Goal: Information Seeking & Learning: Get advice/opinions

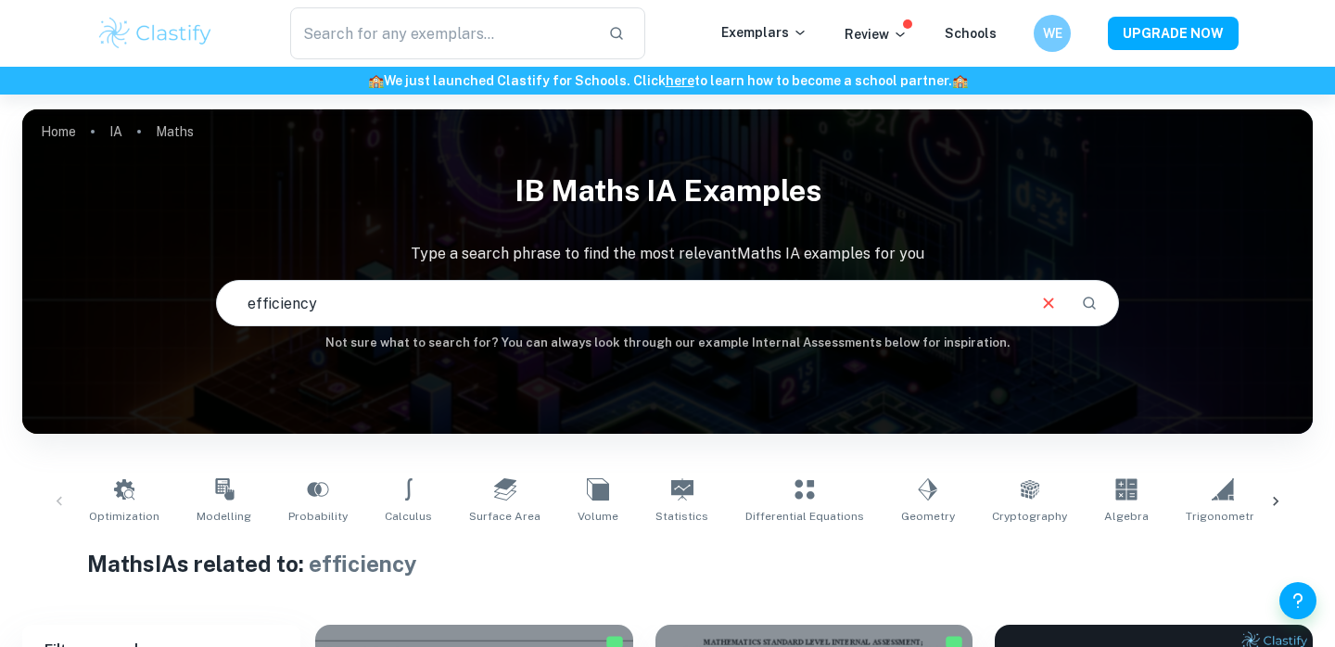
scroll to position [125, 0]
drag, startPoint x: 428, startPoint y: 295, endPoint x: 235, endPoint y: 293, distance: 192.8
click at [235, 293] on input "gym" at bounding box center [620, 303] width 807 height 52
drag, startPoint x: 410, startPoint y: 315, endPoint x: 219, endPoint y: 306, distance: 191.2
click at [219, 306] on input "training" at bounding box center [620, 303] width 807 height 52
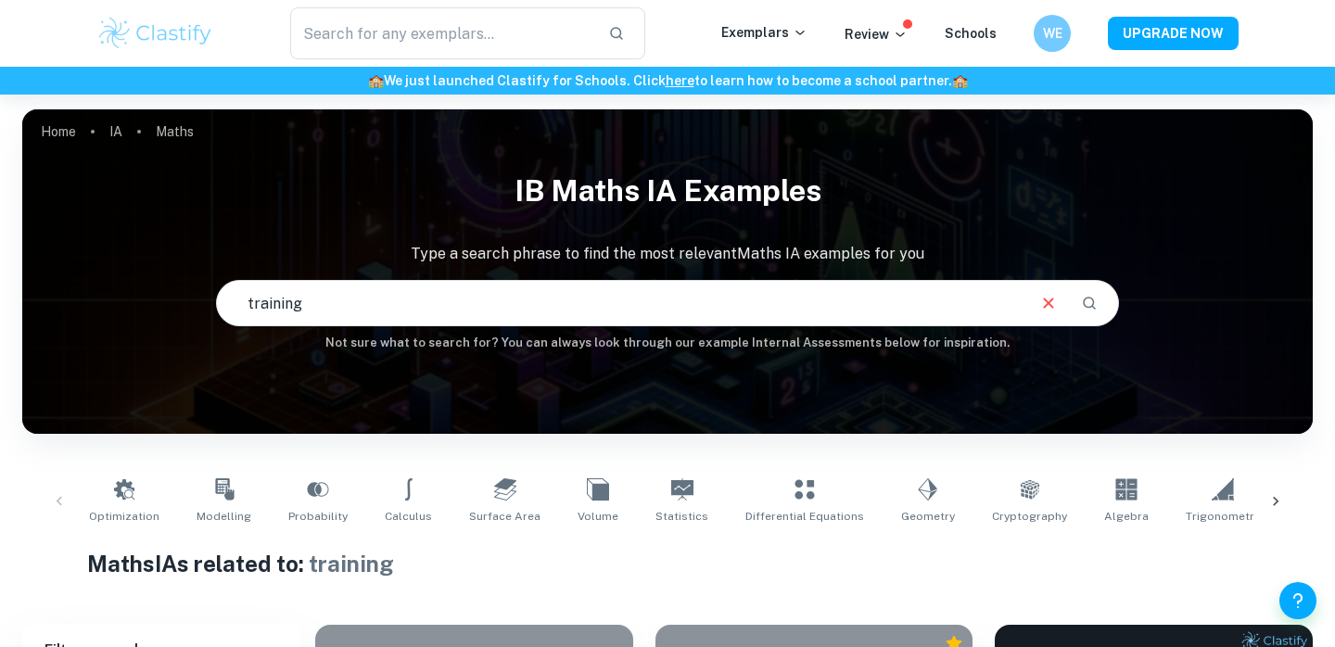
type input "b"
type input "normal dist"
click at [807, 35] on icon at bounding box center [800, 32] width 15 height 15
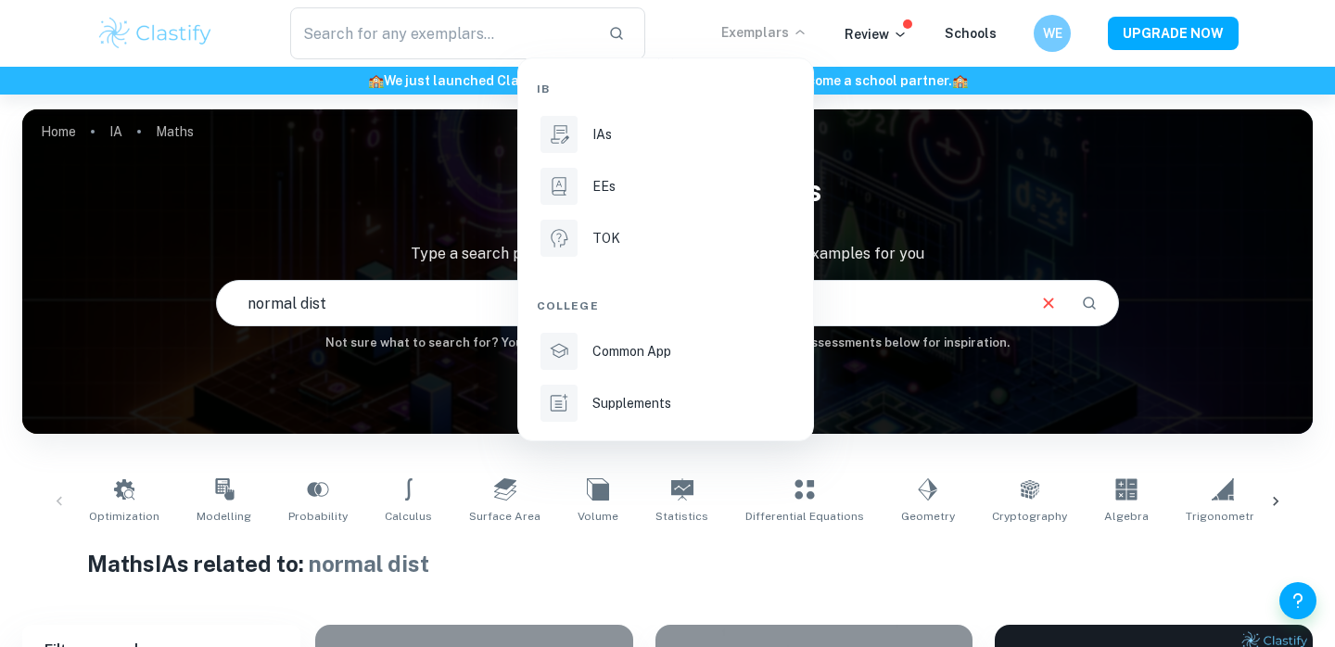
click at [911, 172] on div at bounding box center [667, 323] width 1335 height 647
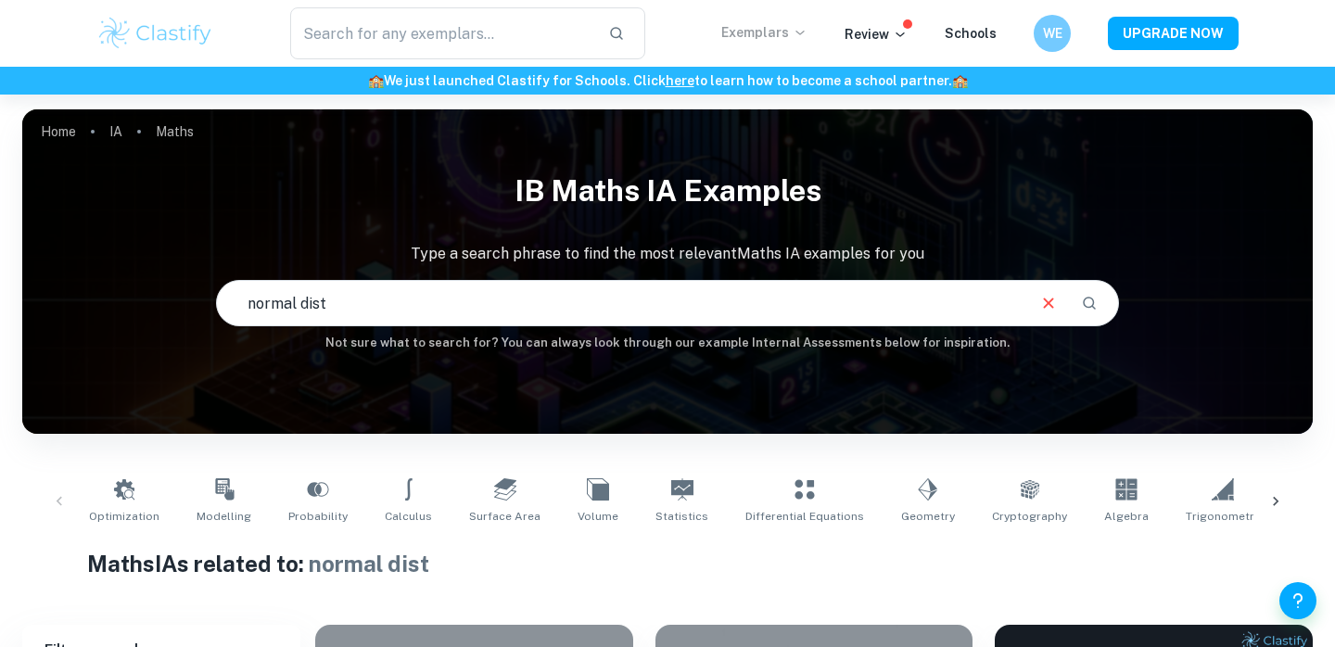
click at [818, 19] on div "​ Exemplars Review Schools WE UPGRADE NOW" at bounding box center [667, 33] width 1187 height 52
click at [807, 26] on icon at bounding box center [800, 32] width 15 height 15
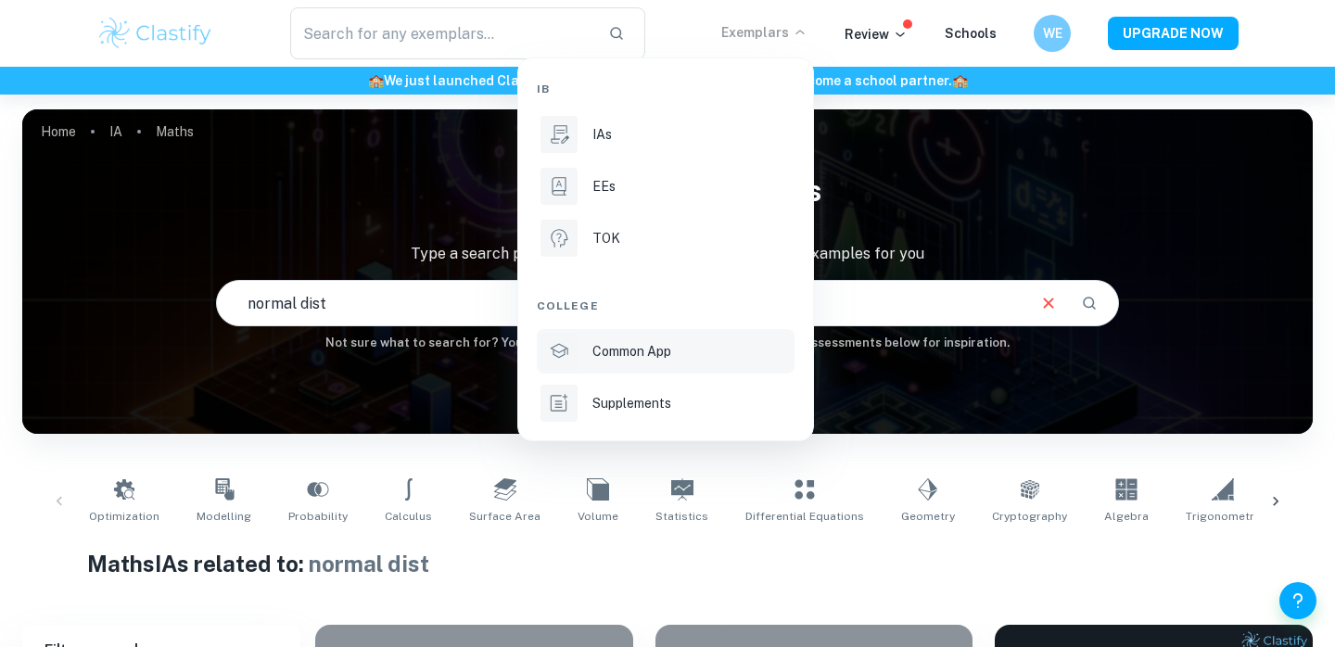
click at [758, 350] on div "Common App" at bounding box center [691, 351] width 198 height 20
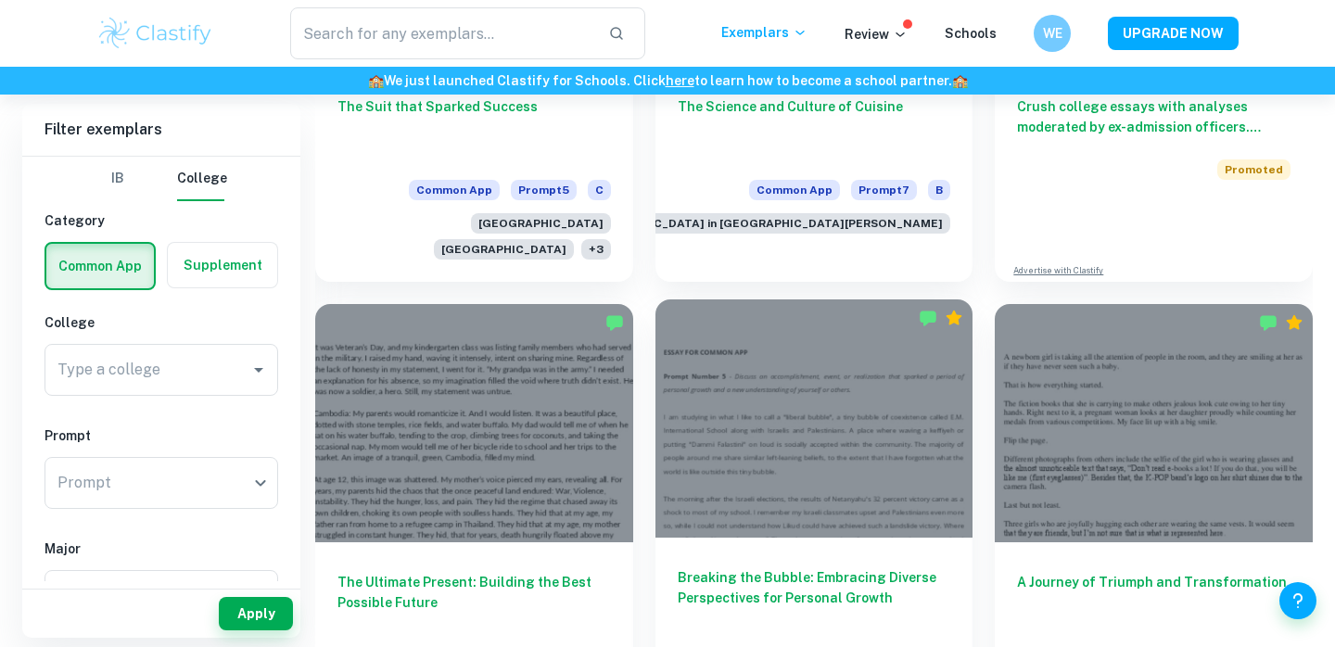
scroll to position [1315, 0]
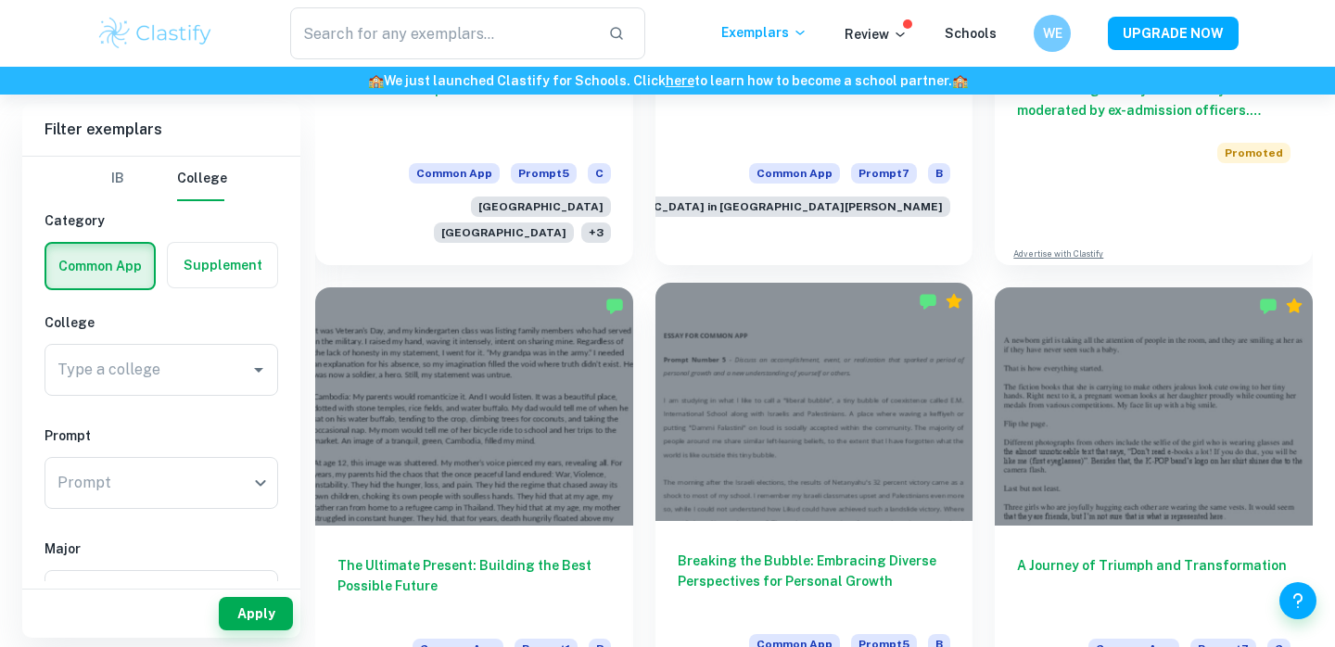
click at [834, 413] on div at bounding box center [814, 402] width 318 height 238
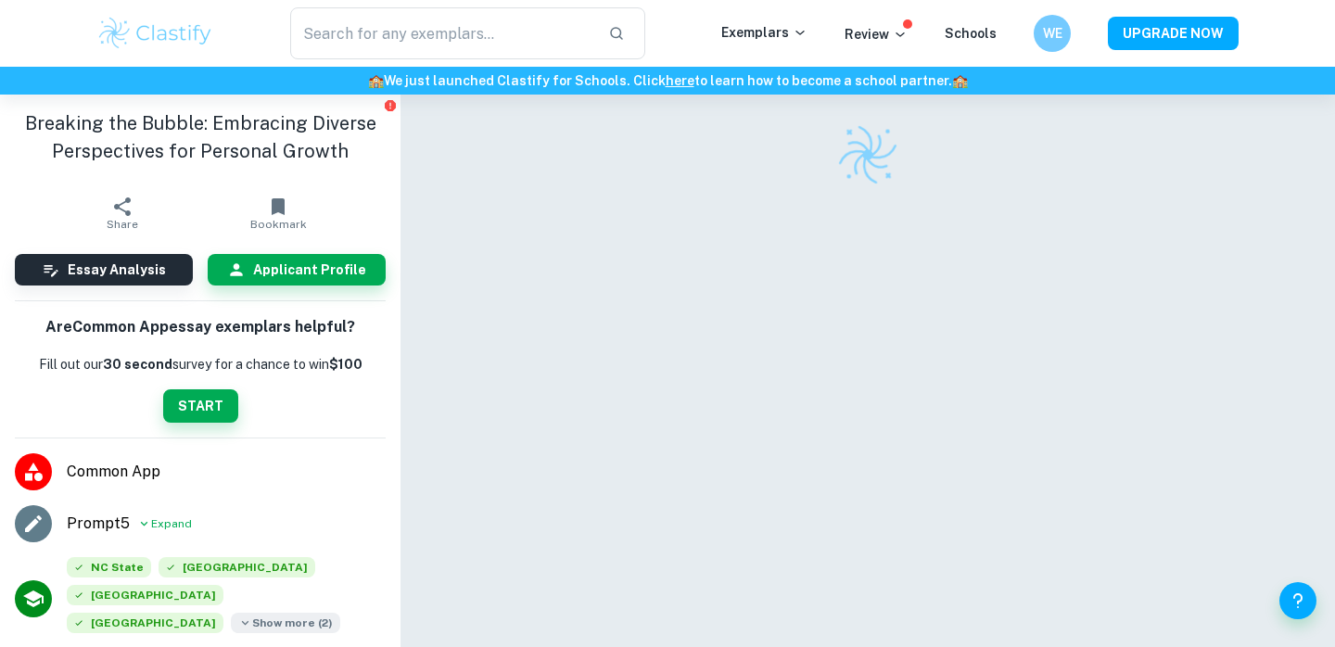
scroll to position [95, 0]
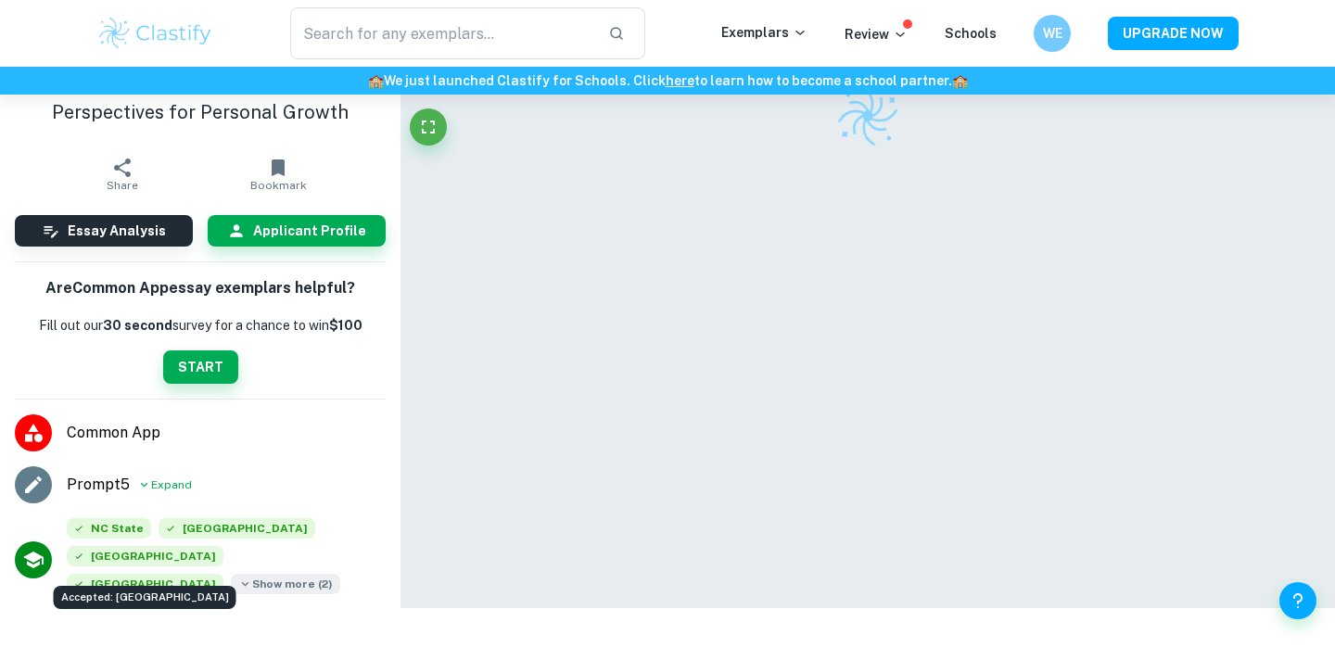
click at [138, 582] on div "Accepted: Boston College" at bounding box center [145, 592] width 186 height 38
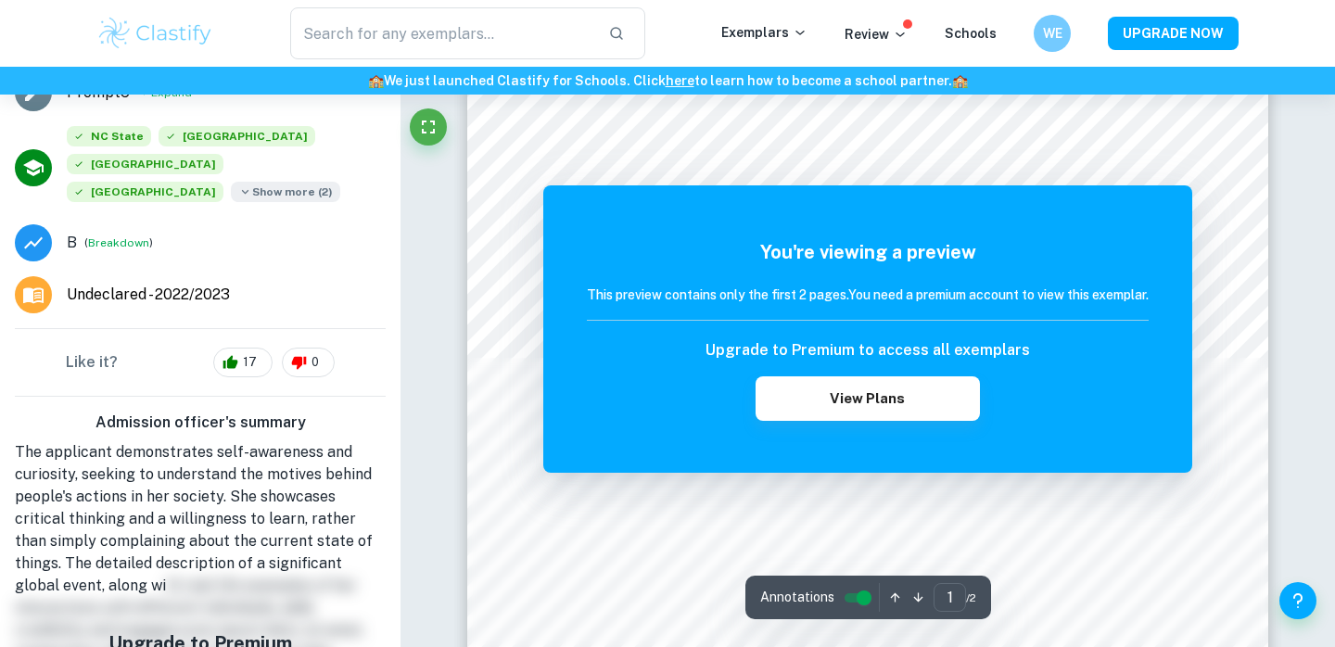
scroll to position [473, 0]
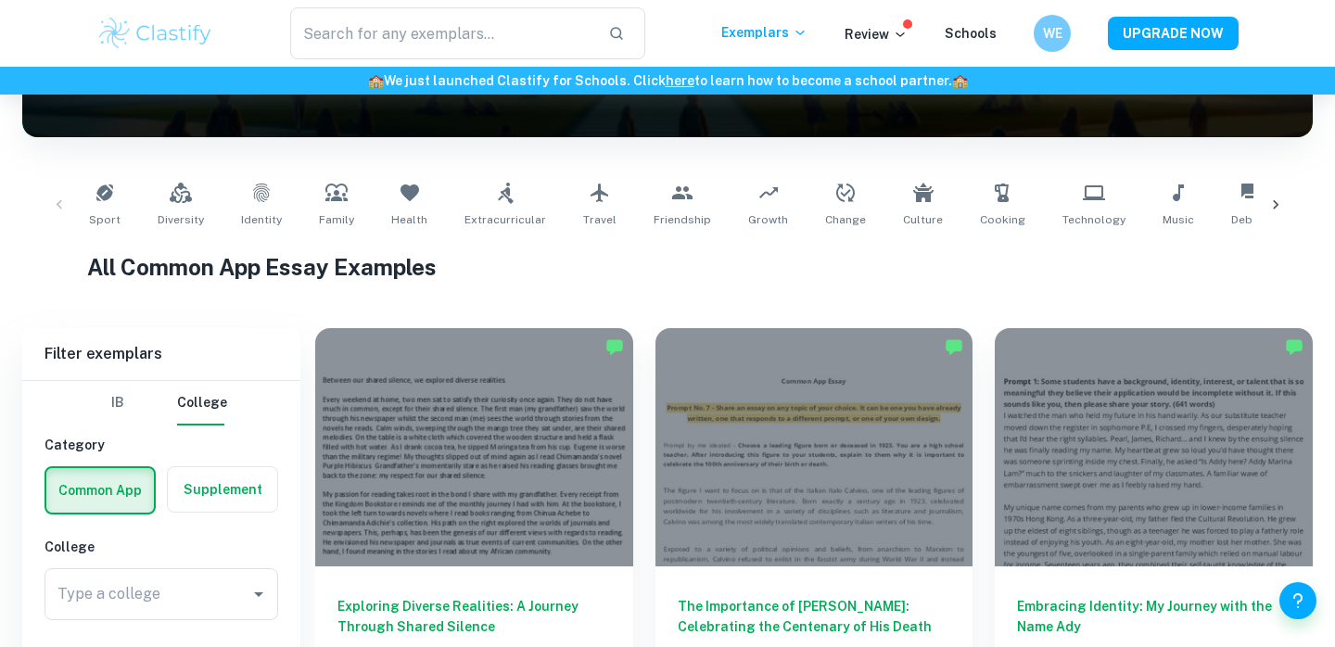
scroll to position [384, 0]
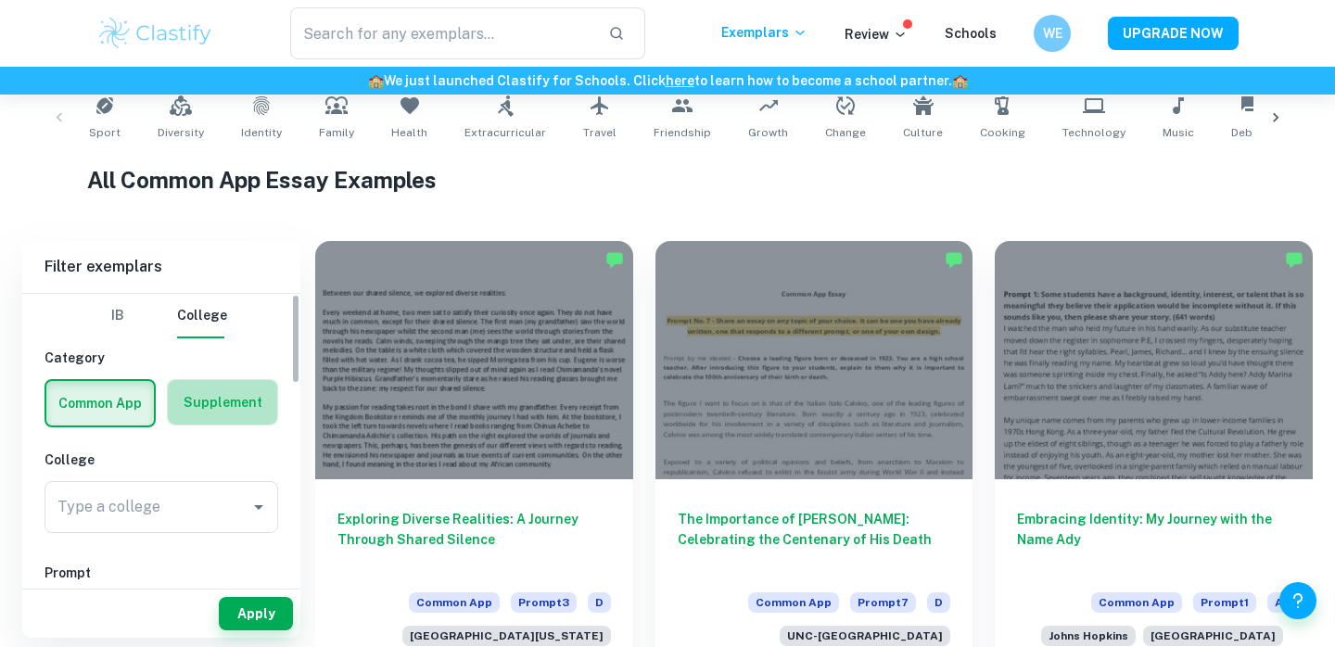
click at [248, 381] on label "button" at bounding box center [222, 402] width 109 height 44
click at [0, 0] on input "radio" at bounding box center [0, 0] width 0 height 0
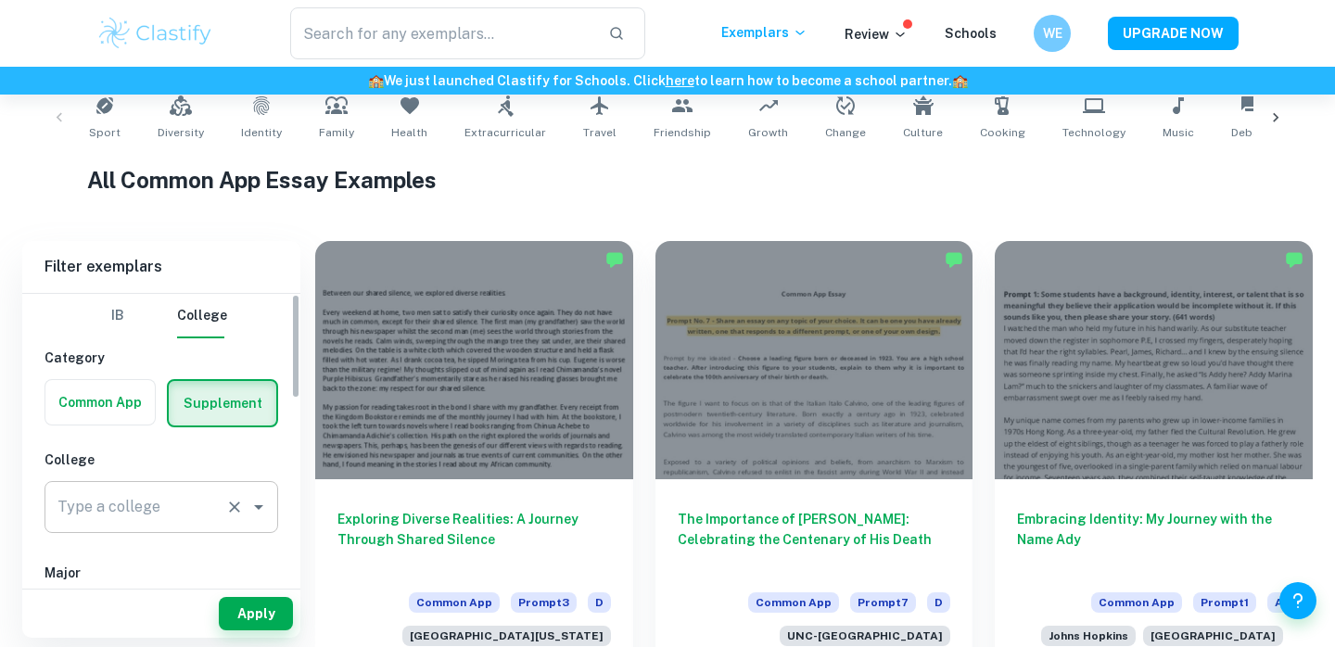
click at [265, 507] on icon "Open" at bounding box center [259, 507] width 22 height 22
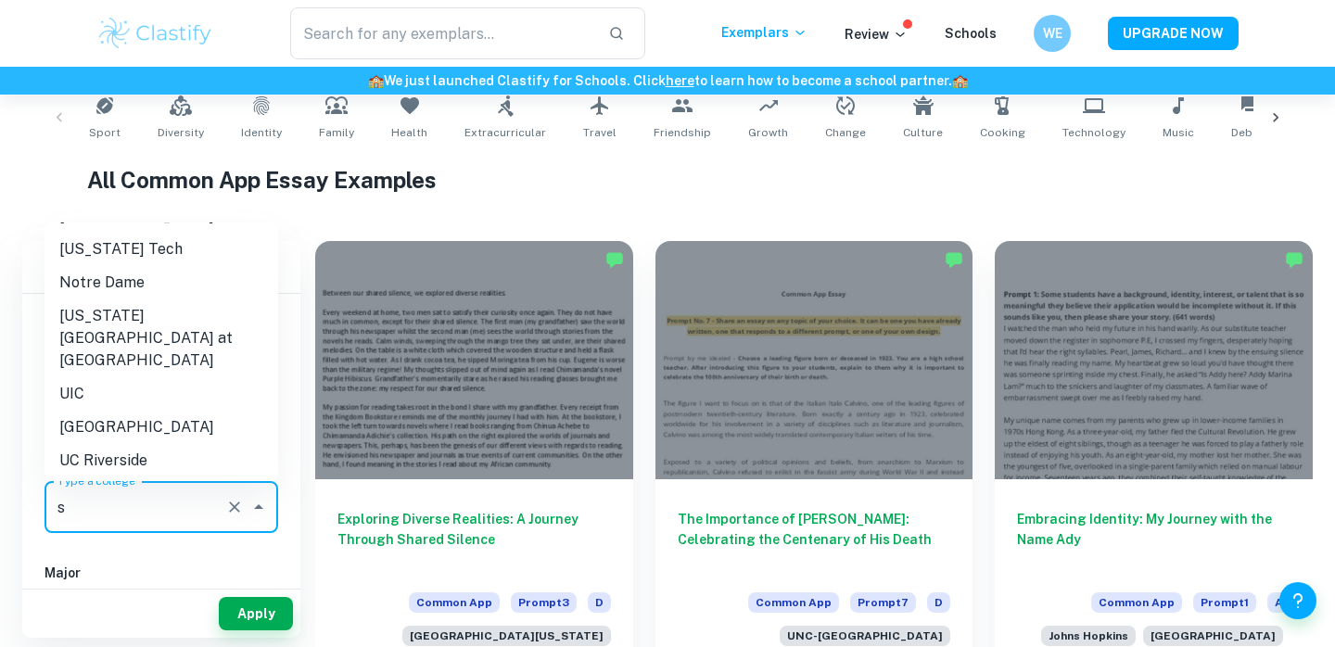
scroll to position [0, 0]
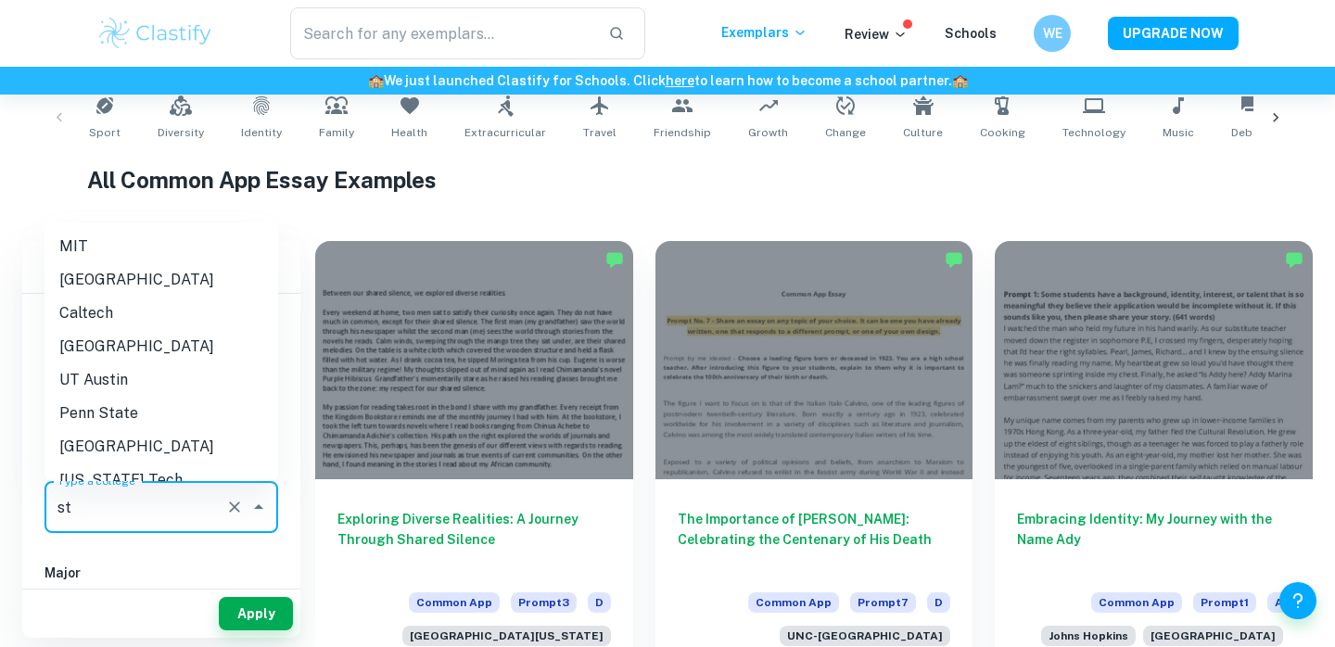
click at [178, 277] on li "Stanford University" at bounding box center [161, 279] width 234 height 33
type input "Stanford University"
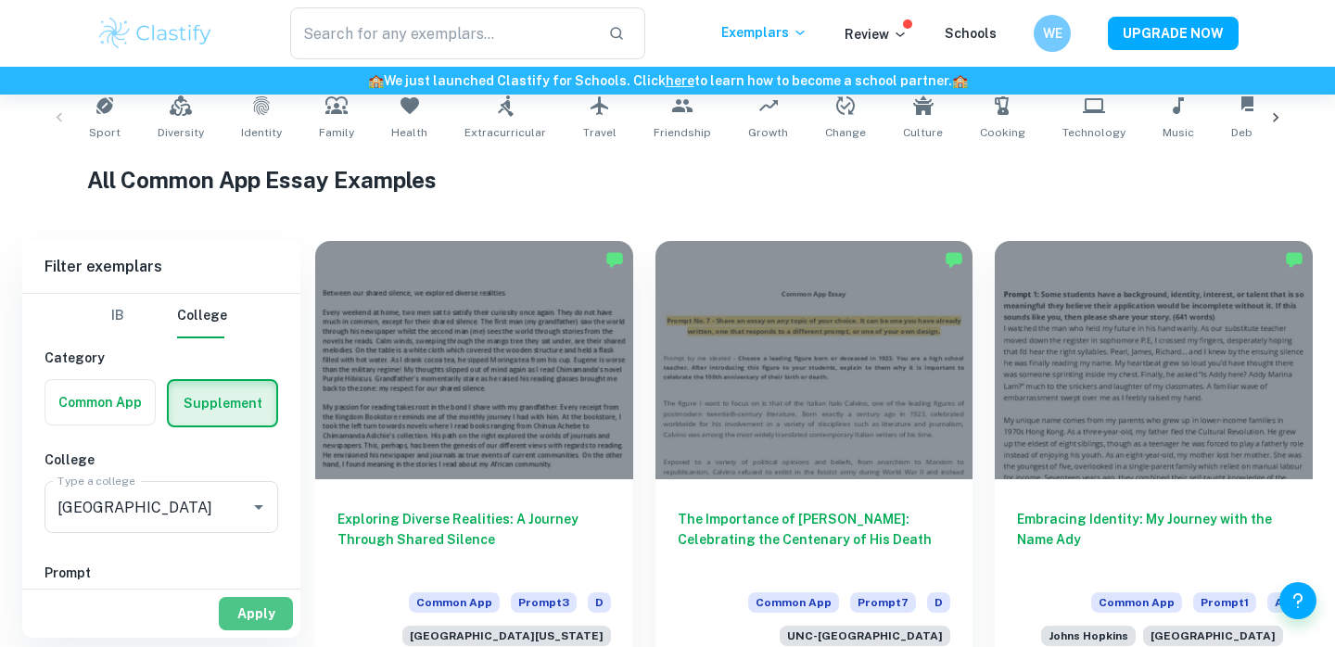
click at [256, 608] on button "Apply" at bounding box center [256, 613] width 74 height 33
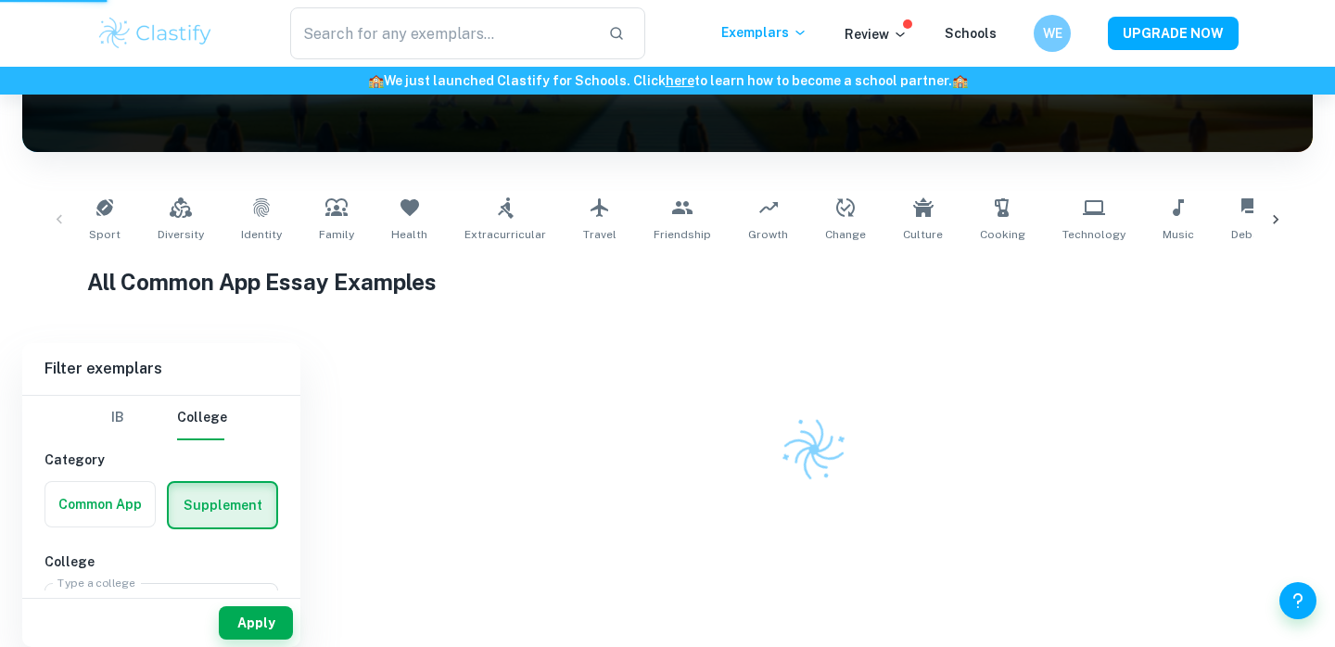
scroll to position [256, 0]
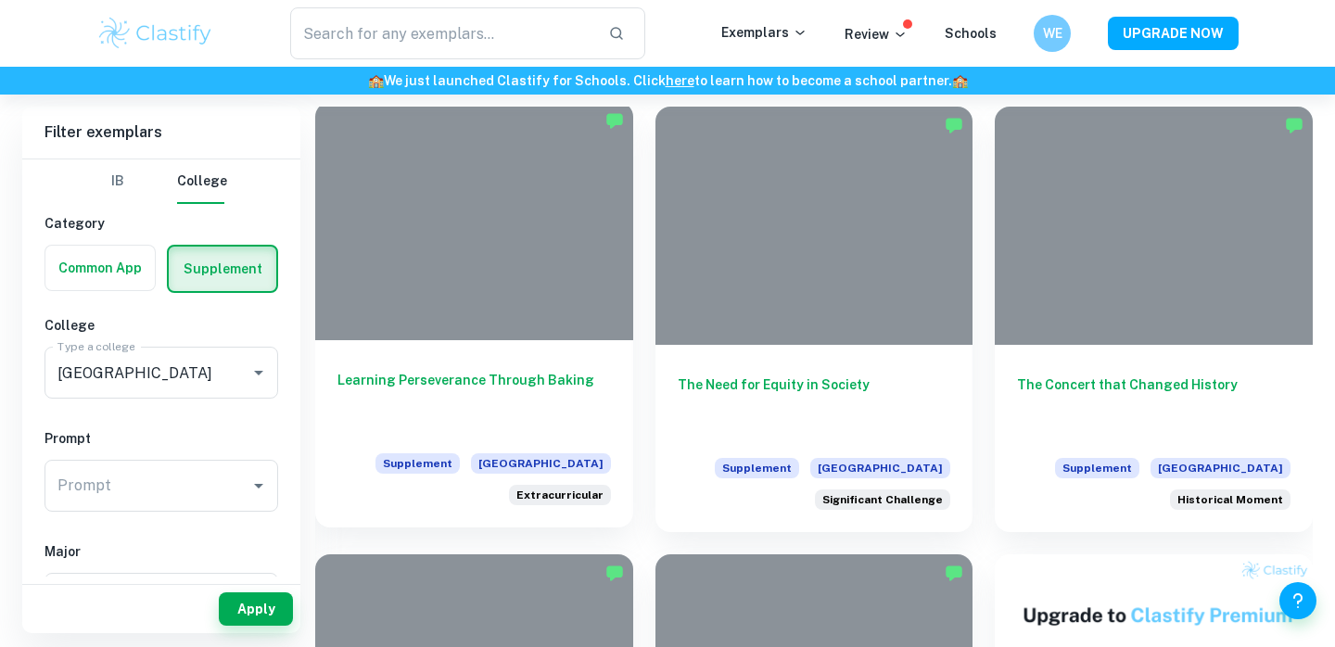
scroll to position [407, 0]
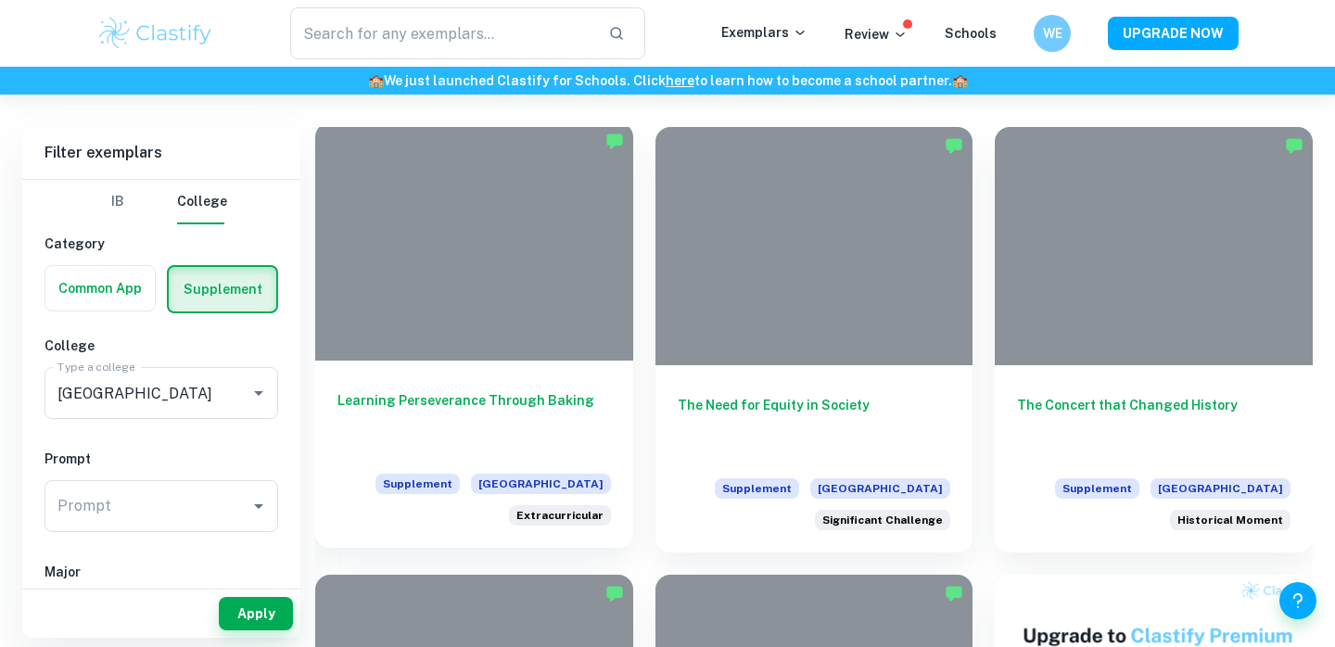
click at [548, 404] on h6 "Learning Perseverance Through Baking" at bounding box center [473, 420] width 273 height 61
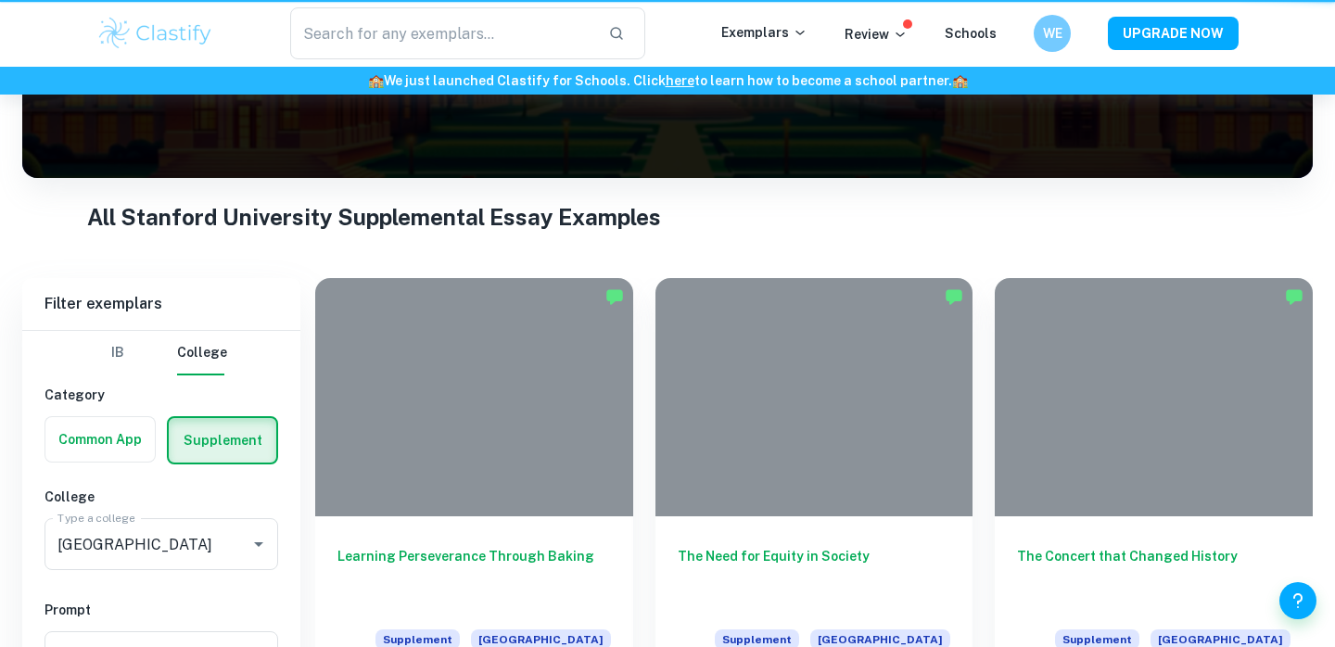
scroll to position [407, 0]
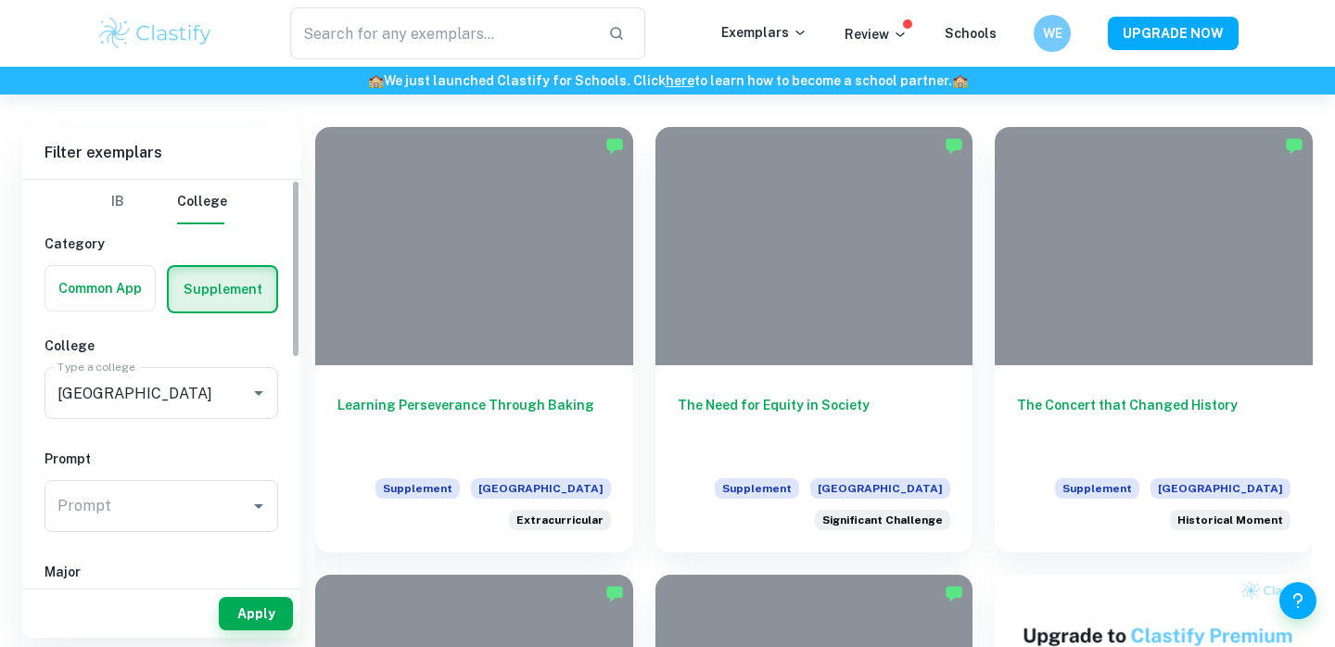
click at [131, 313] on div "IB College Category Common App Supplement College Type a college Stanford Unive…" at bounding box center [161, 630] width 278 height 901
click at [131, 295] on label "button" at bounding box center [99, 288] width 109 height 44
click at [0, 0] on input "radio" at bounding box center [0, 0] width 0 height 0
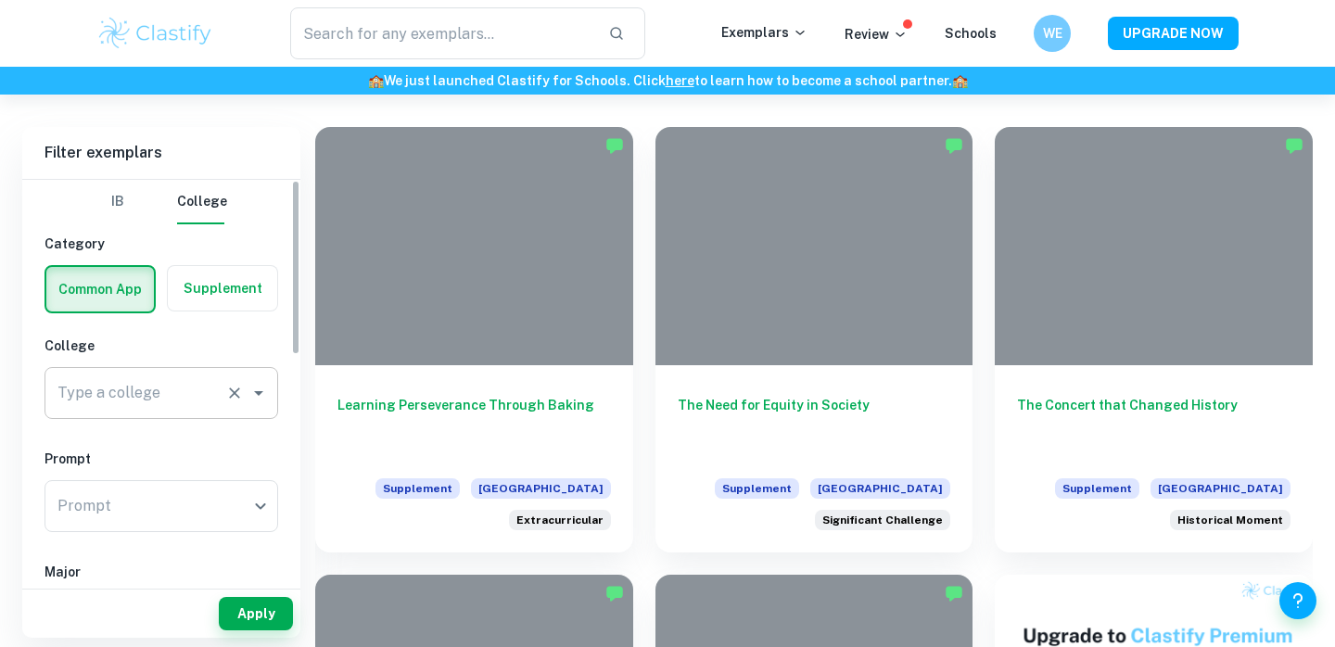
click at [228, 408] on div "Type a college" at bounding box center [161, 393] width 234 height 52
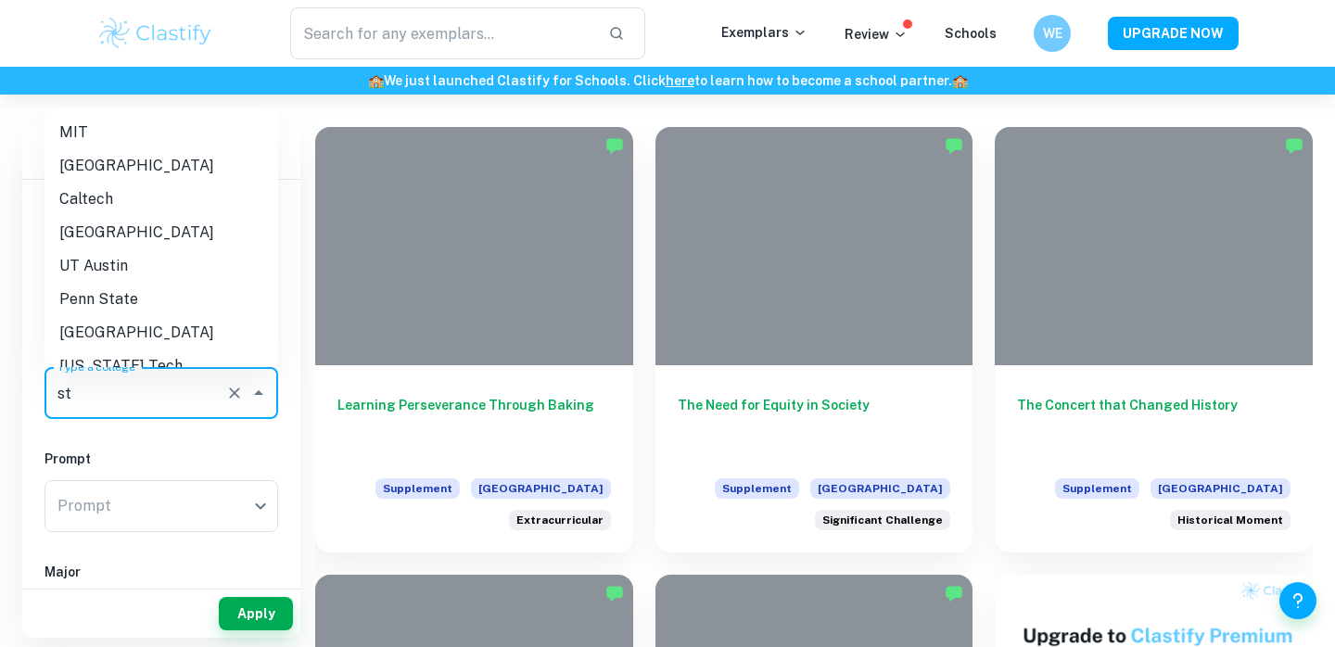
click at [168, 160] on li "Stanford University" at bounding box center [161, 165] width 234 height 33
type input "Stanford University"
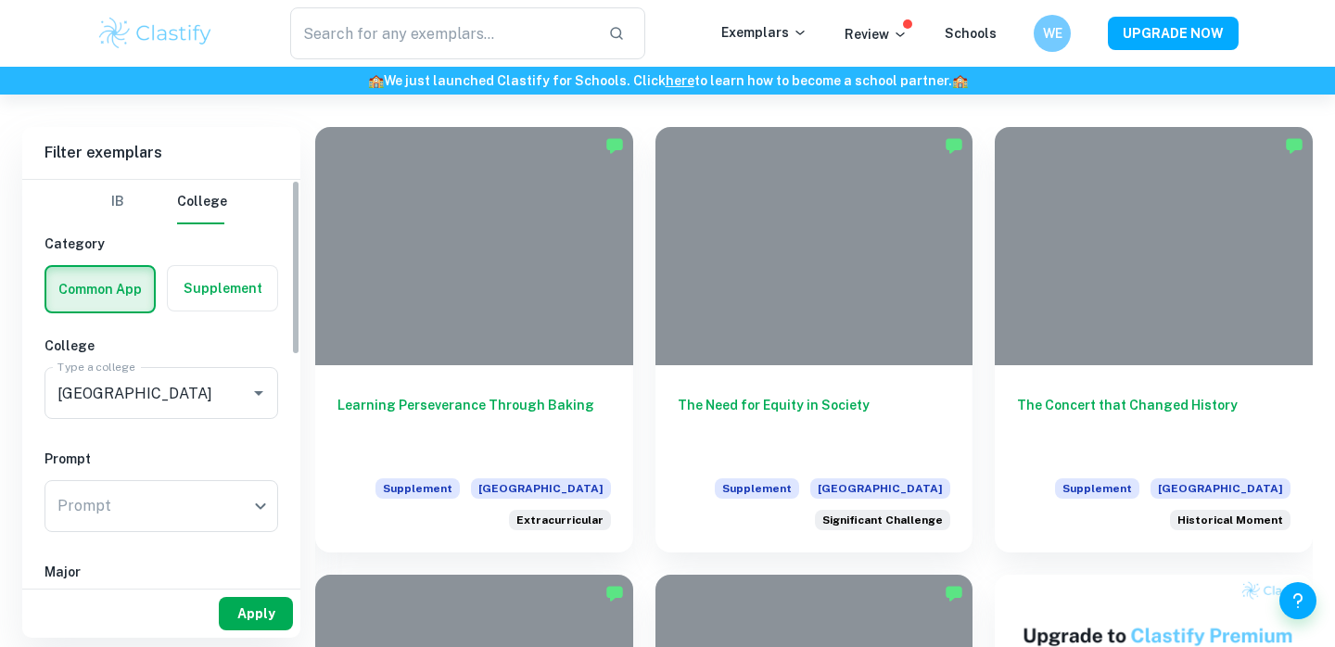
click at [248, 613] on button "Apply" at bounding box center [256, 613] width 74 height 33
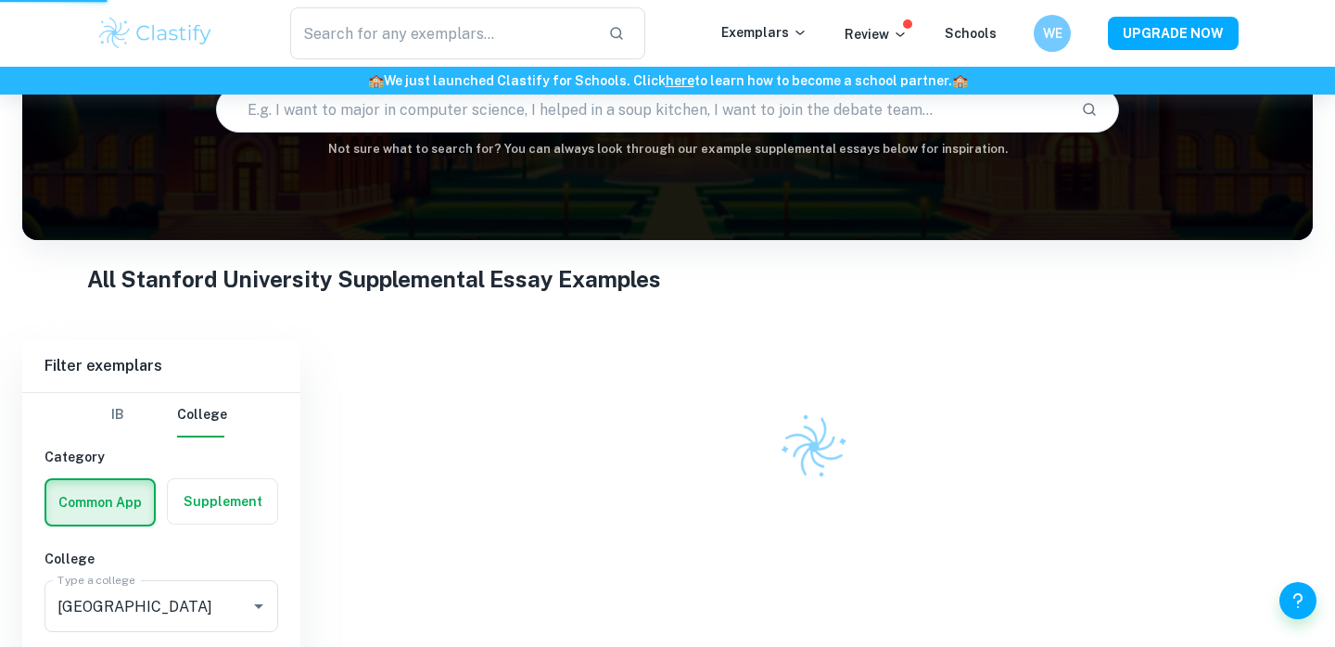
scroll to position [165, 0]
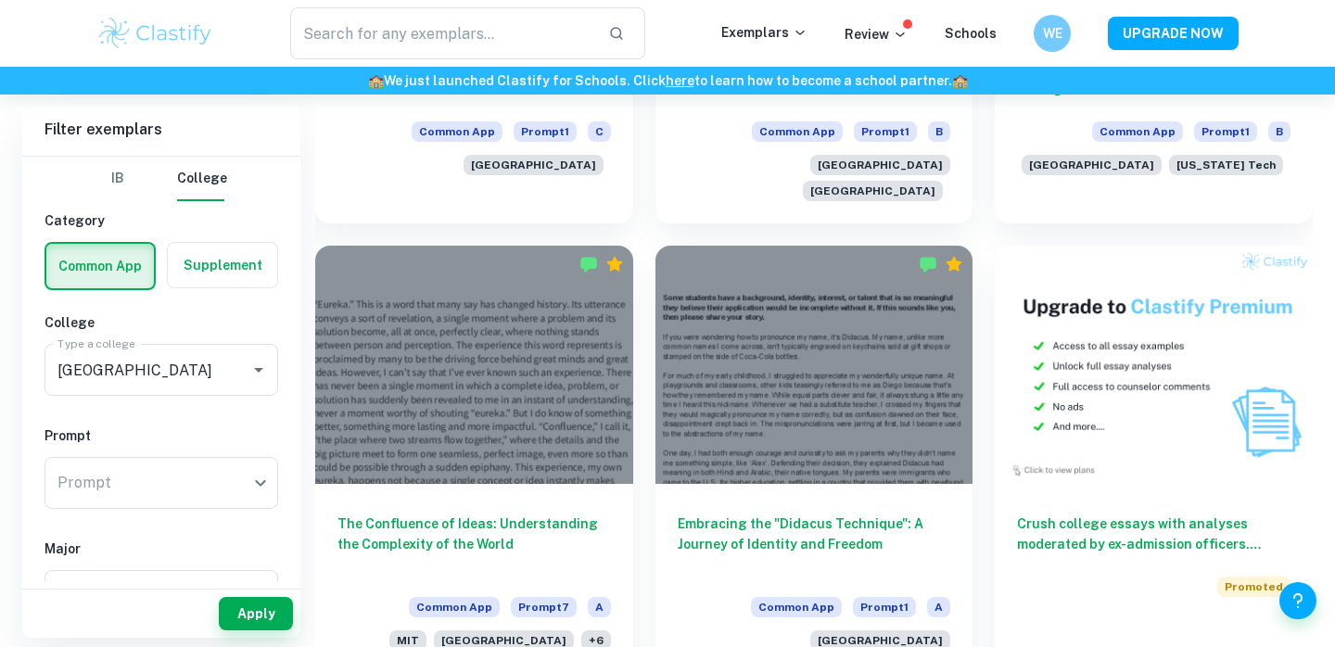
scroll to position [858, 0]
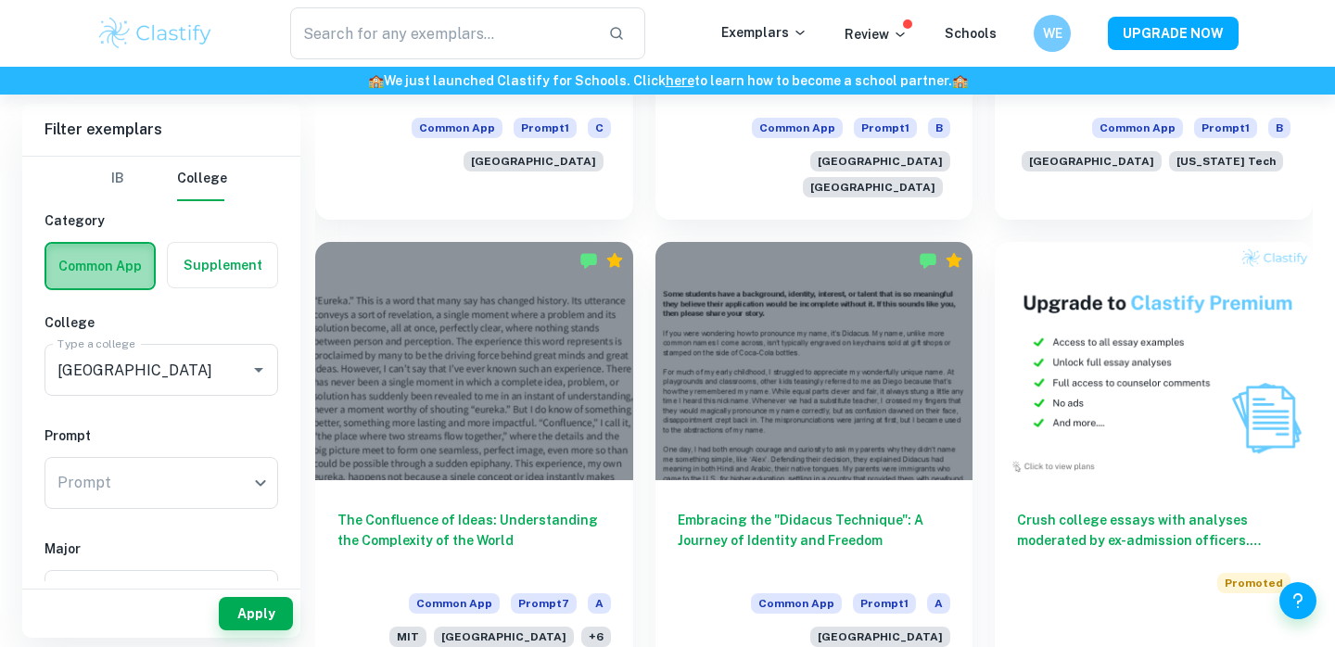
click at [128, 261] on label "button" at bounding box center [100, 266] width 108 height 44
click at [0, 0] on input "radio" at bounding box center [0, 0] width 0 height 0
click at [126, 194] on button "IB" at bounding box center [117, 179] width 44 height 44
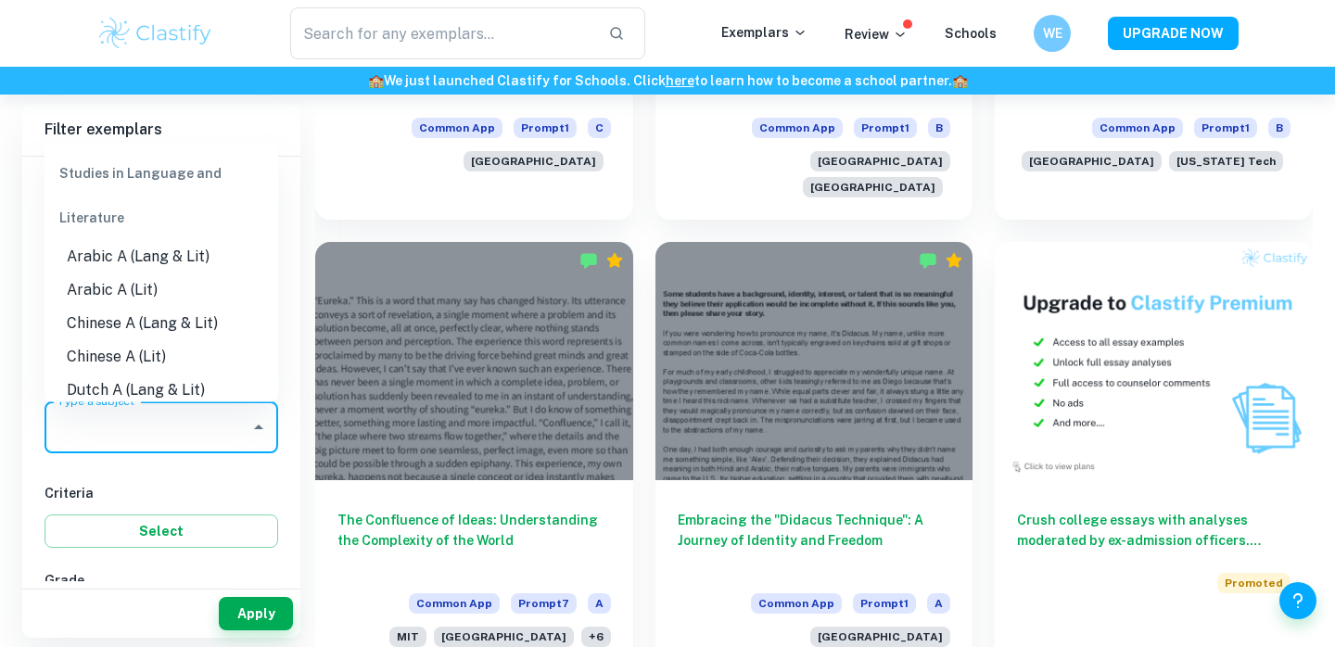
click at [230, 438] on input "Type a subject" at bounding box center [147, 427] width 189 height 35
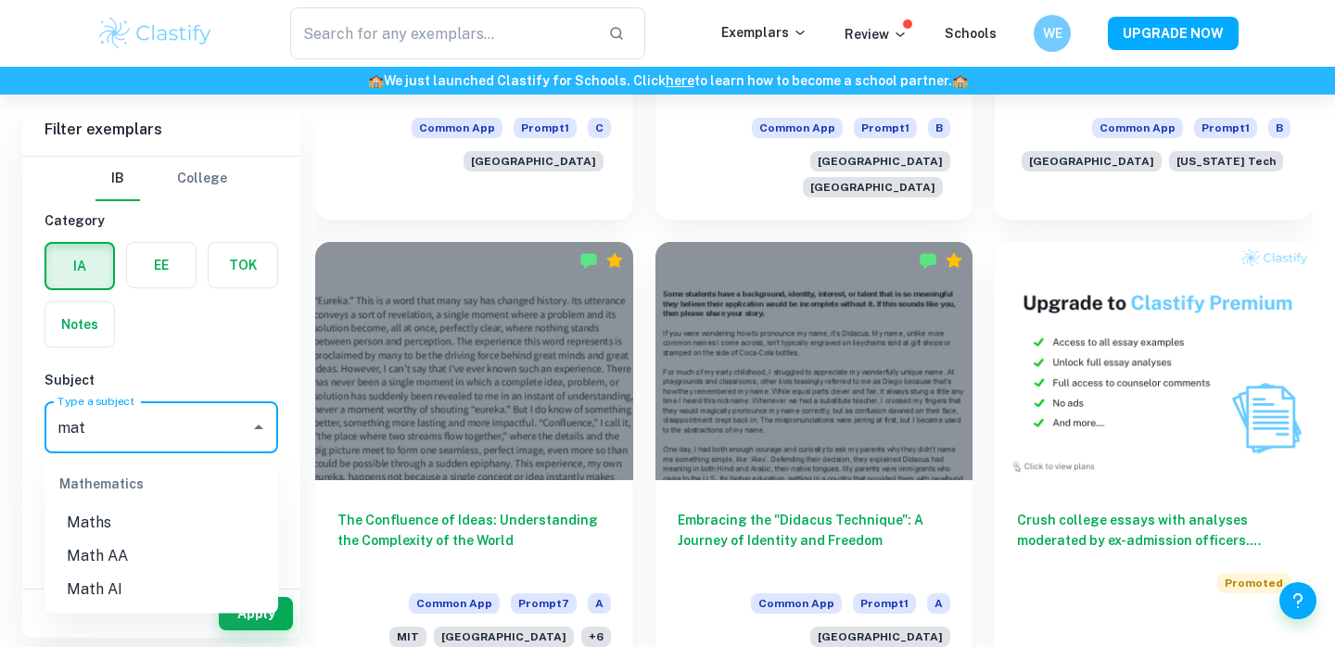
click at [185, 519] on li "Maths" at bounding box center [161, 522] width 234 height 33
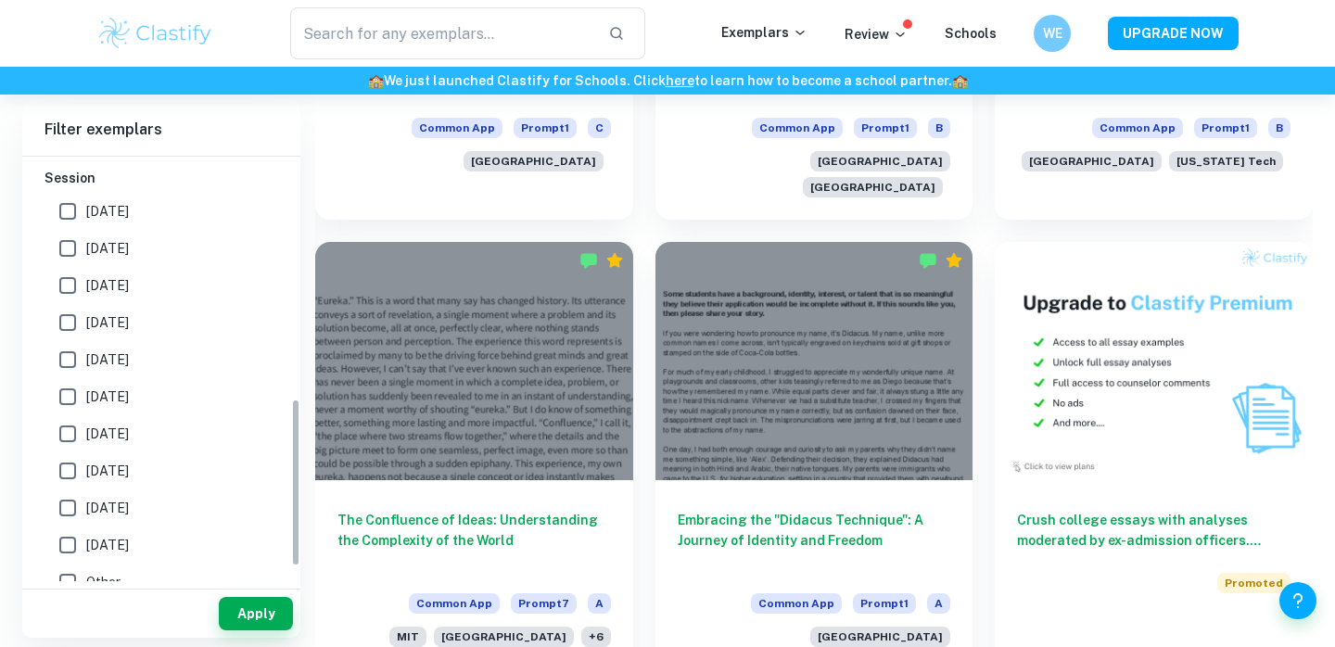
scroll to position [647, 0]
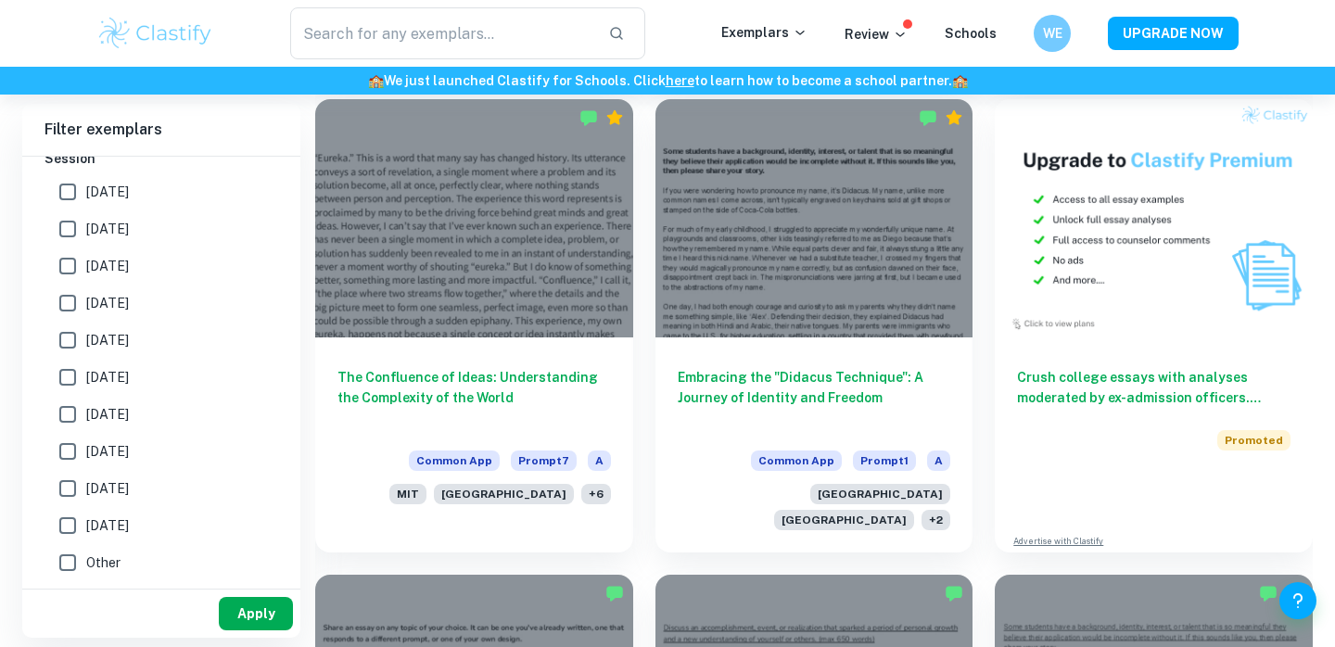
type input "Maths"
click at [246, 606] on button "Apply" at bounding box center [256, 613] width 74 height 33
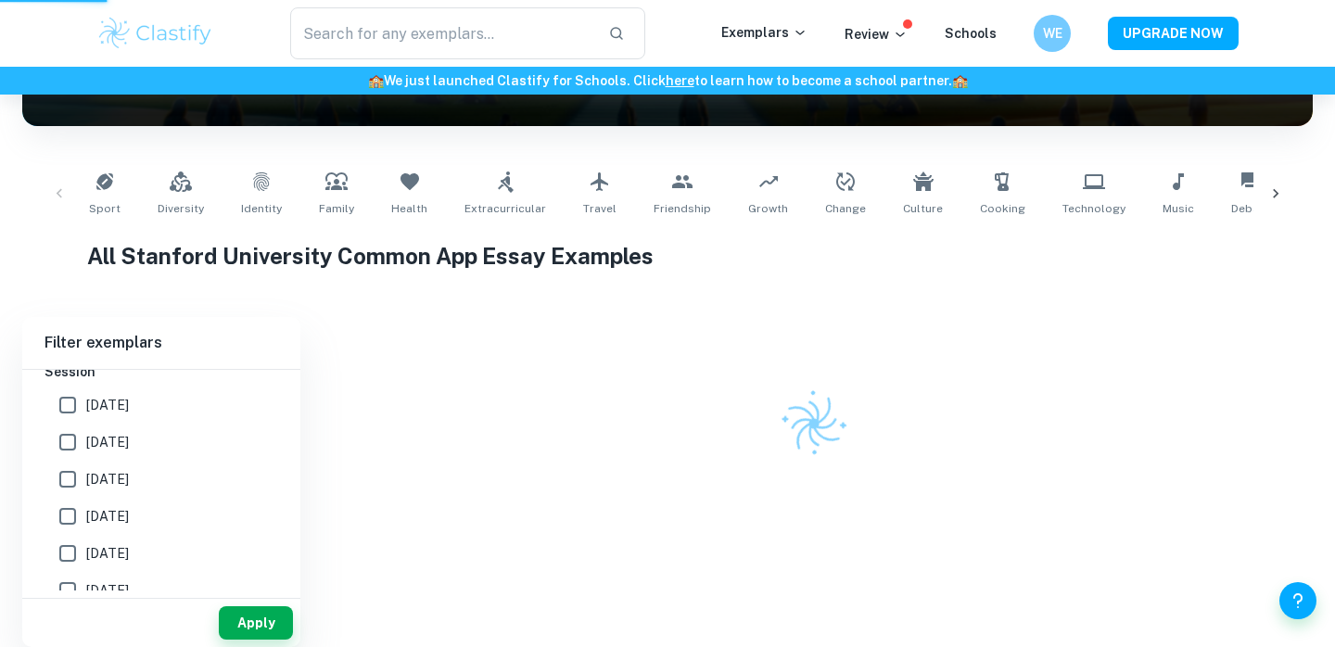
scroll to position [256, 0]
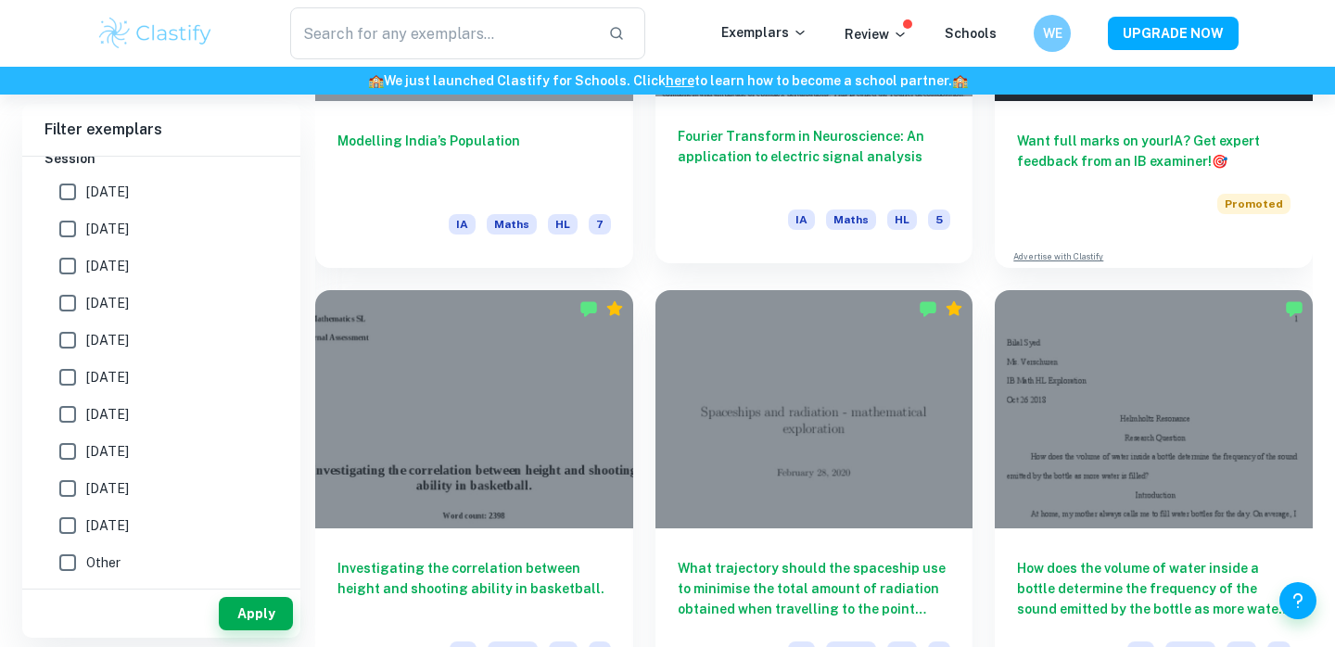
scroll to position [769, 0]
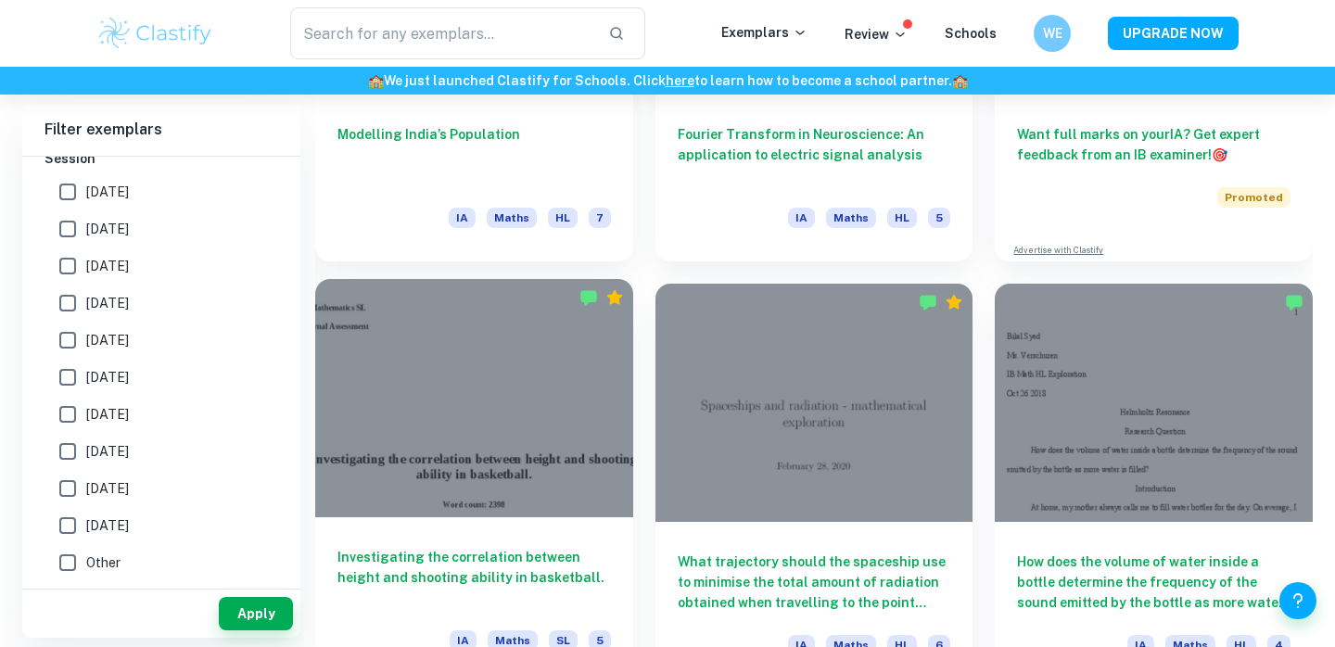
click at [586, 446] on div at bounding box center [474, 398] width 318 height 238
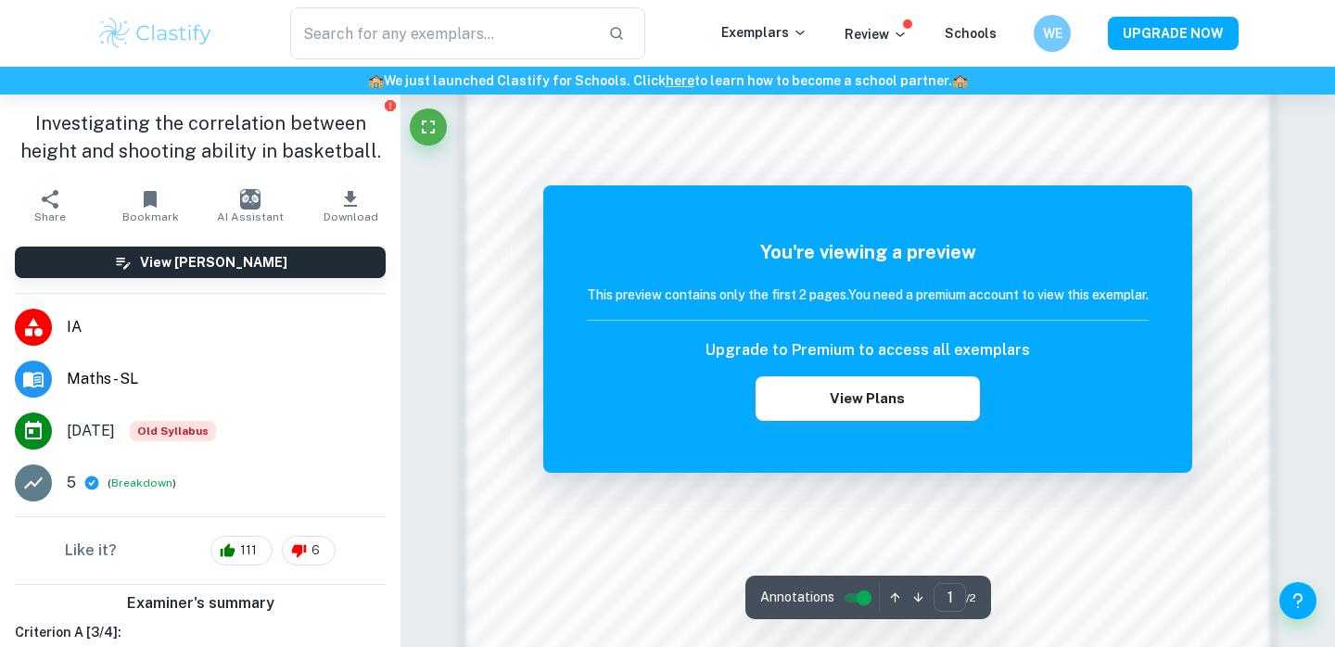
scroll to position [1867, 0]
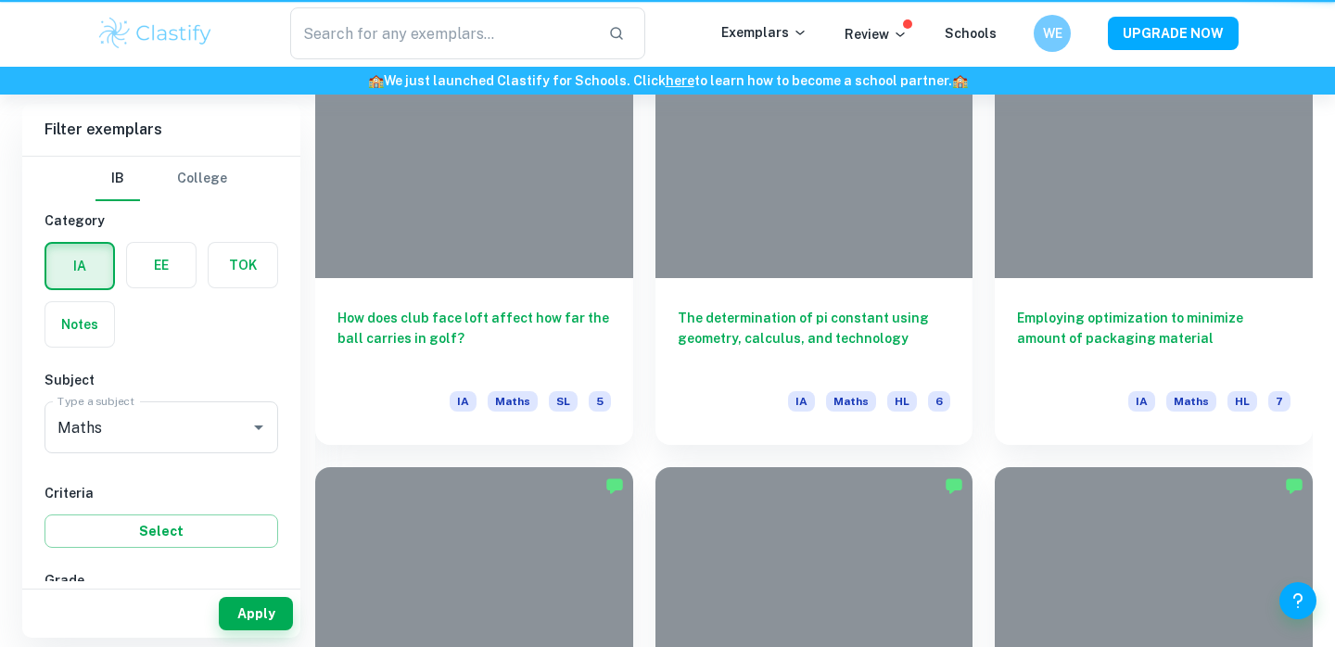
scroll to position [769, 0]
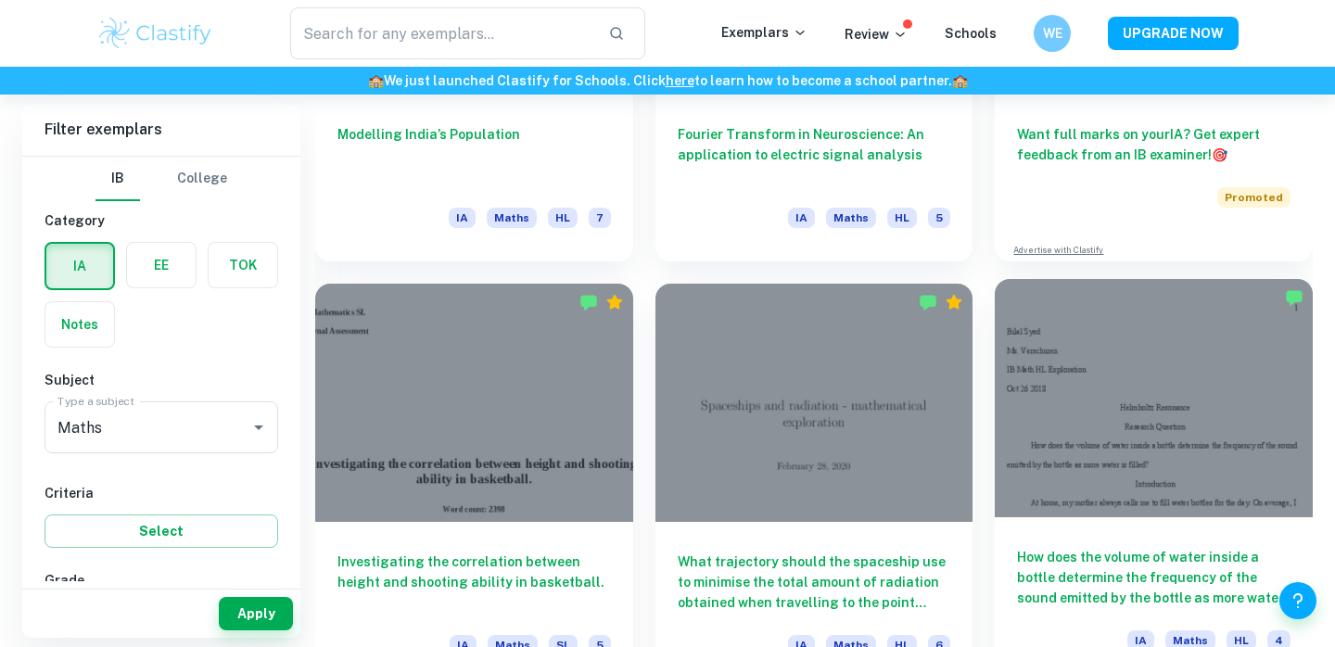
click at [1076, 360] on div at bounding box center [1154, 398] width 318 height 238
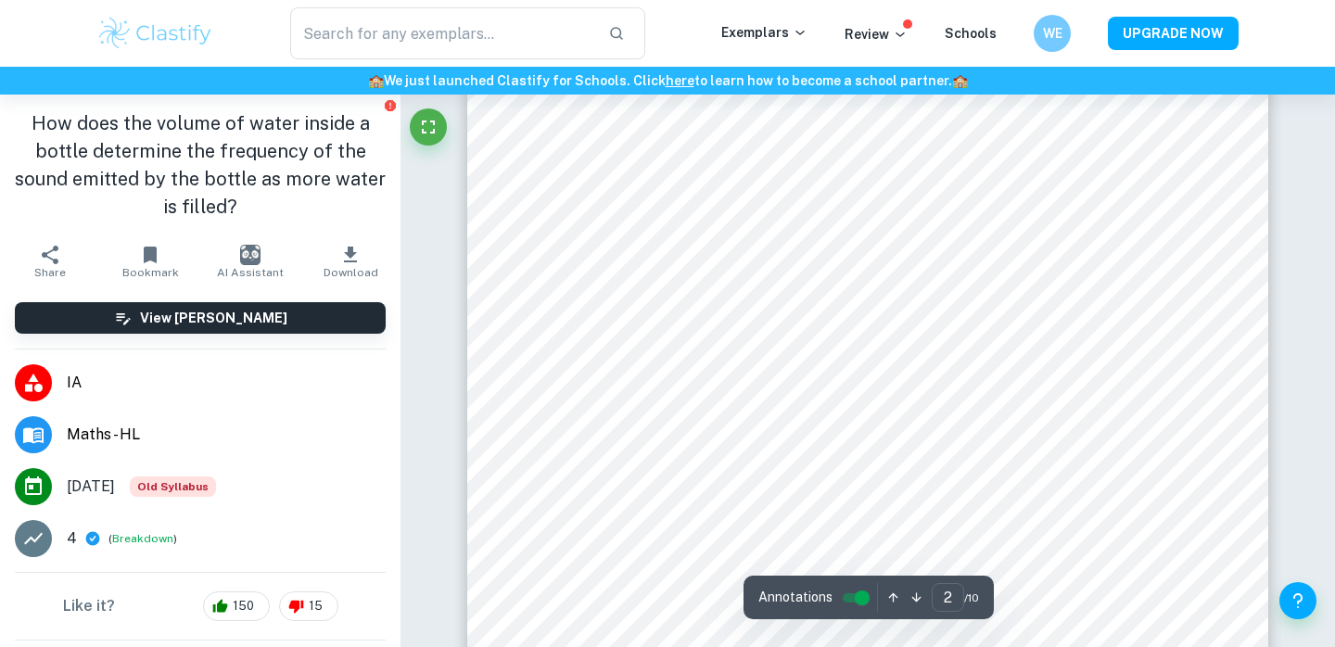
scroll to position [1546, 0]
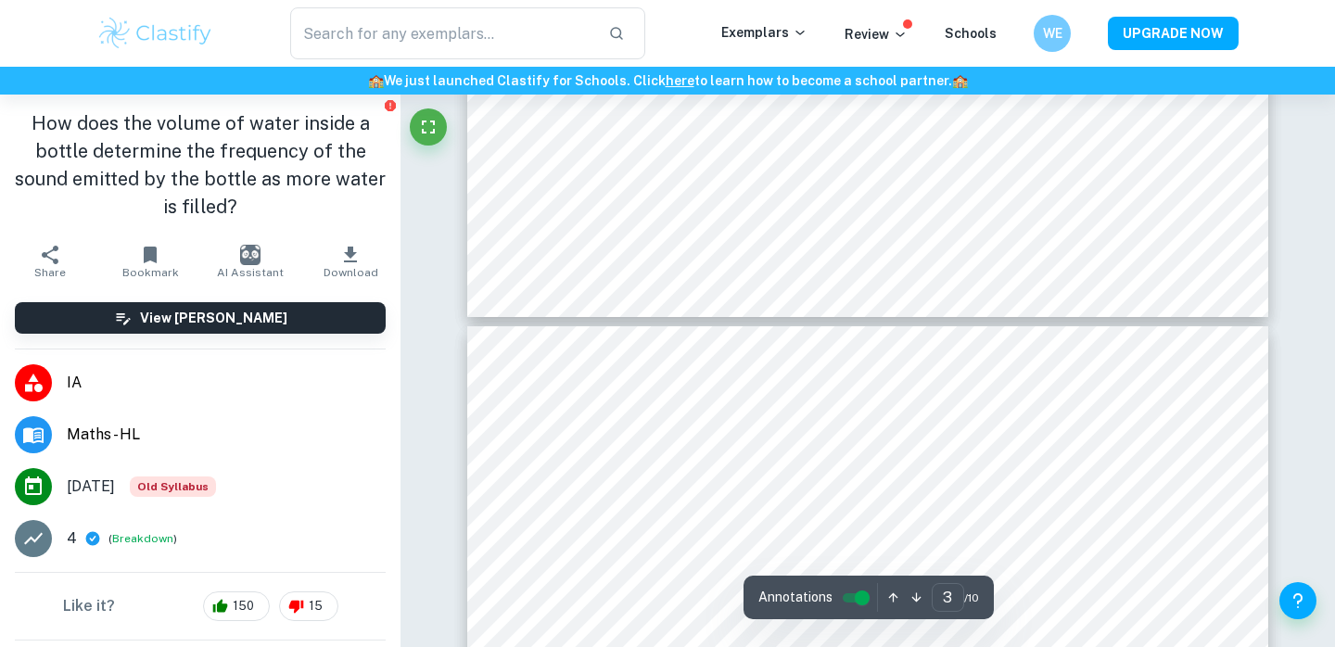
type input "4"
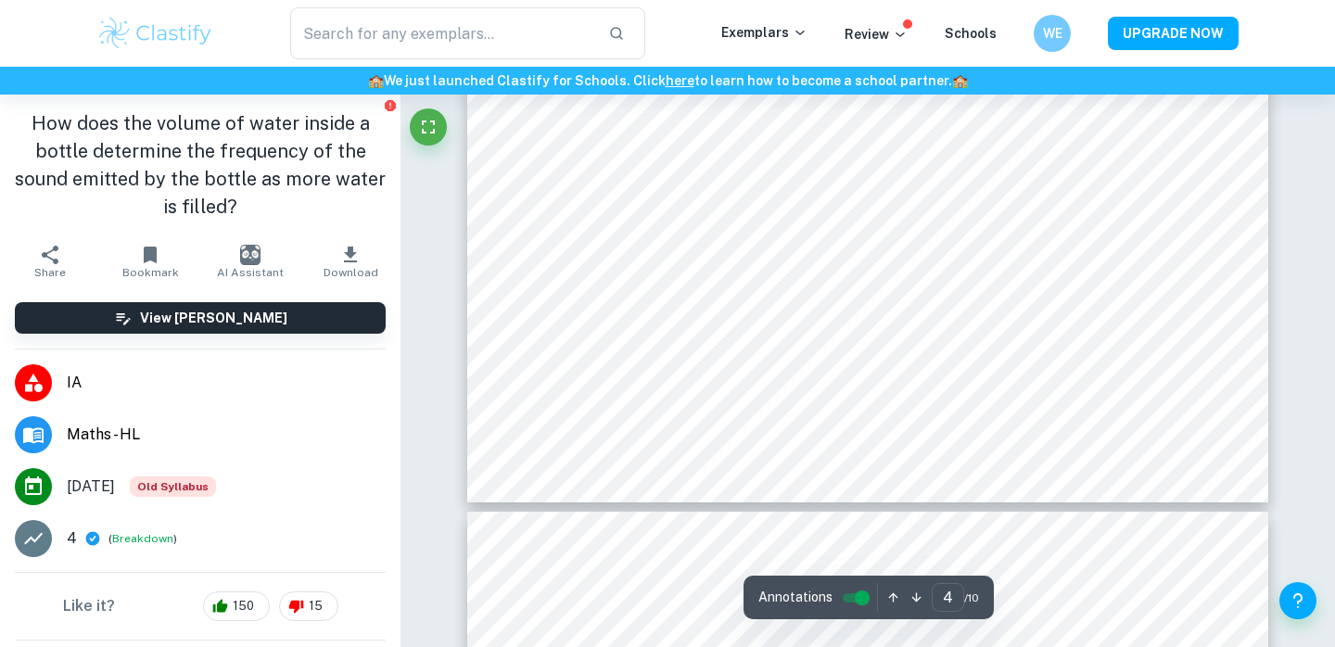
scroll to position [4516, 0]
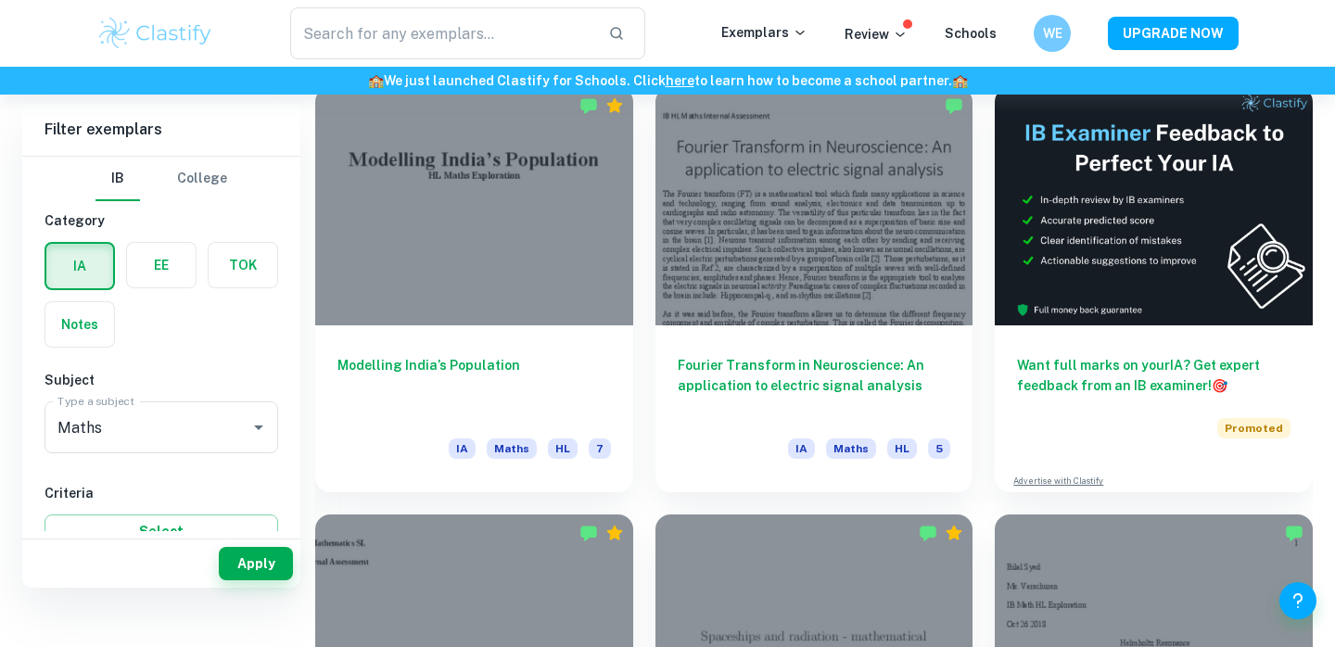
scroll to position [392, 0]
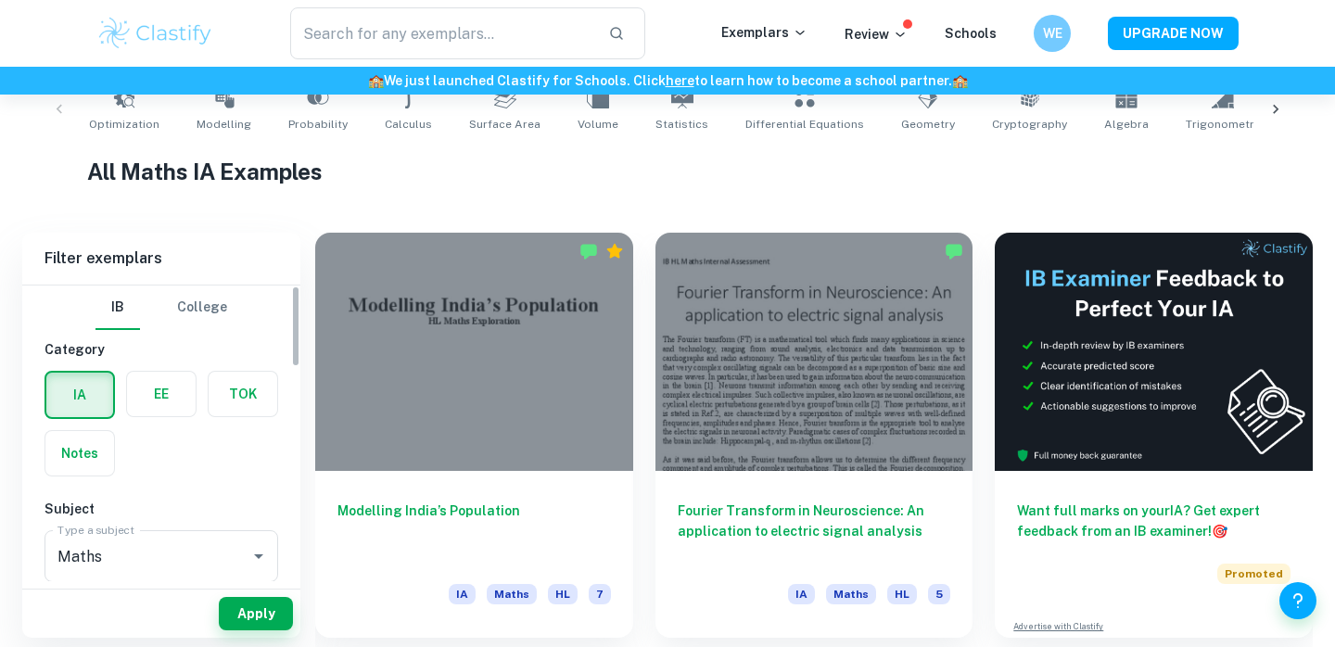
click at [164, 324] on div "IB College" at bounding box center [161, 308] width 132 height 44
click at [198, 306] on button "College" at bounding box center [202, 308] width 50 height 44
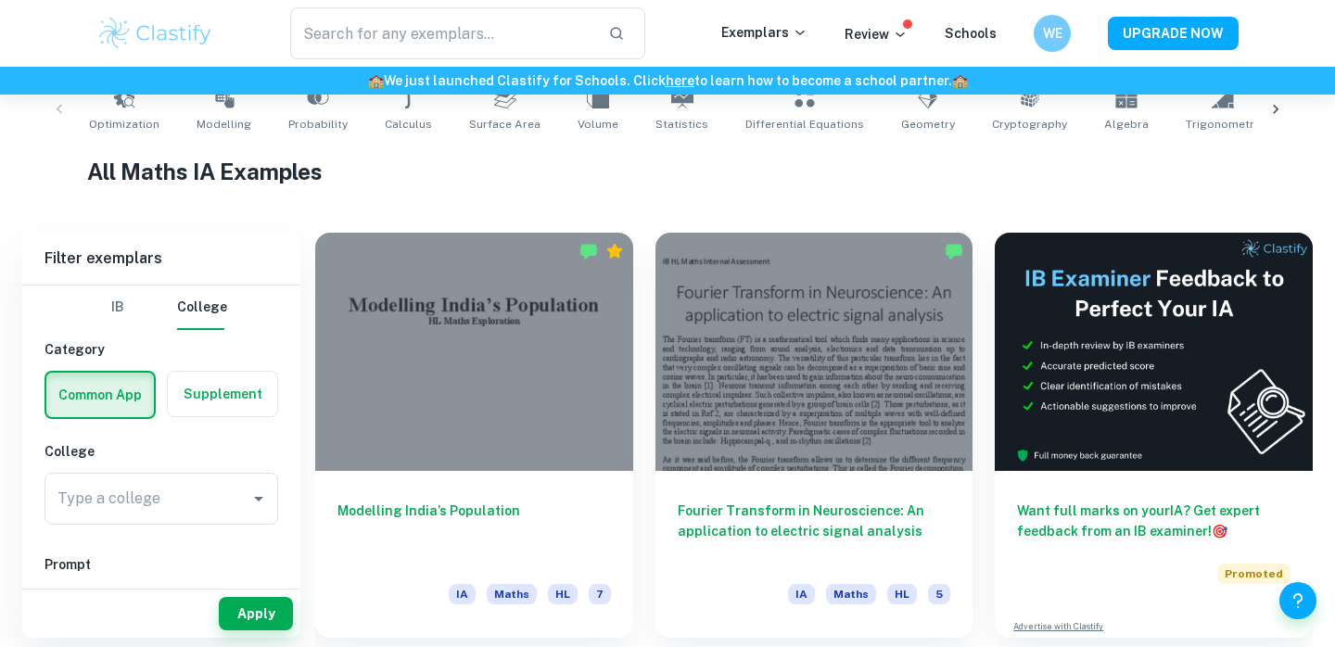
click at [140, 304] on button "IB" at bounding box center [117, 308] width 44 height 44
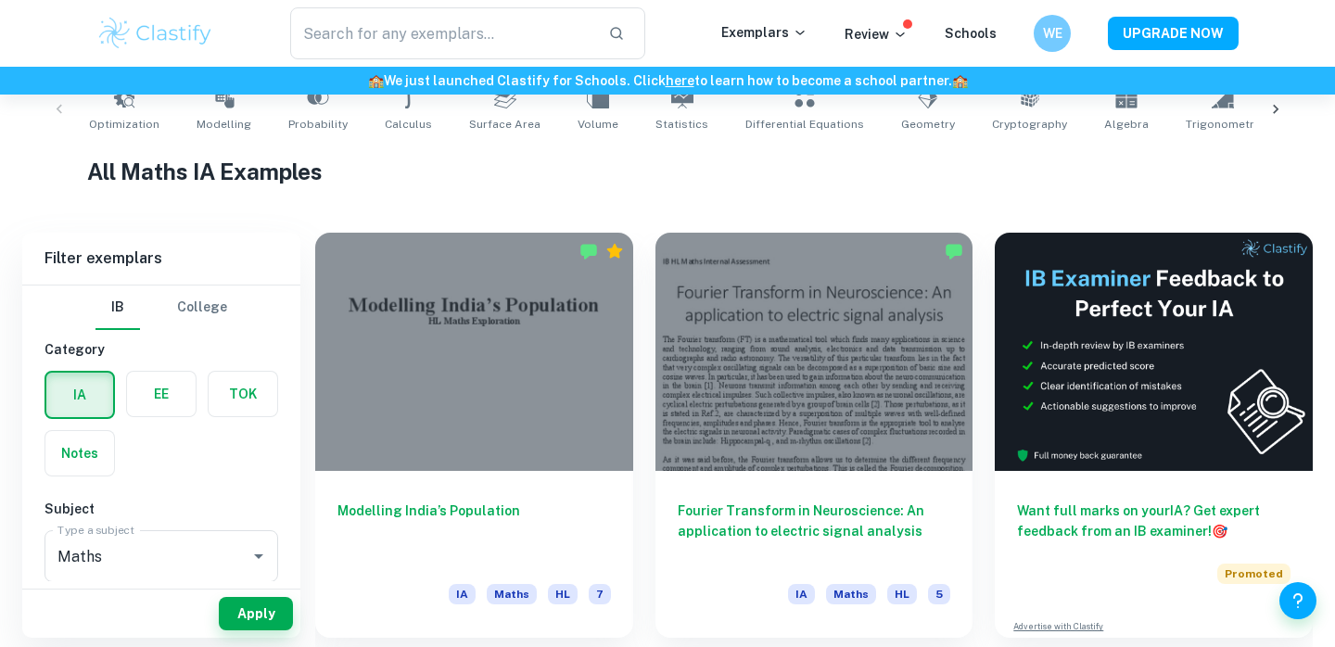
click at [198, 308] on button "College" at bounding box center [202, 308] width 50 height 44
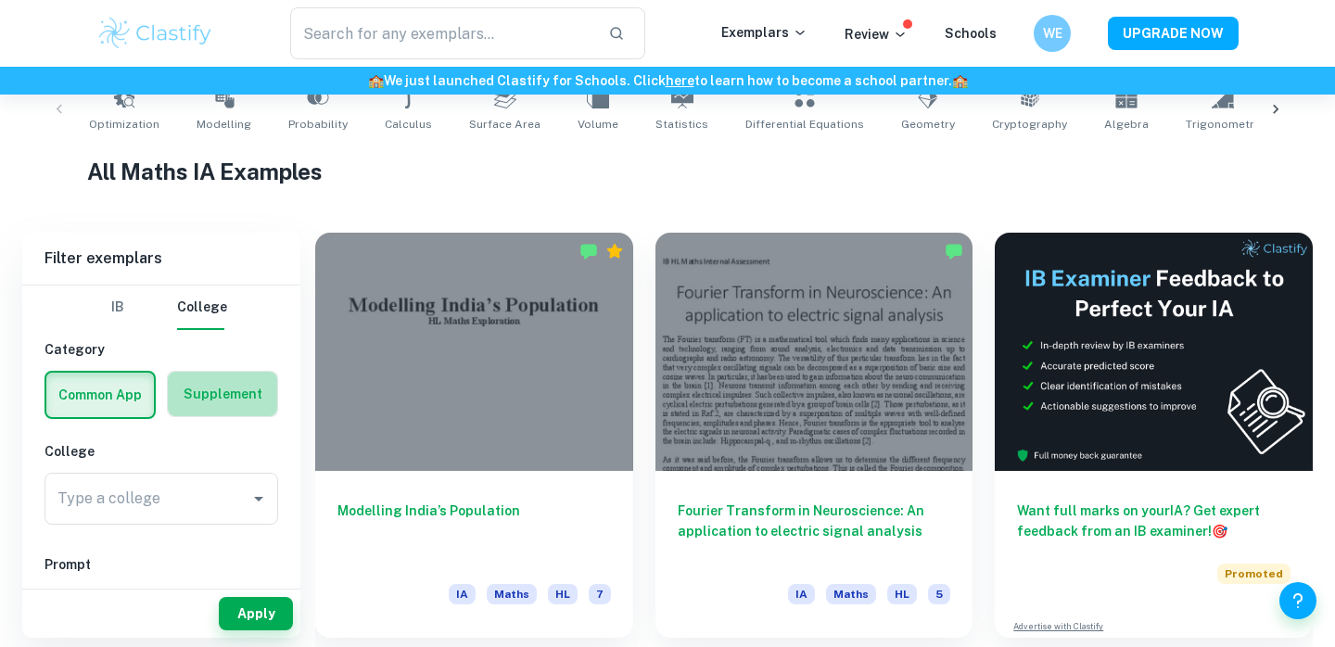
click at [209, 377] on label "button" at bounding box center [222, 394] width 109 height 44
click at [0, 0] on input "radio" at bounding box center [0, 0] width 0 height 0
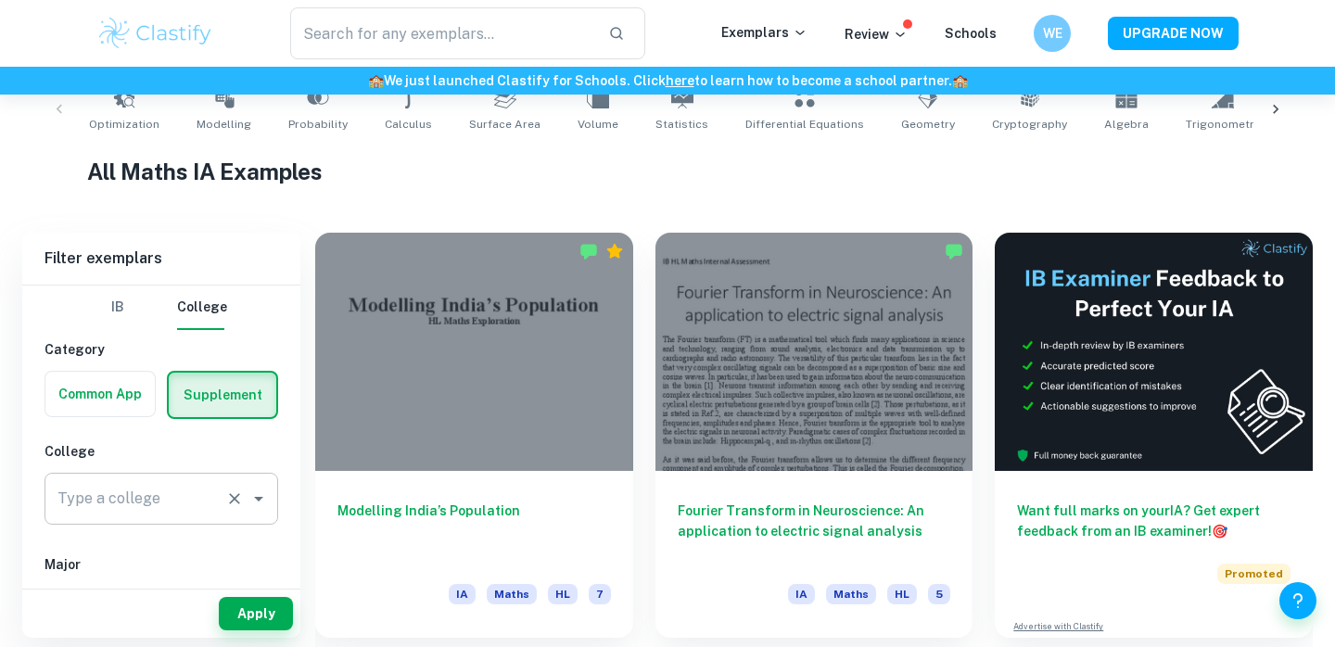
click at [183, 493] on input "Type a college" at bounding box center [135, 498] width 165 height 35
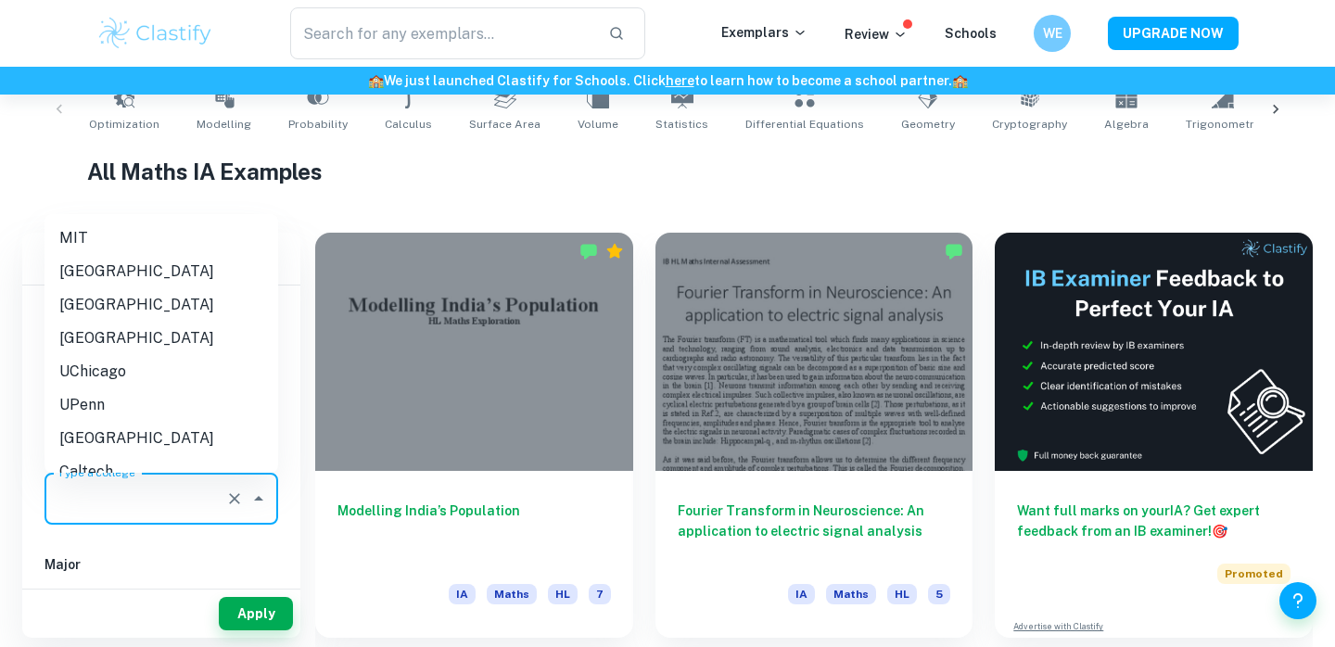
type input "u"
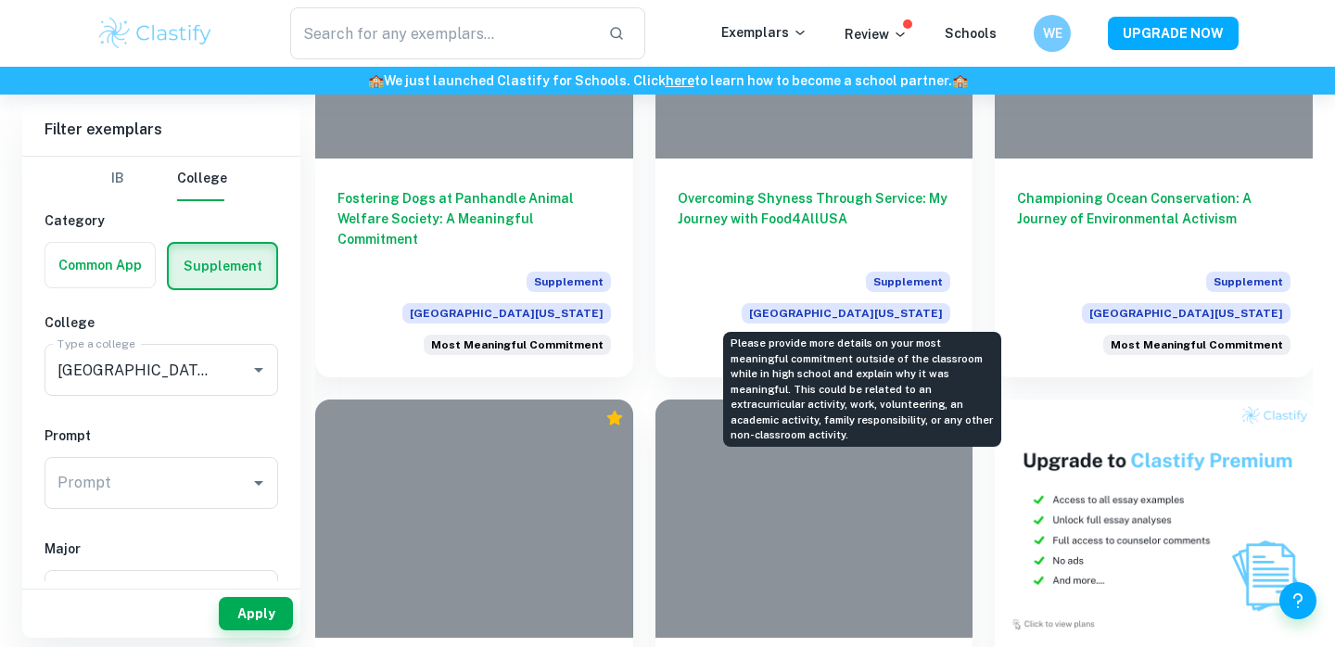
scroll to position [740, 0]
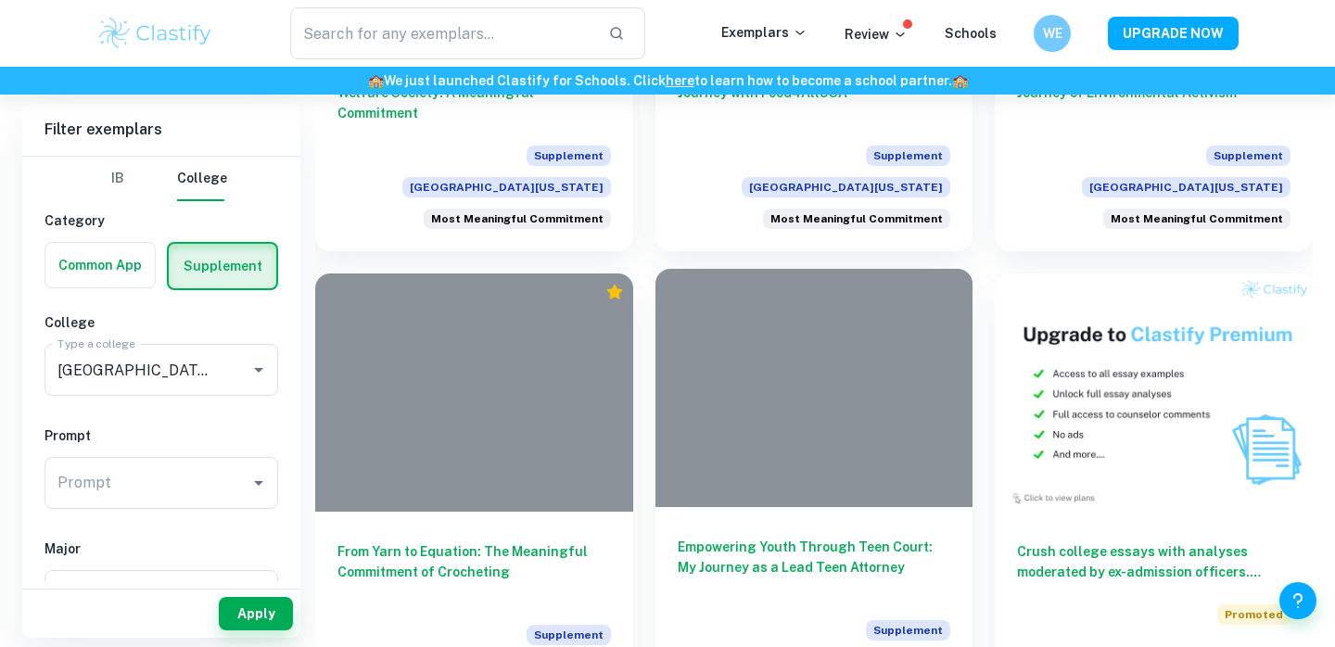
click at [825, 431] on div at bounding box center [814, 388] width 318 height 238
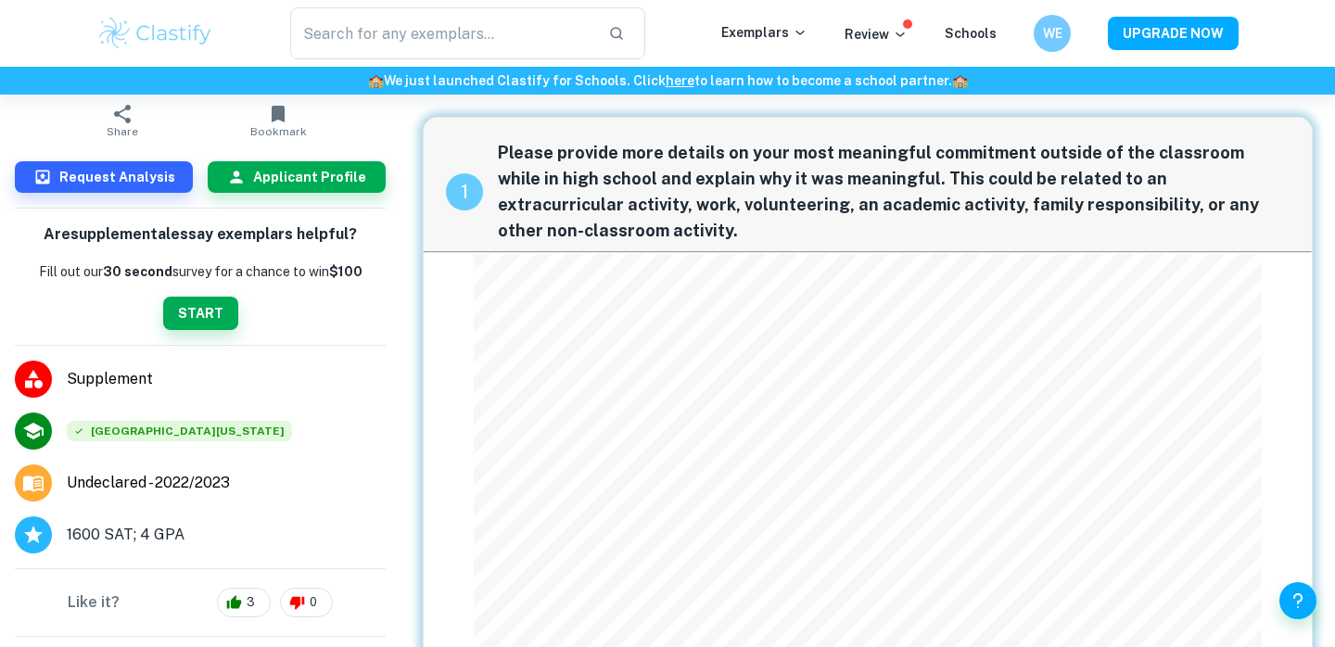
scroll to position [95, 0]
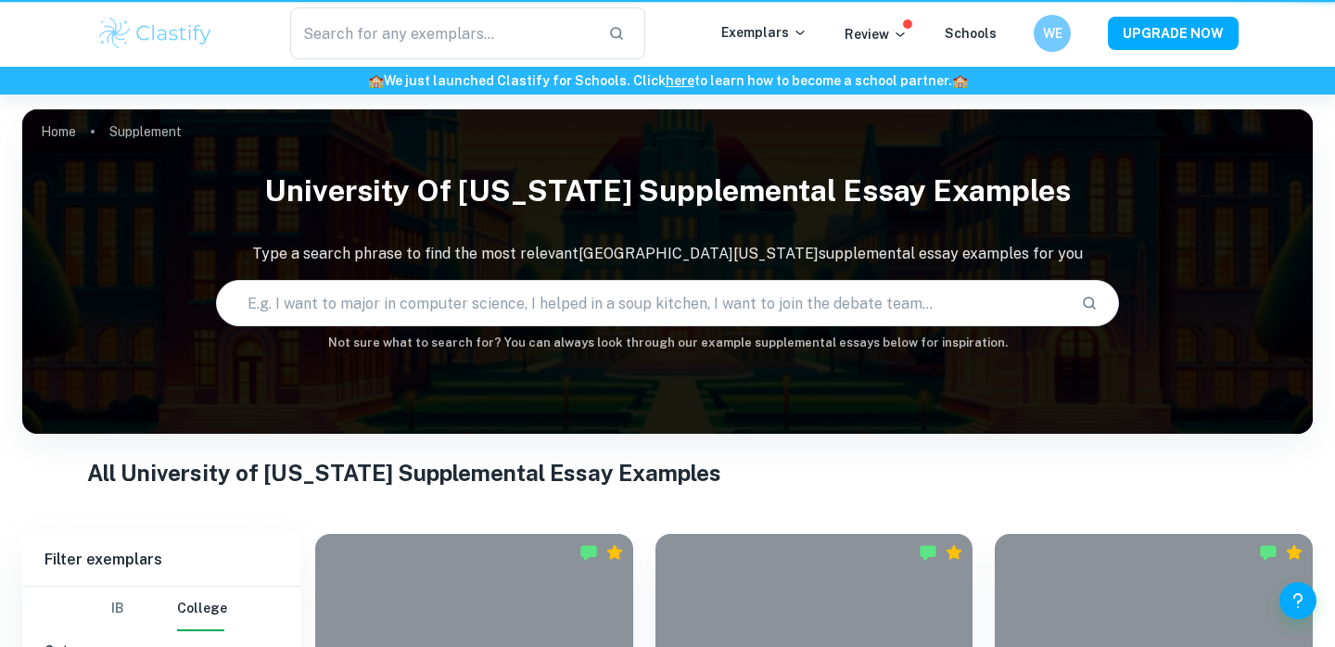
scroll to position [740, 0]
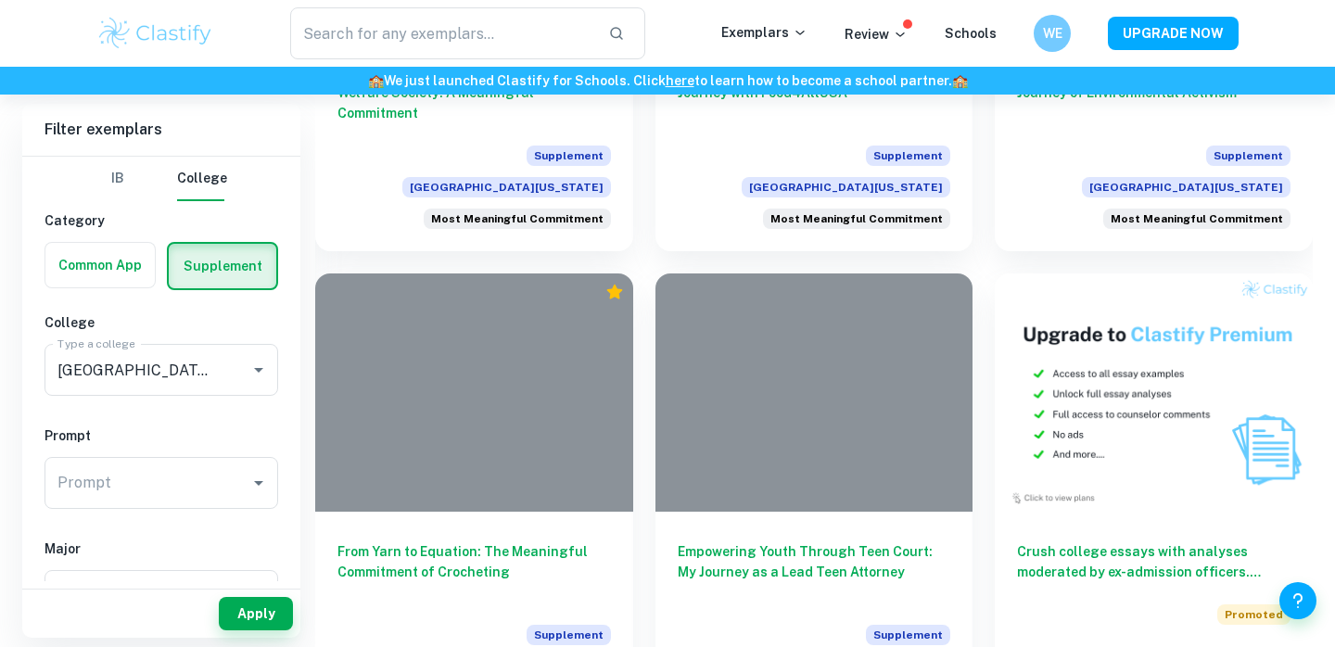
click at [141, 273] on label "button" at bounding box center [99, 265] width 109 height 44
click at [0, 0] on input "radio" at bounding box center [0, 0] width 0 height 0
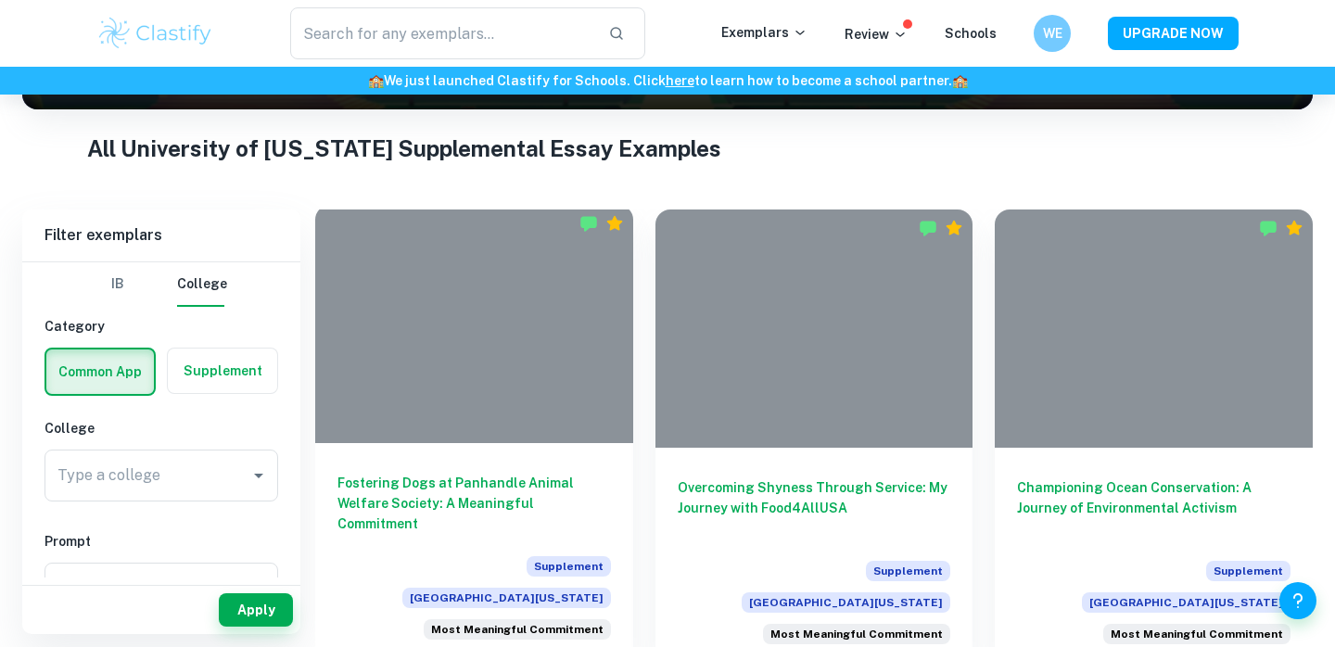
scroll to position [321, 0]
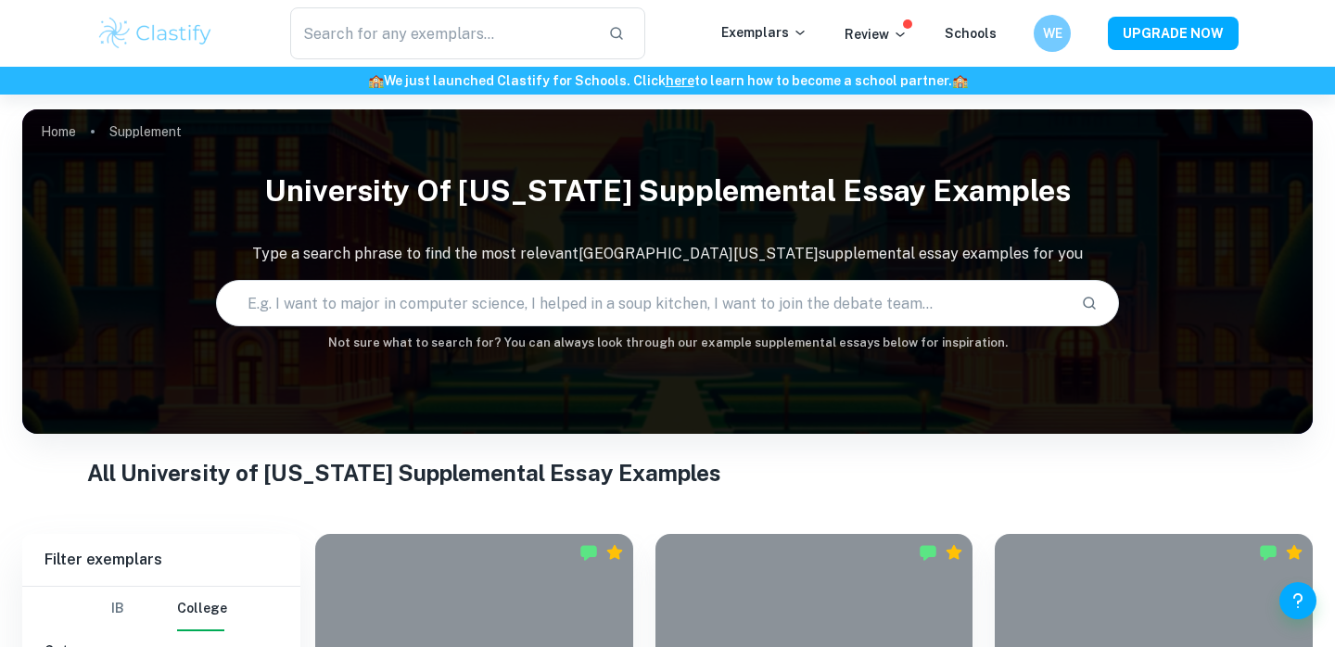
scroll to position [360, 0]
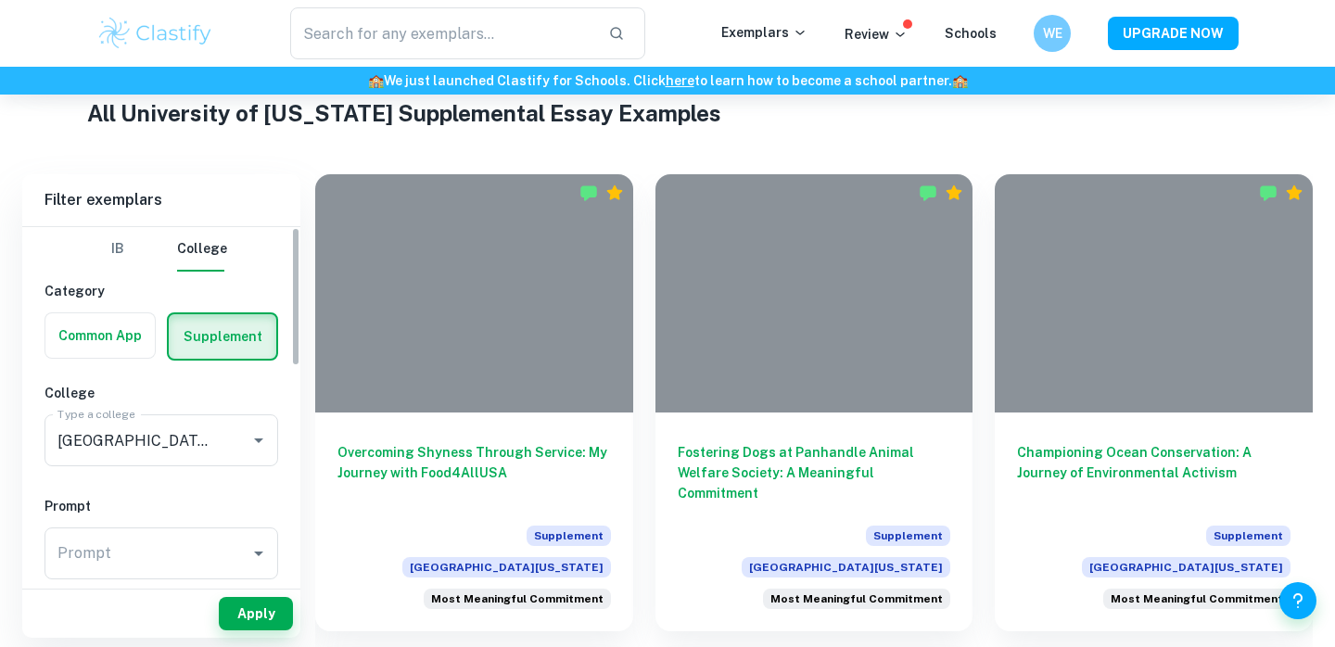
click at [122, 348] on label "button" at bounding box center [99, 335] width 109 height 44
click at [0, 0] on input "radio" at bounding box center [0, 0] width 0 height 0
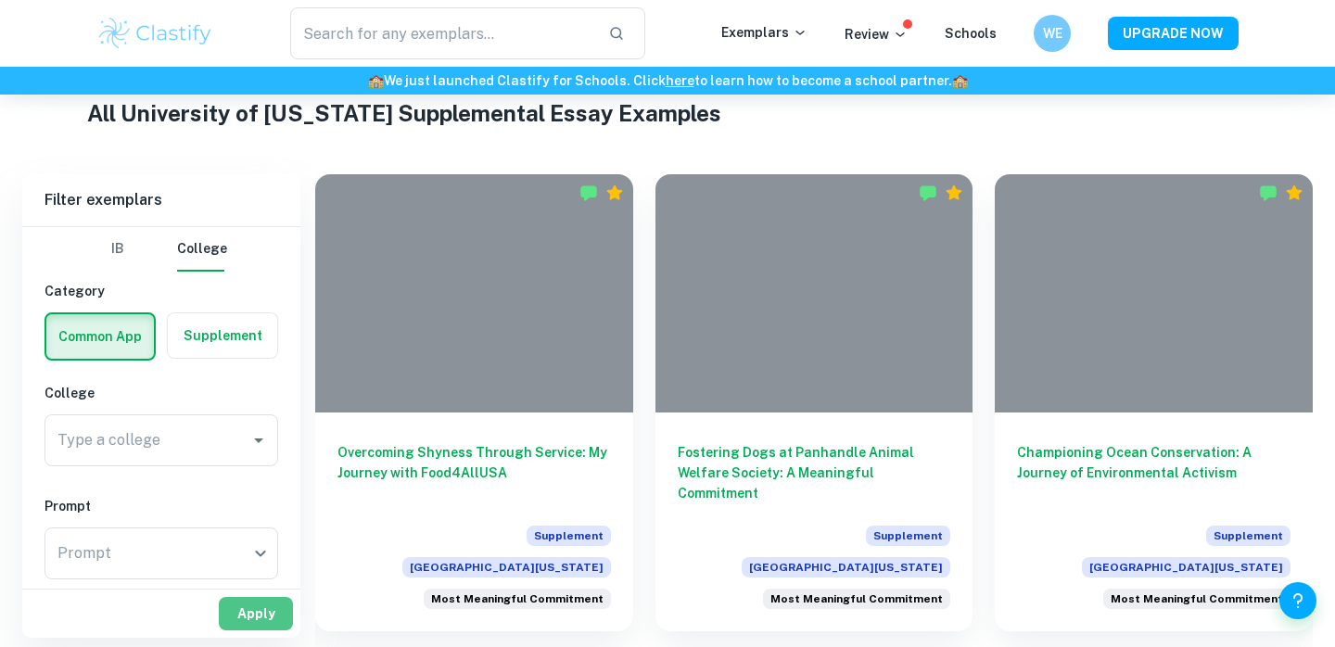
click at [245, 603] on button "Apply" at bounding box center [256, 613] width 74 height 33
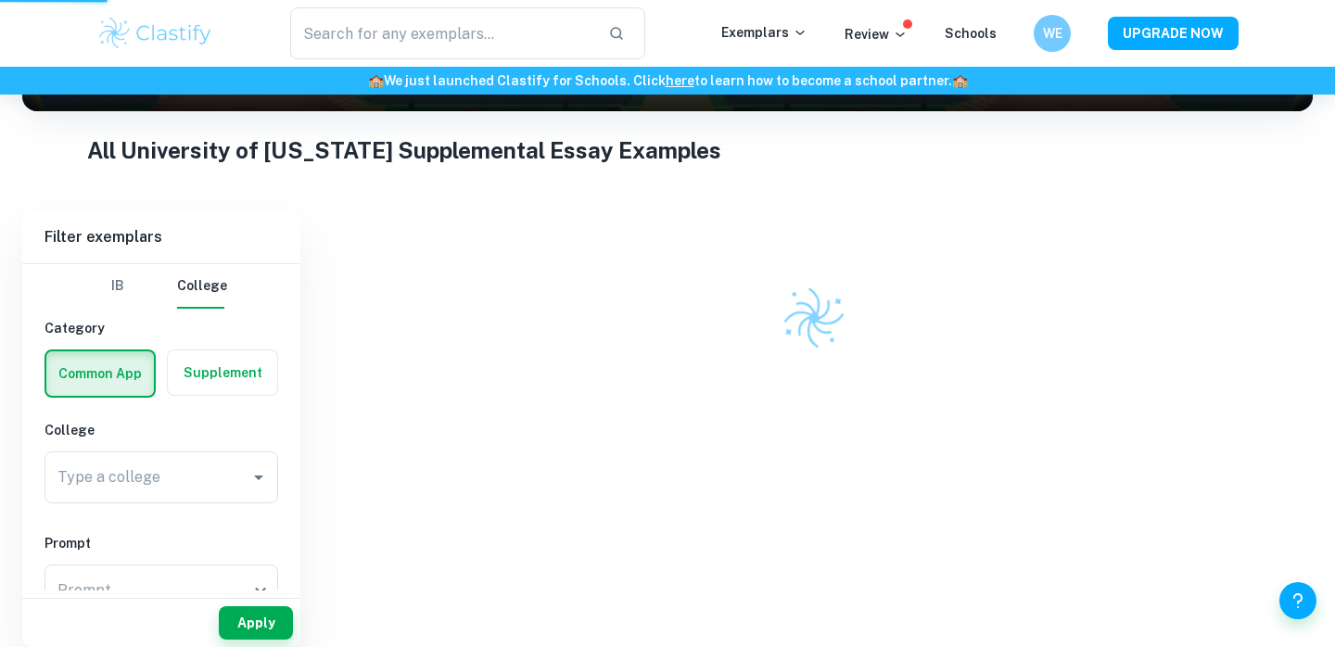
scroll to position [221, 0]
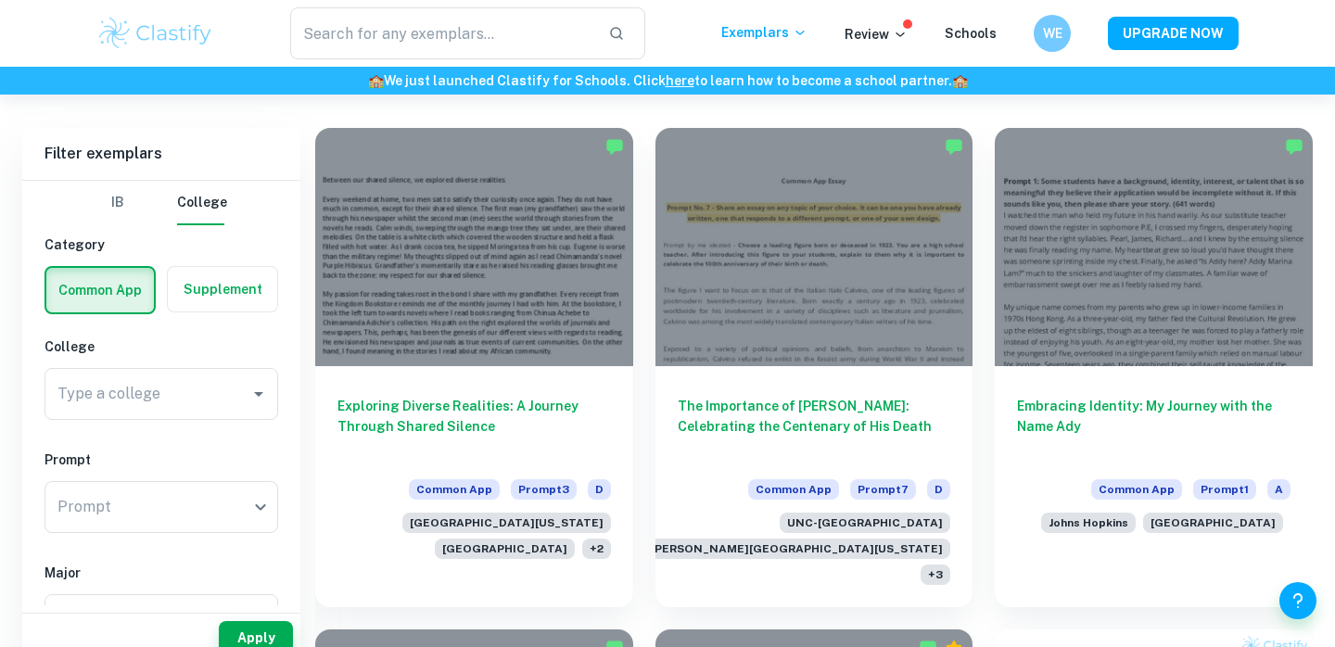
scroll to position [492, 0]
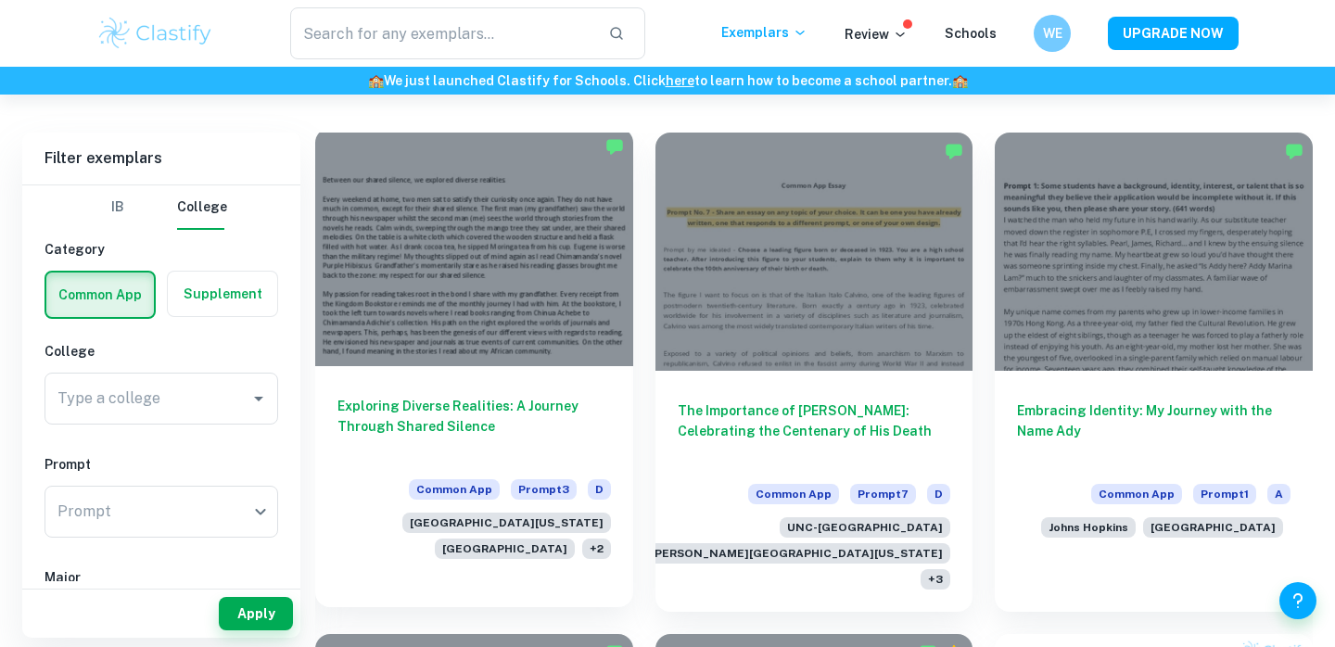
click at [486, 415] on h6 "Exploring Diverse Realities: A Journey Through Shared Silence" at bounding box center [473, 426] width 273 height 61
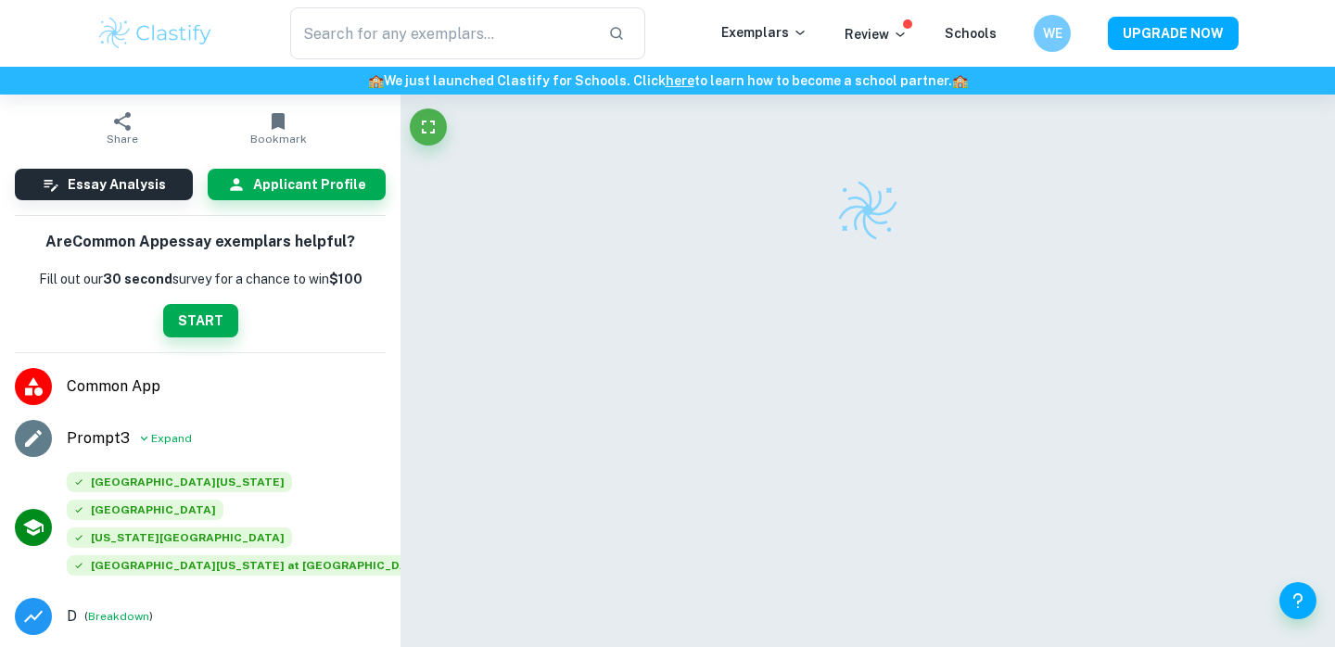
scroll to position [137, 0]
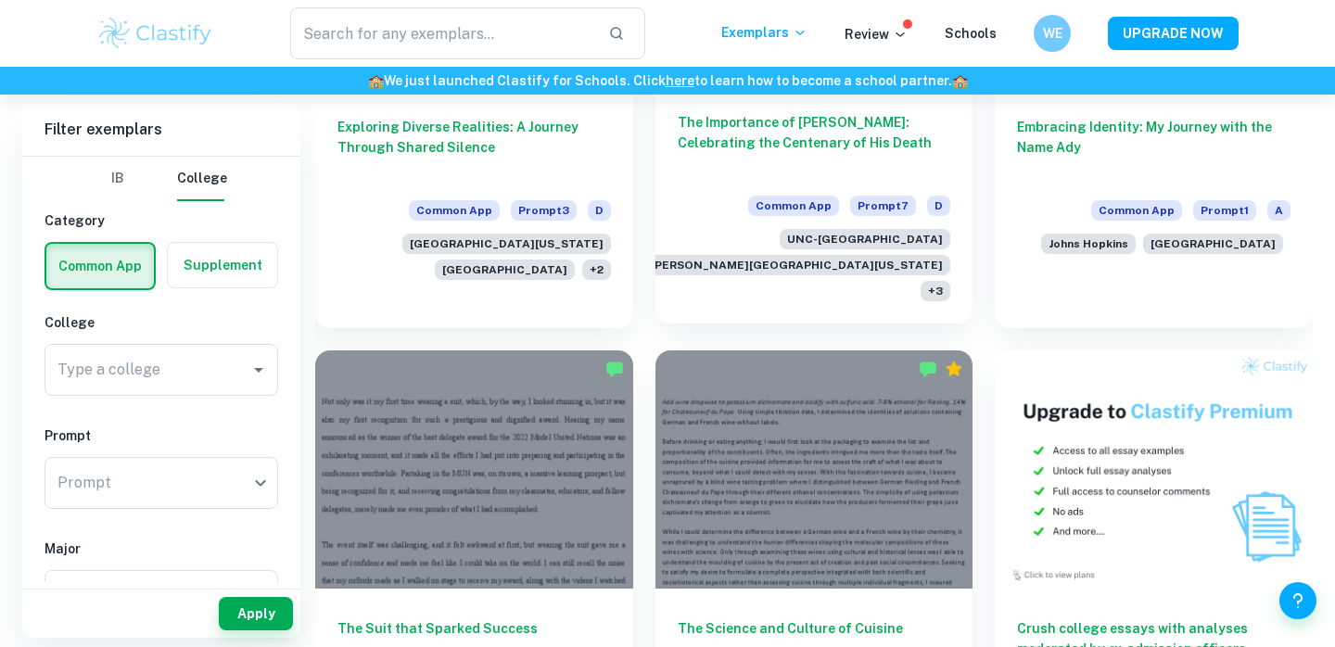
scroll to position [783, 0]
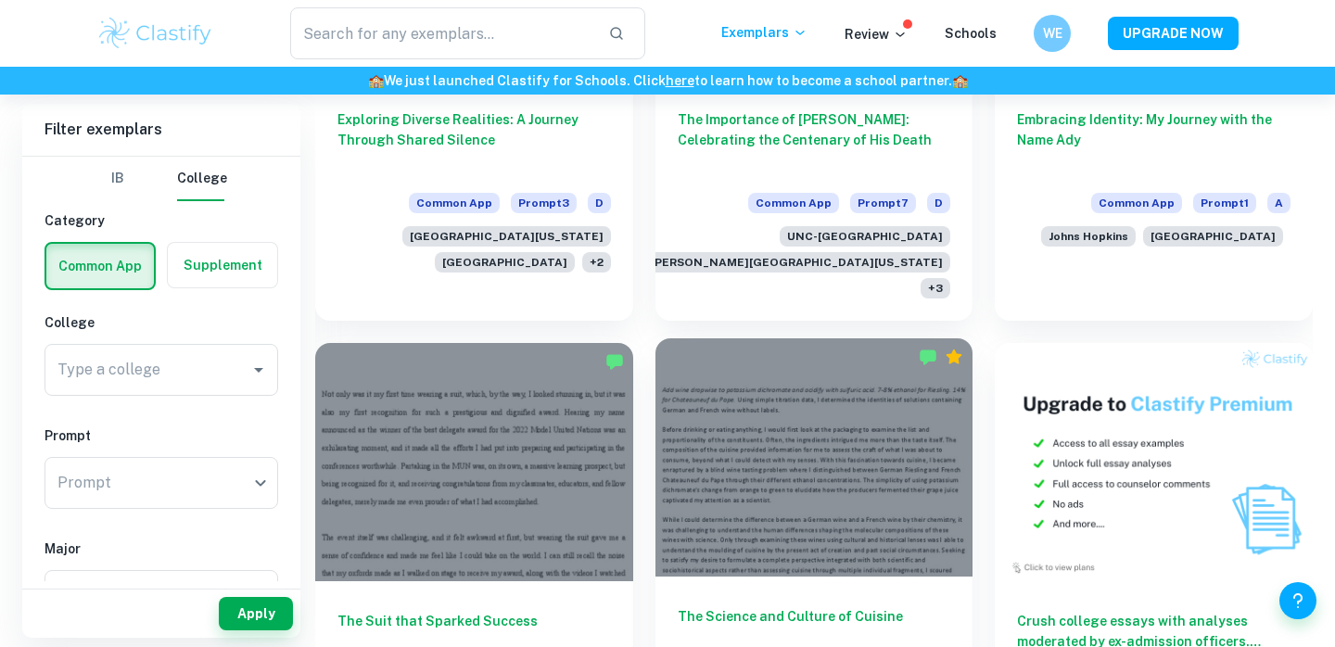
click at [786, 506] on div at bounding box center [814, 457] width 318 height 238
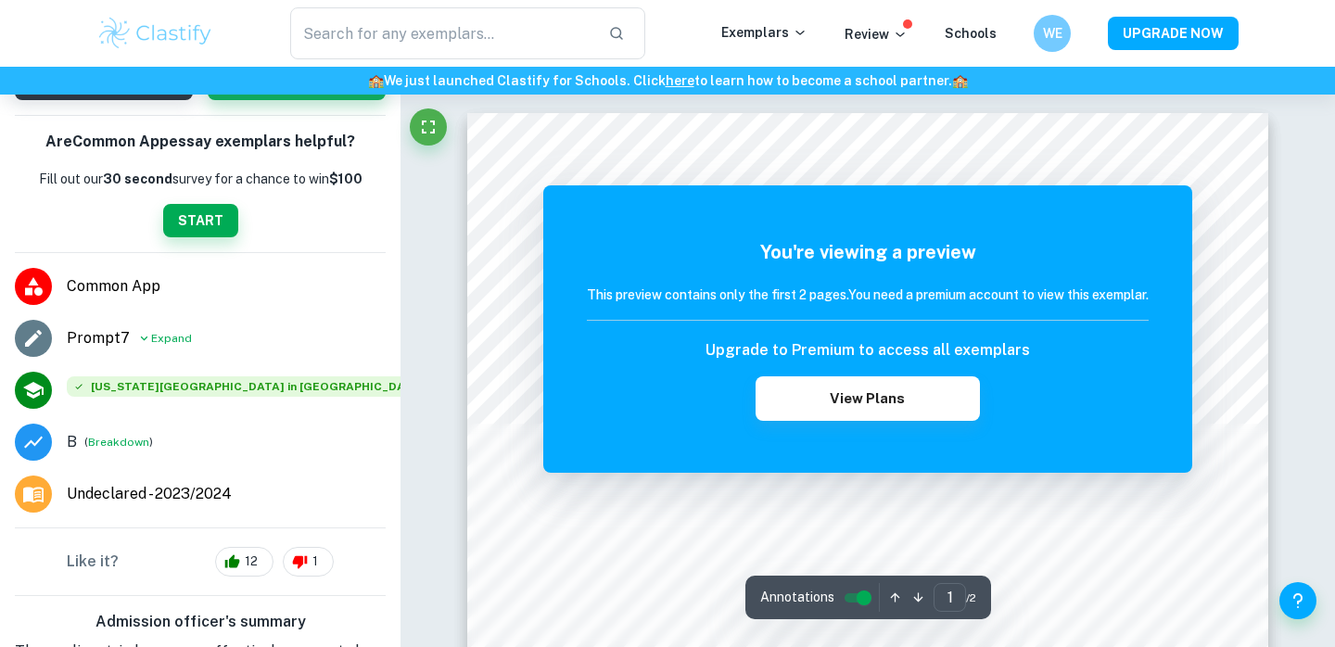
scroll to position [154, 0]
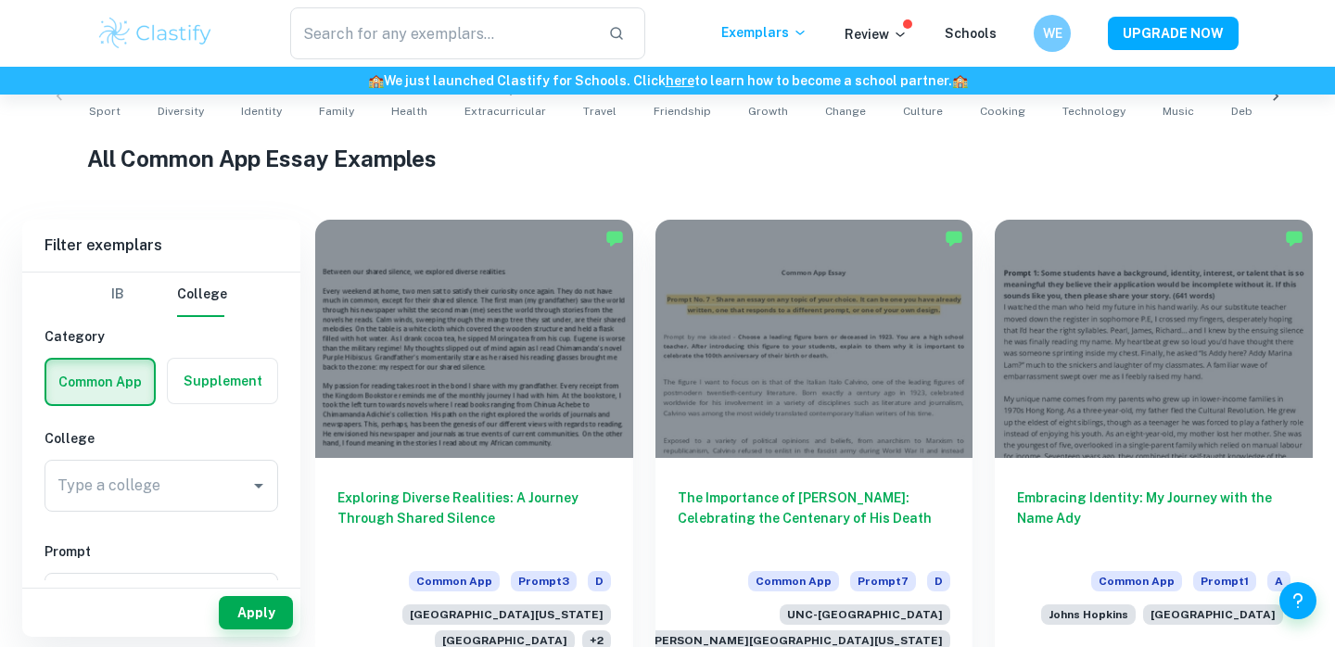
scroll to position [404, 0]
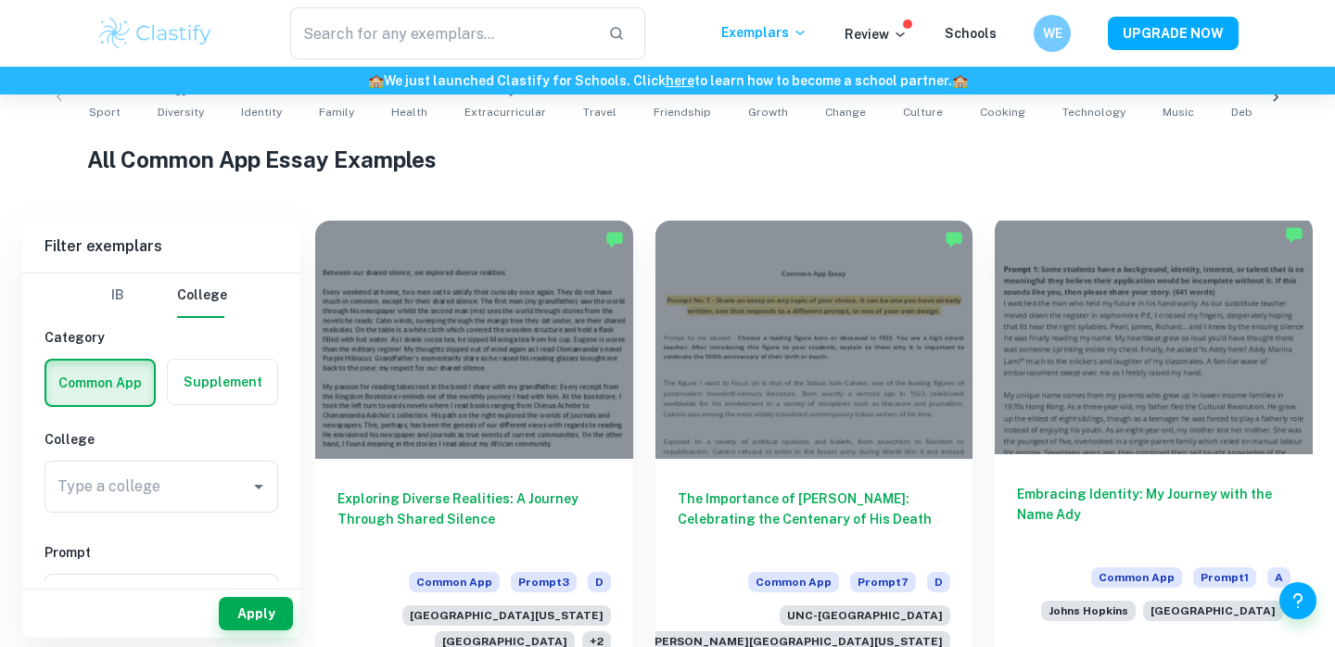
click at [1135, 405] on div at bounding box center [1154, 335] width 318 height 238
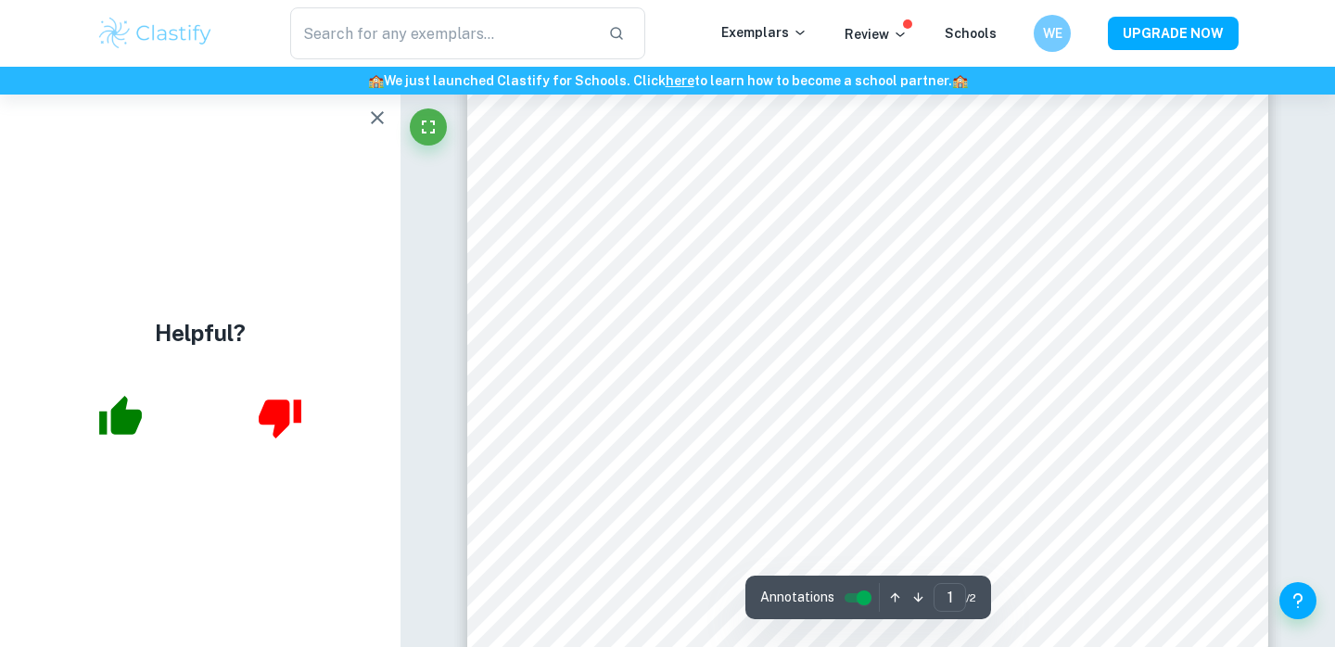
scroll to position [473, 0]
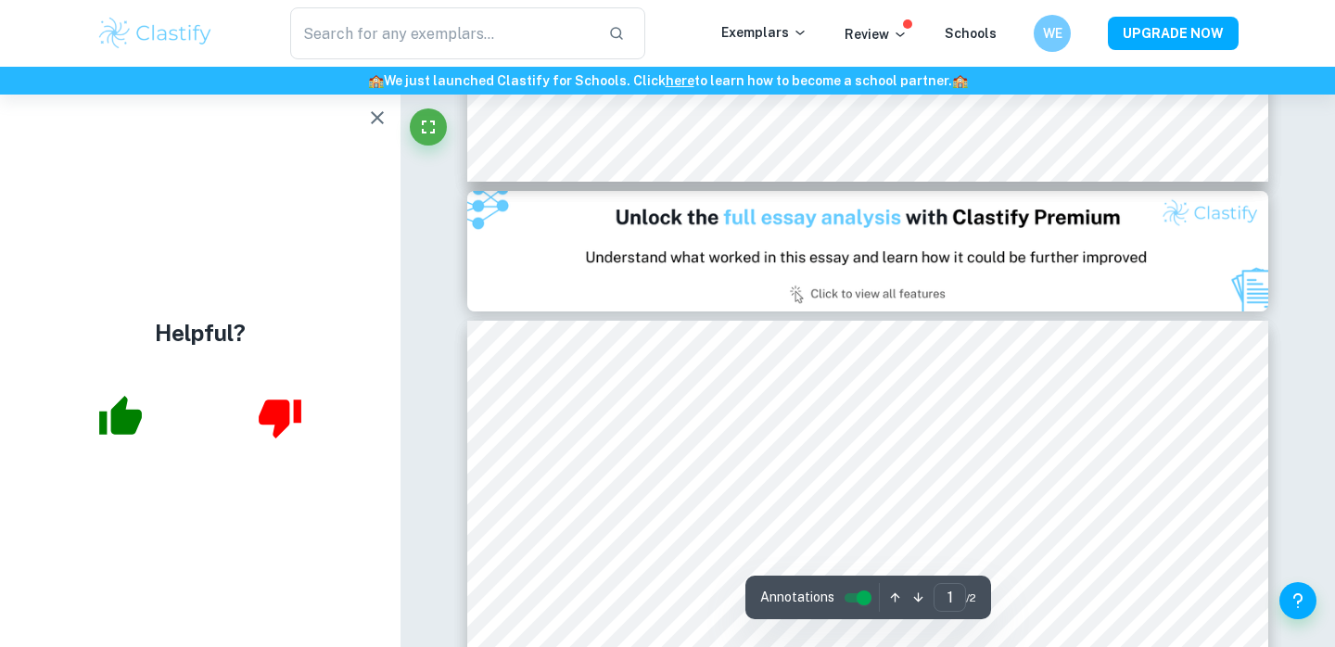
type input "2"
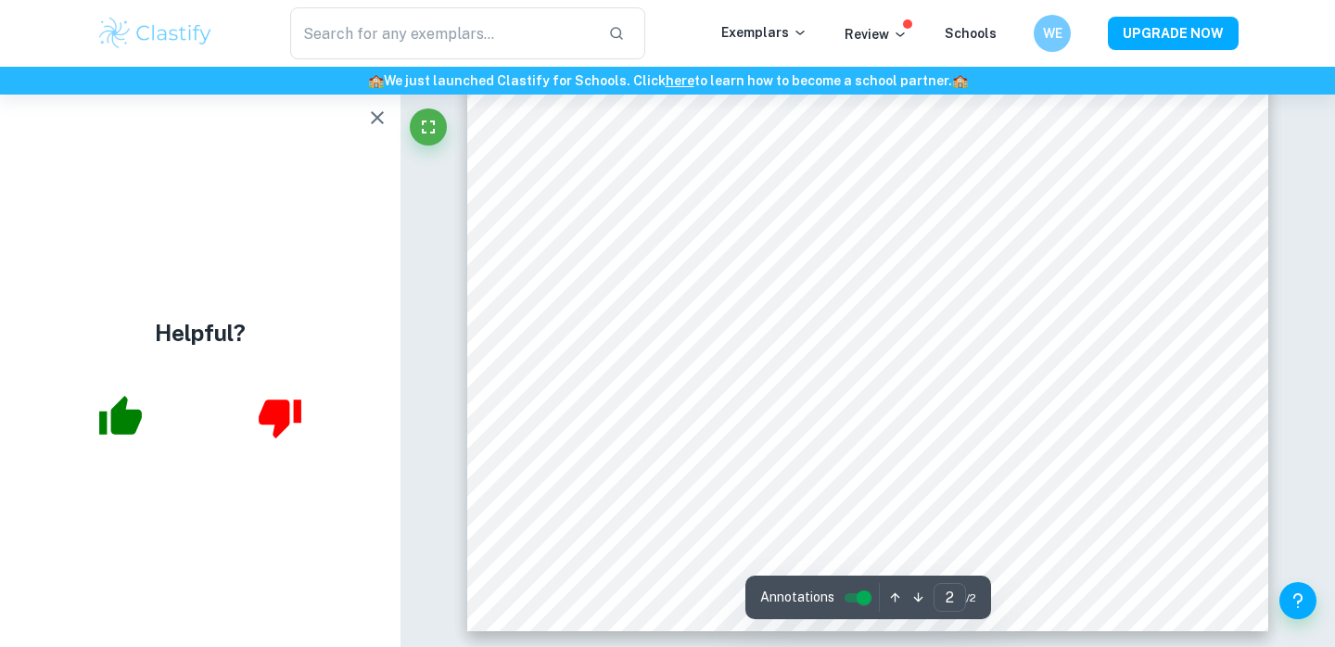
scroll to position [1885, 0]
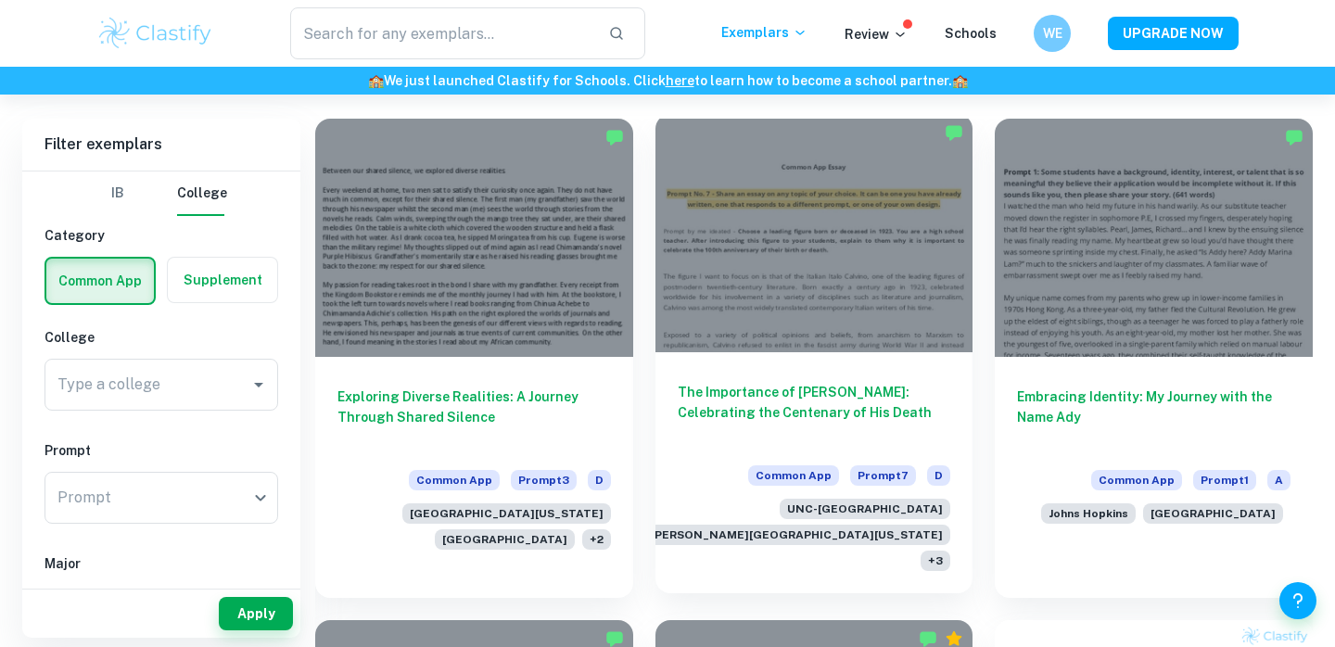
scroll to position [507, 0]
click at [818, 394] on h6 "The Importance of Italo Calvino: Celebrating the Centenary of His Death" at bounding box center [814, 411] width 273 height 61
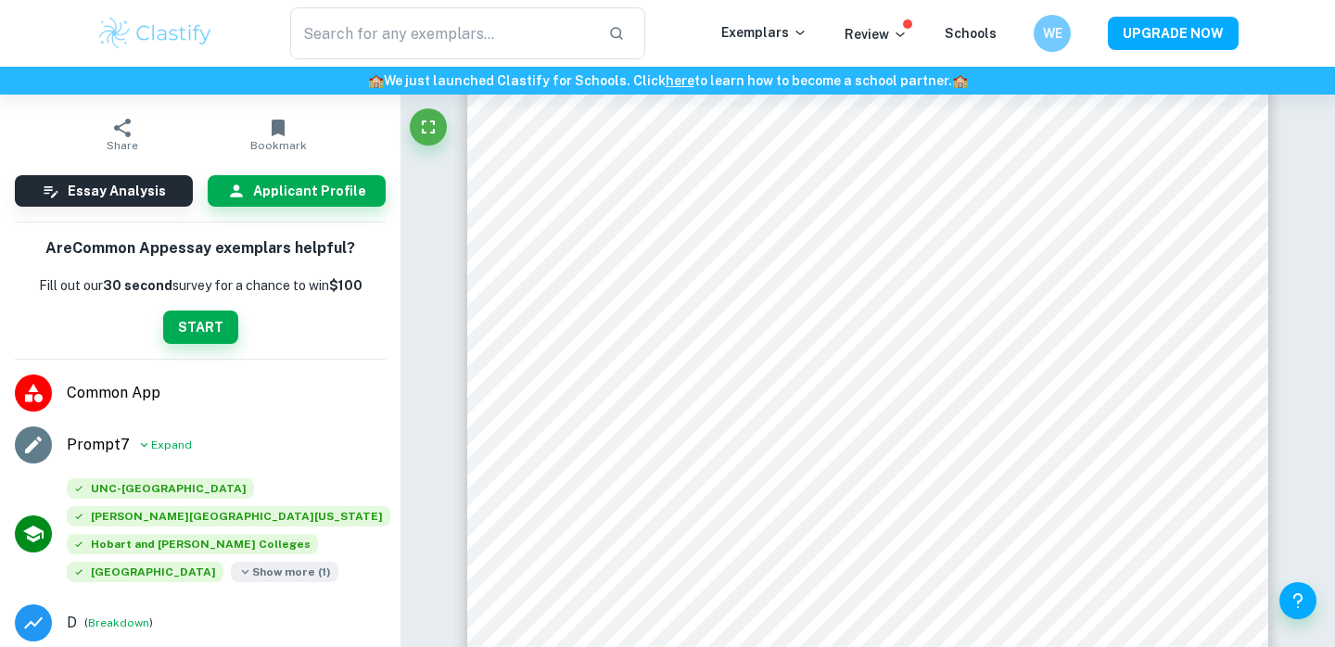
scroll to position [78, 0]
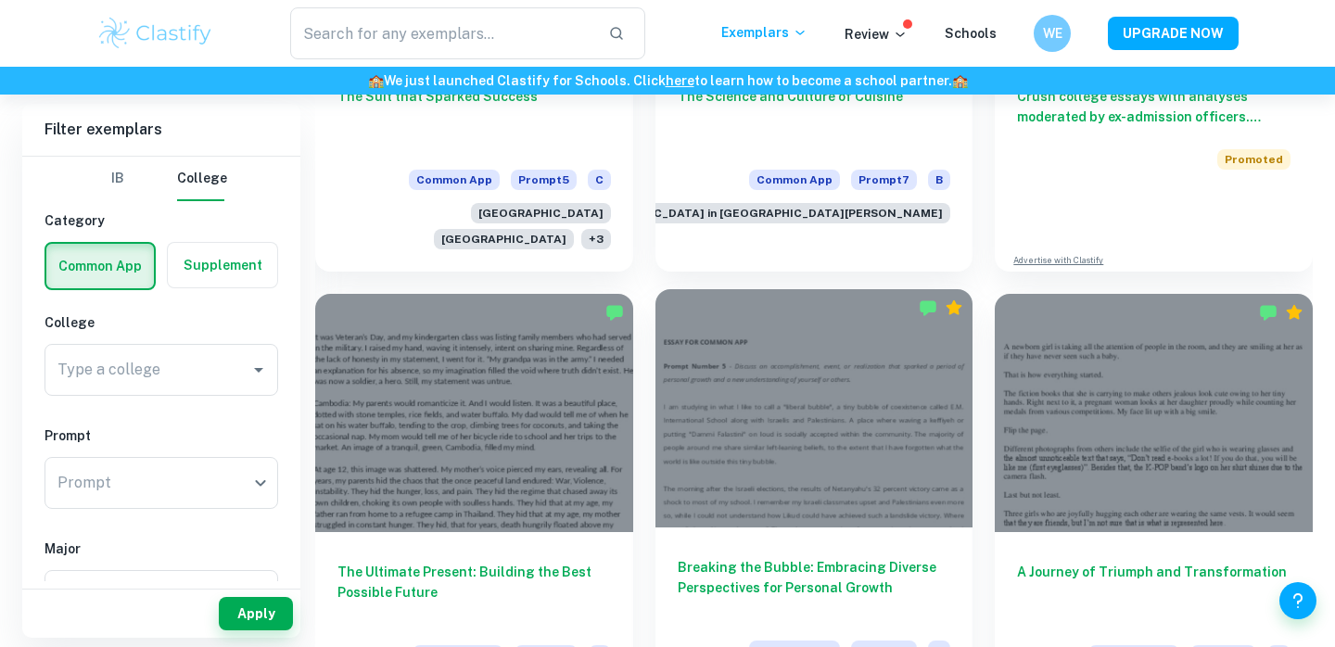
scroll to position [1310, 0]
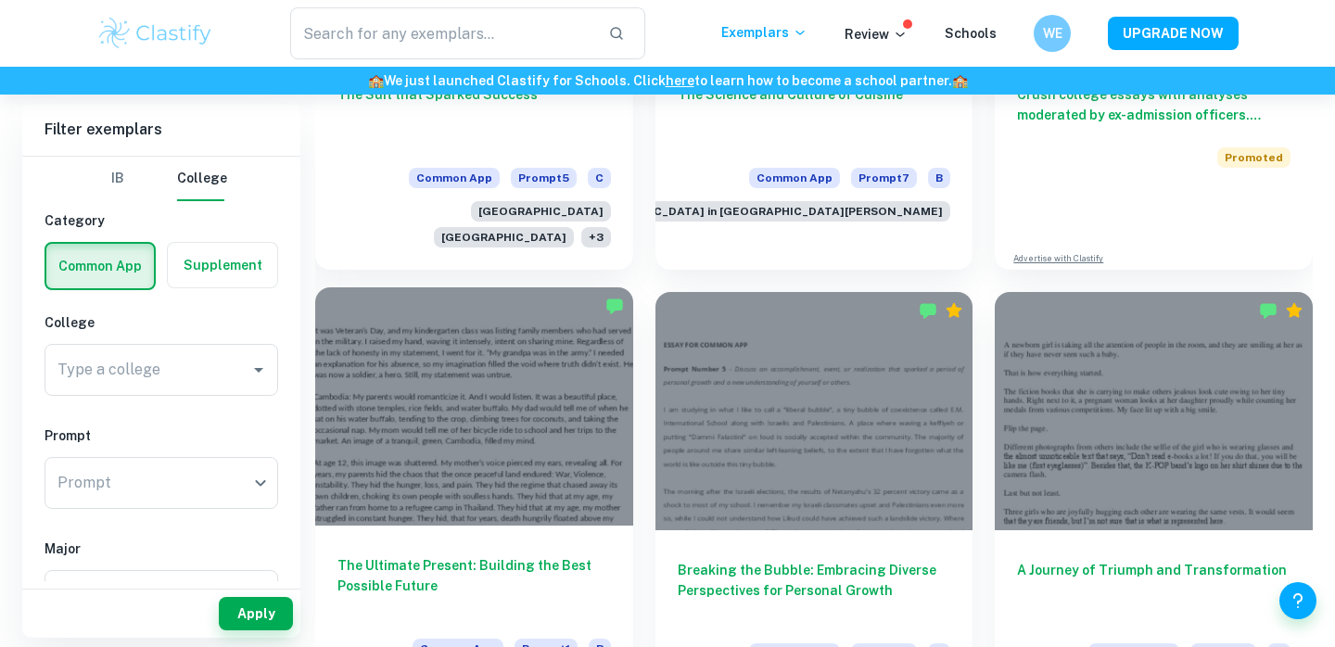
click at [572, 477] on div at bounding box center [474, 406] width 318 height 238
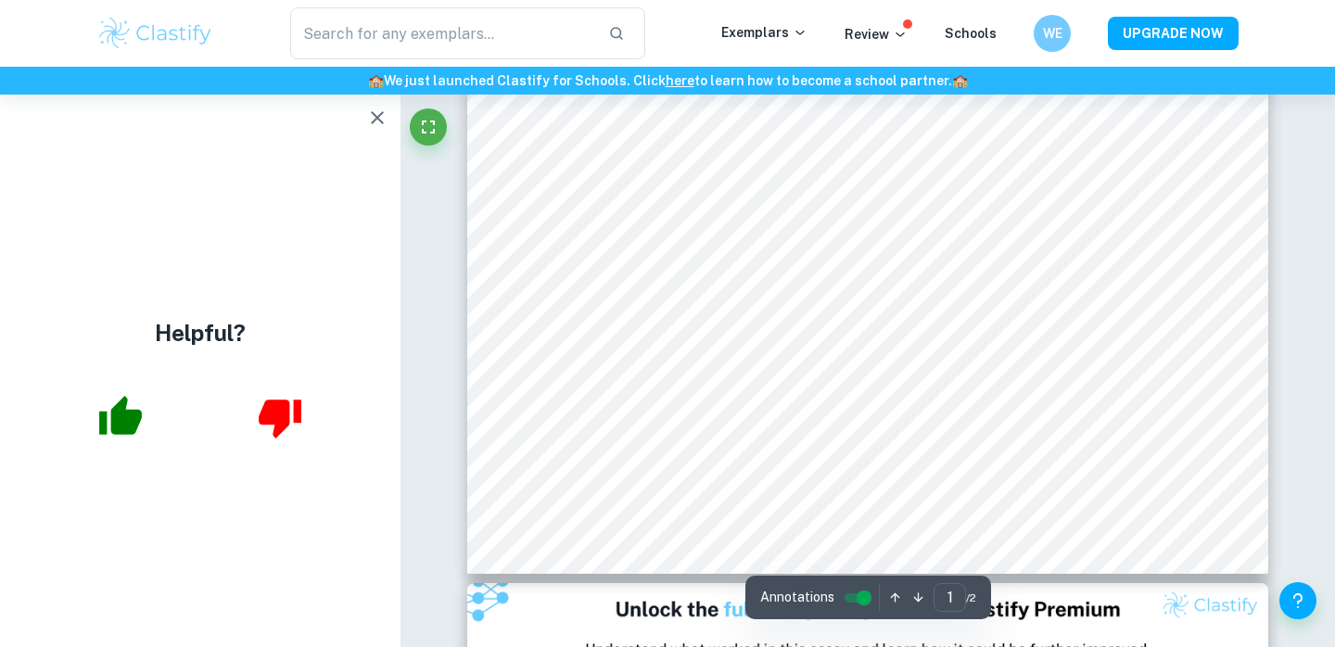
scroll to position [676, 0]
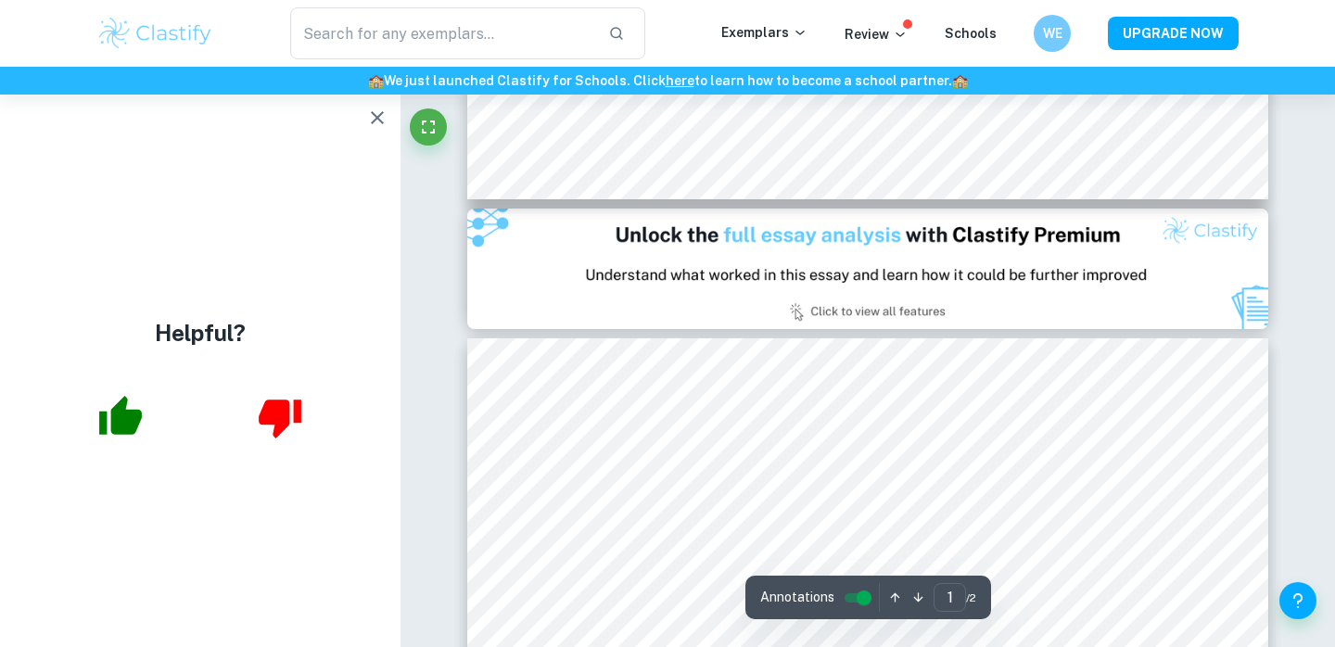
type input "2"
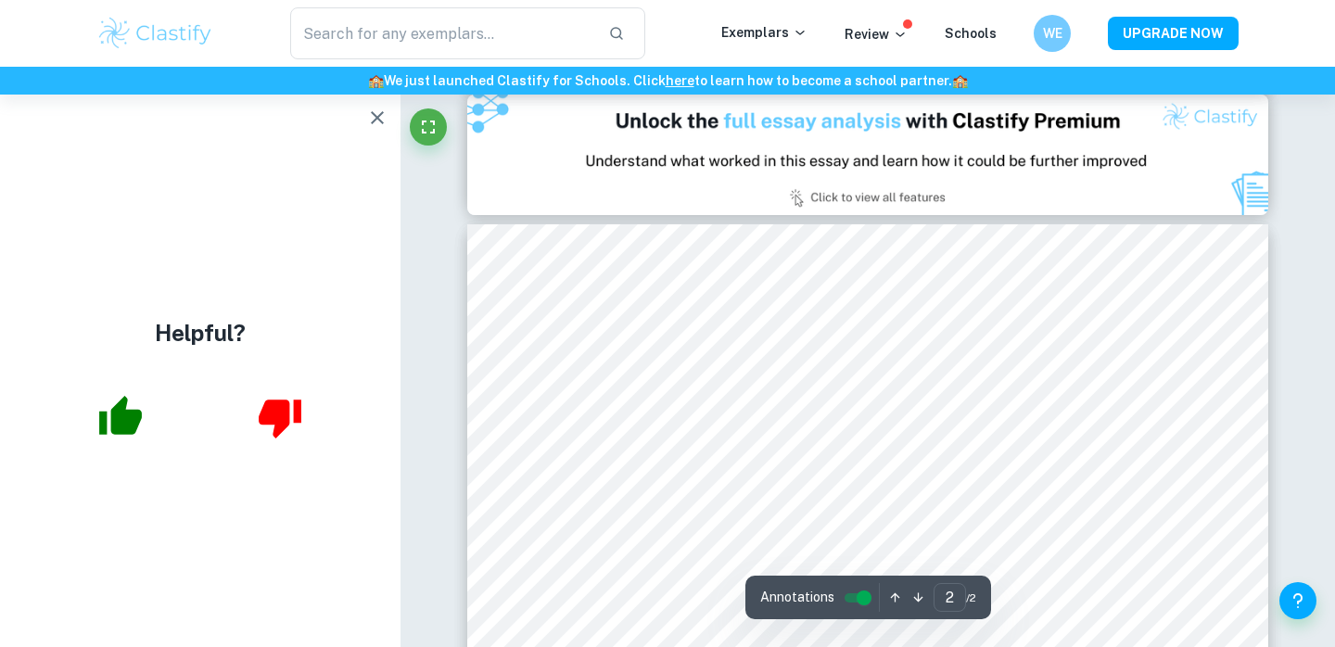
scroll to position [1164, 0]
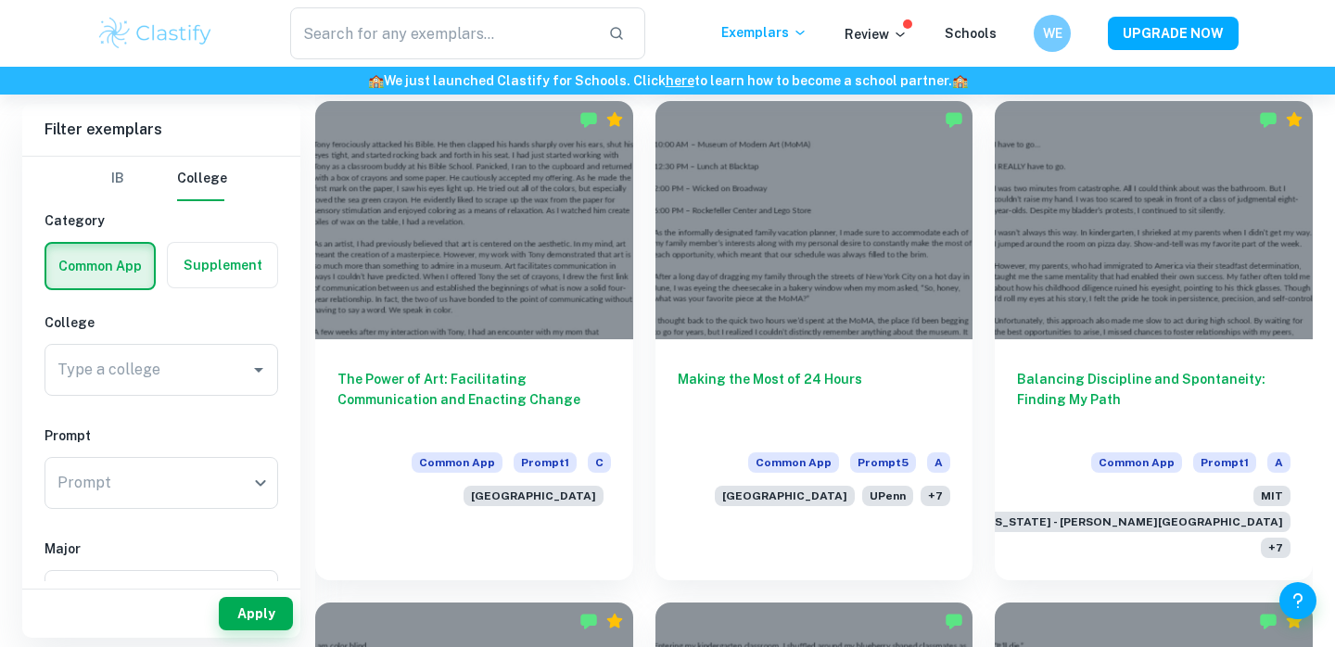
scroll to position [1977, 0]
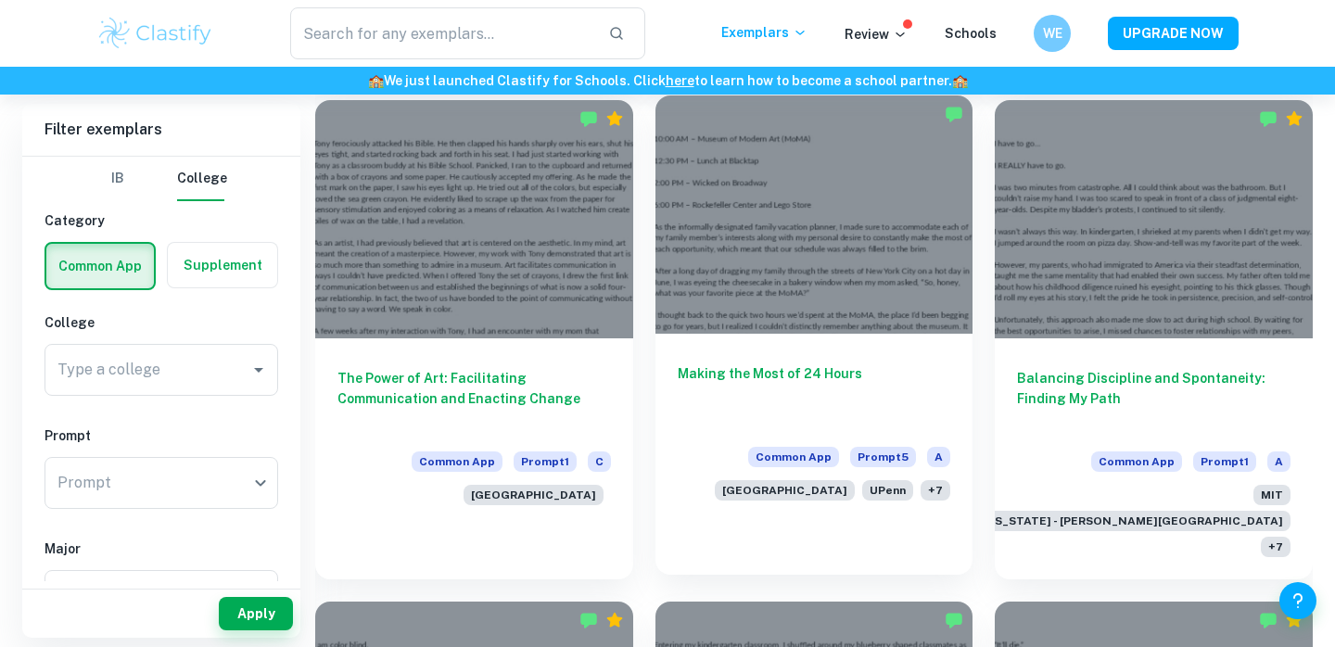
click at [830, 252] on div at bounding box center [814, 214] width 318 height 238
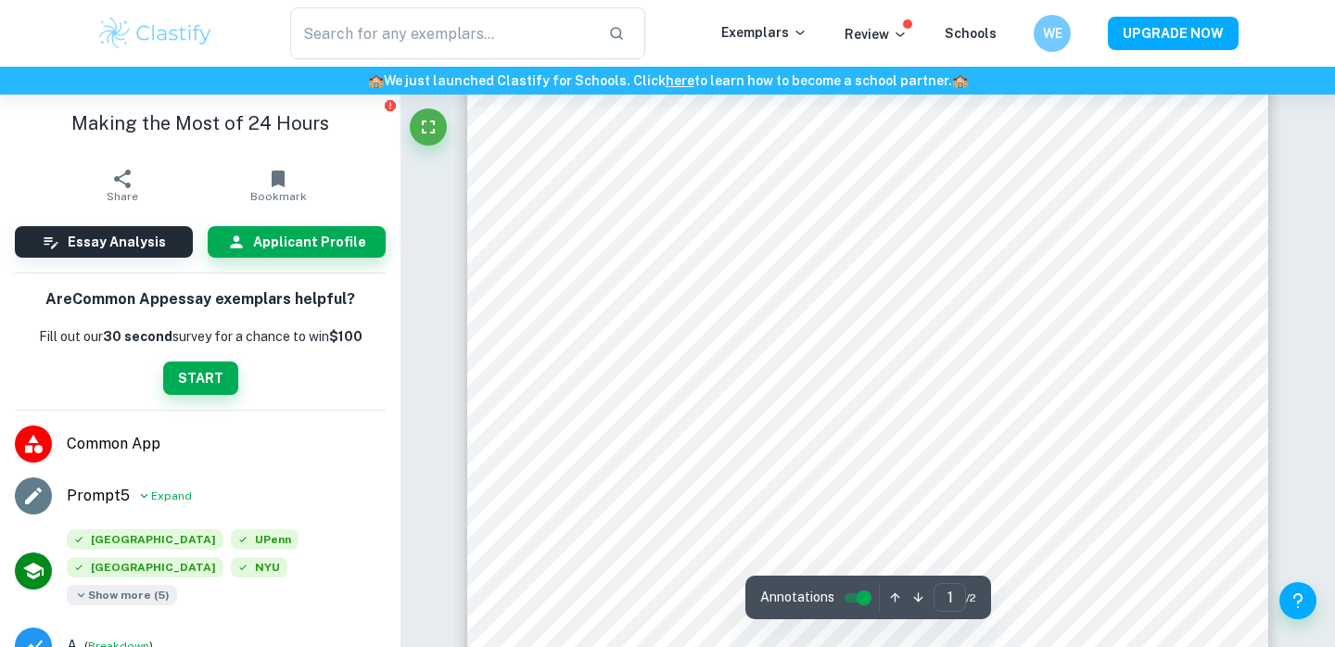
scroll to position [65, 0]
click at [159, 585] on span "Show more ( 5 )" at bounding box center [122, 595] width 110 height 20
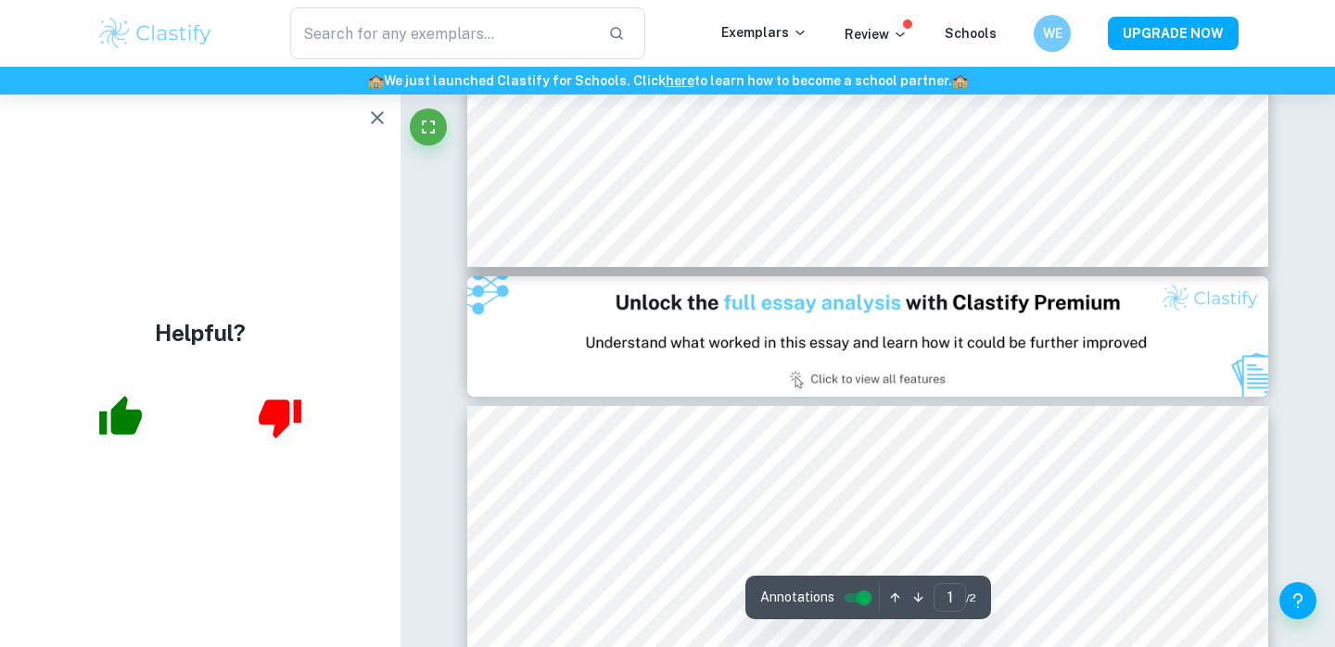
scroll to position [983, 0]
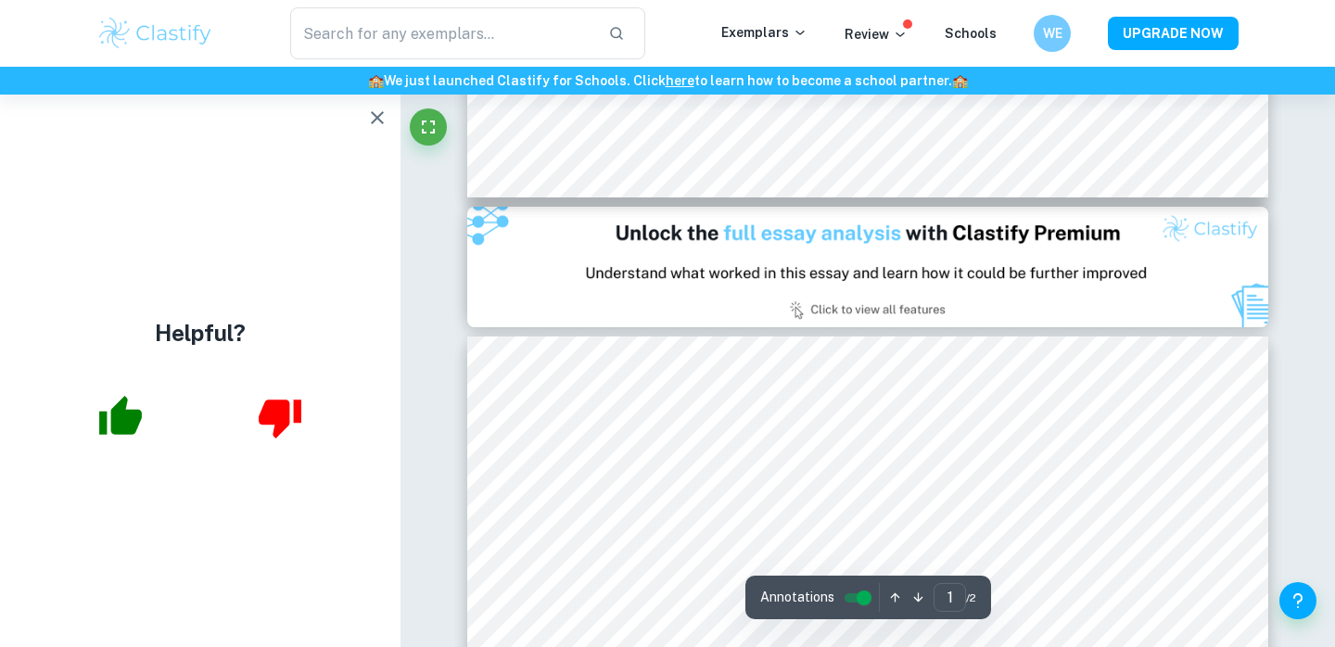
type input "2"
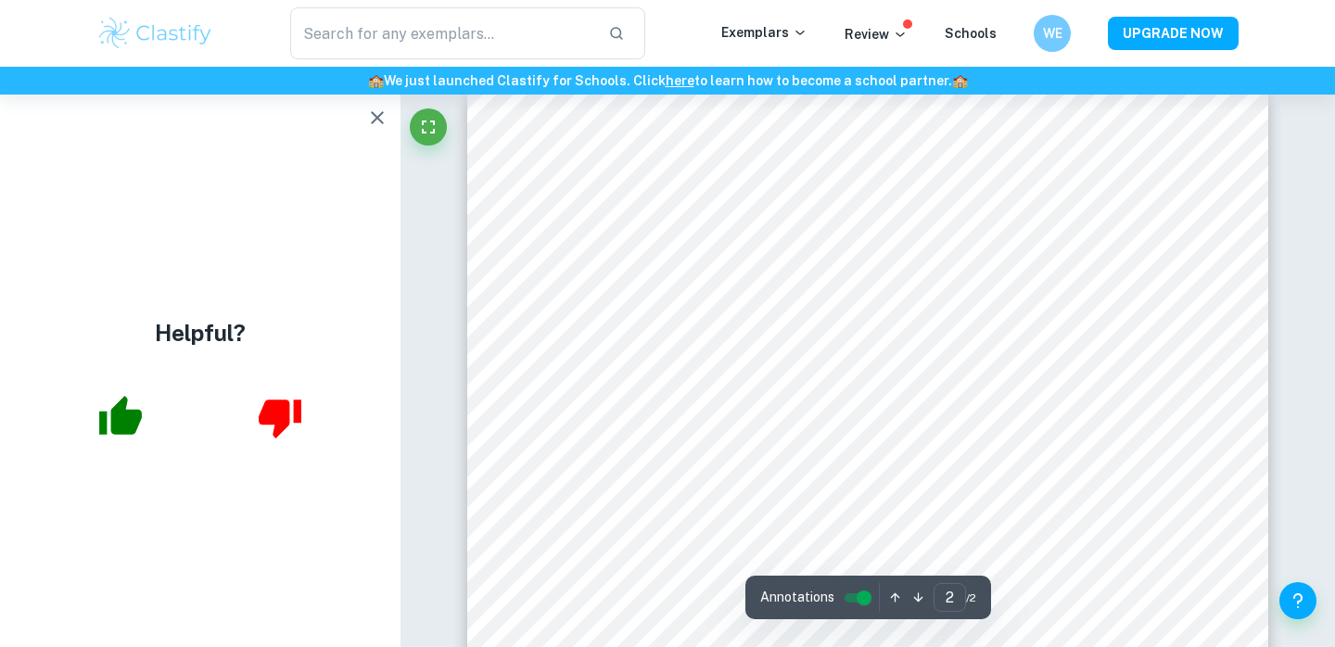
scroll to position [1290, 0]
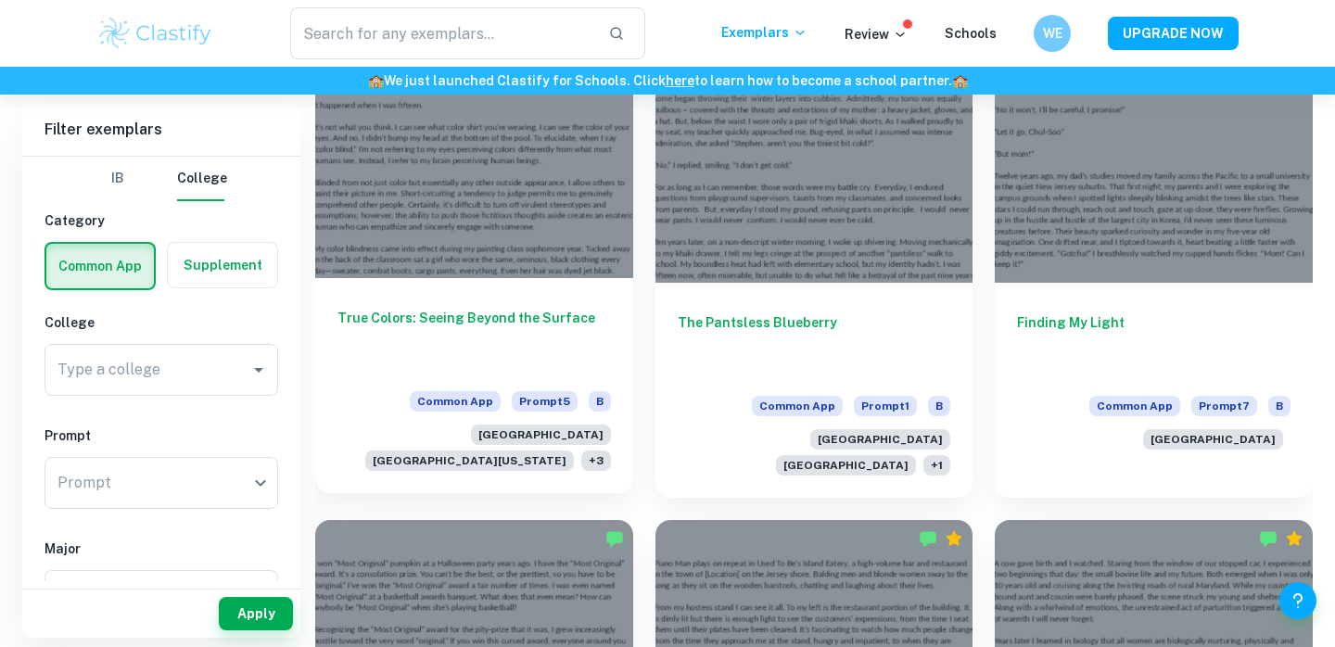
scroll to position [2530, 0]
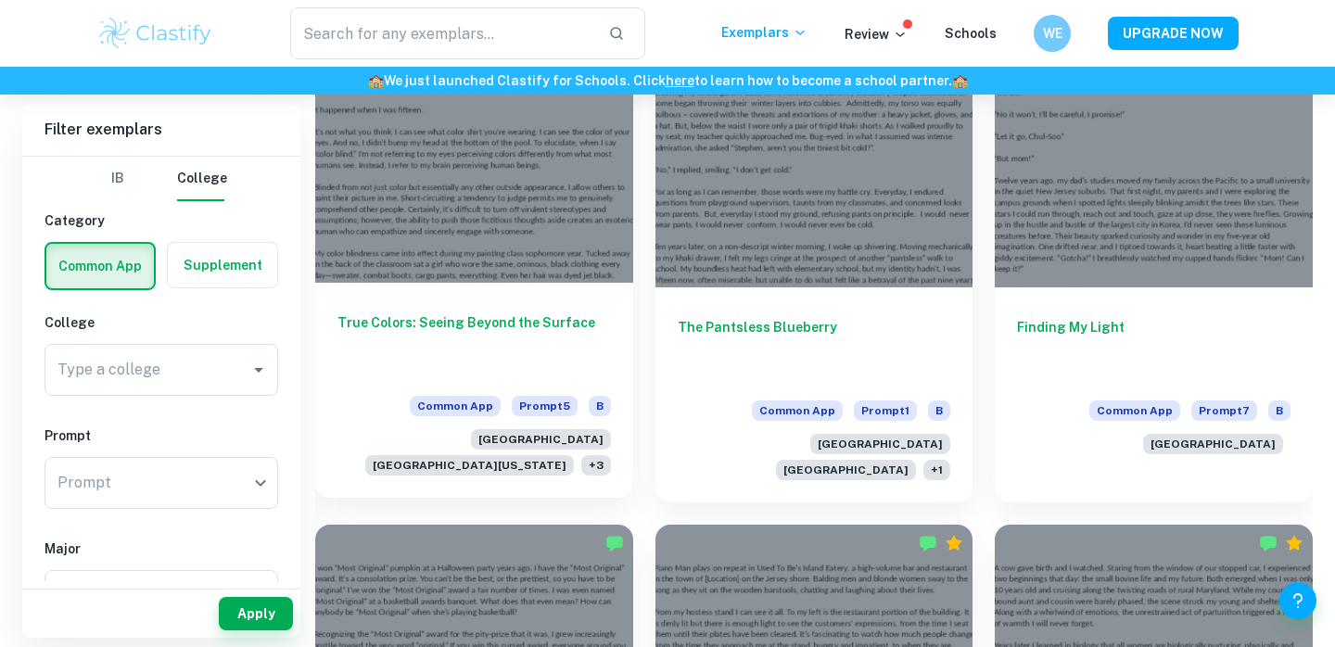
click at [549, 312] on h6 "True Colors: Seeing Beyond the Surface" at bounding box center [473, 342] width 273 height 61
